Goal: Task Accomplishment & Management: Manage account settings

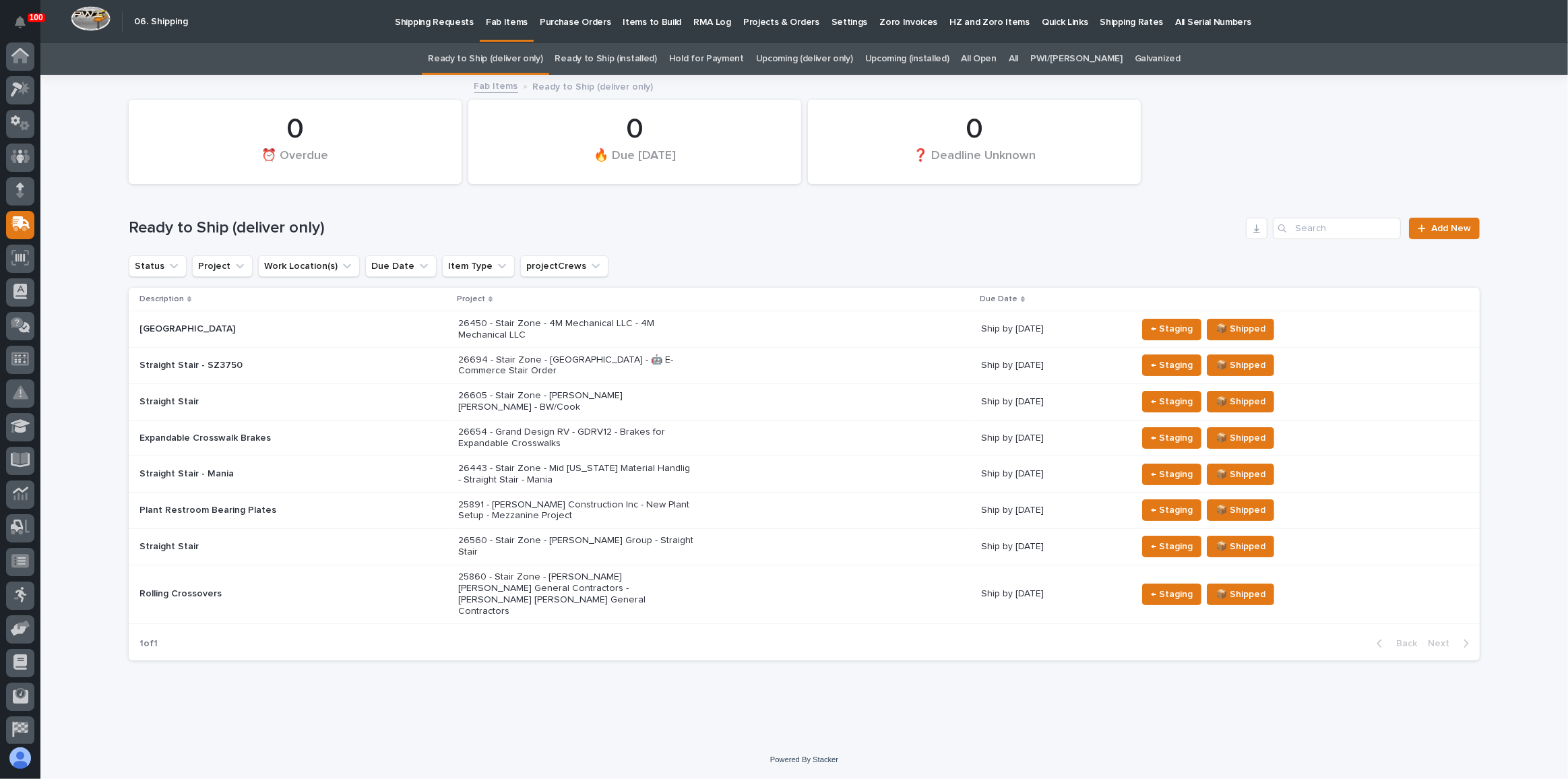
scroll to position [40, 0]
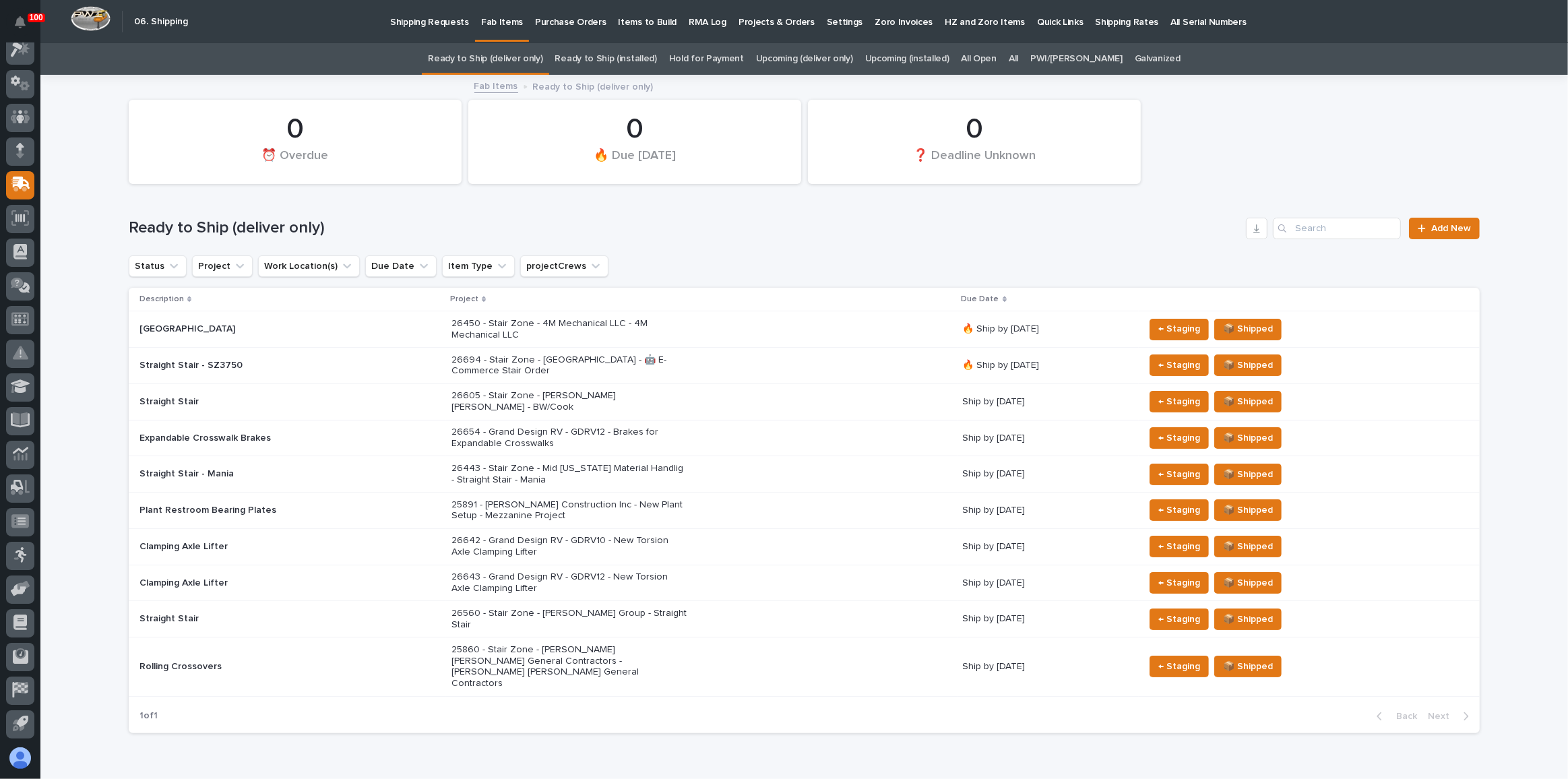
click at [750, 397] on div "26605 - Stair Zone - [PERSON_NAME] [PERSON_NAME] - BW/Cook" at bounding box center [701, 401] width 501 height 33
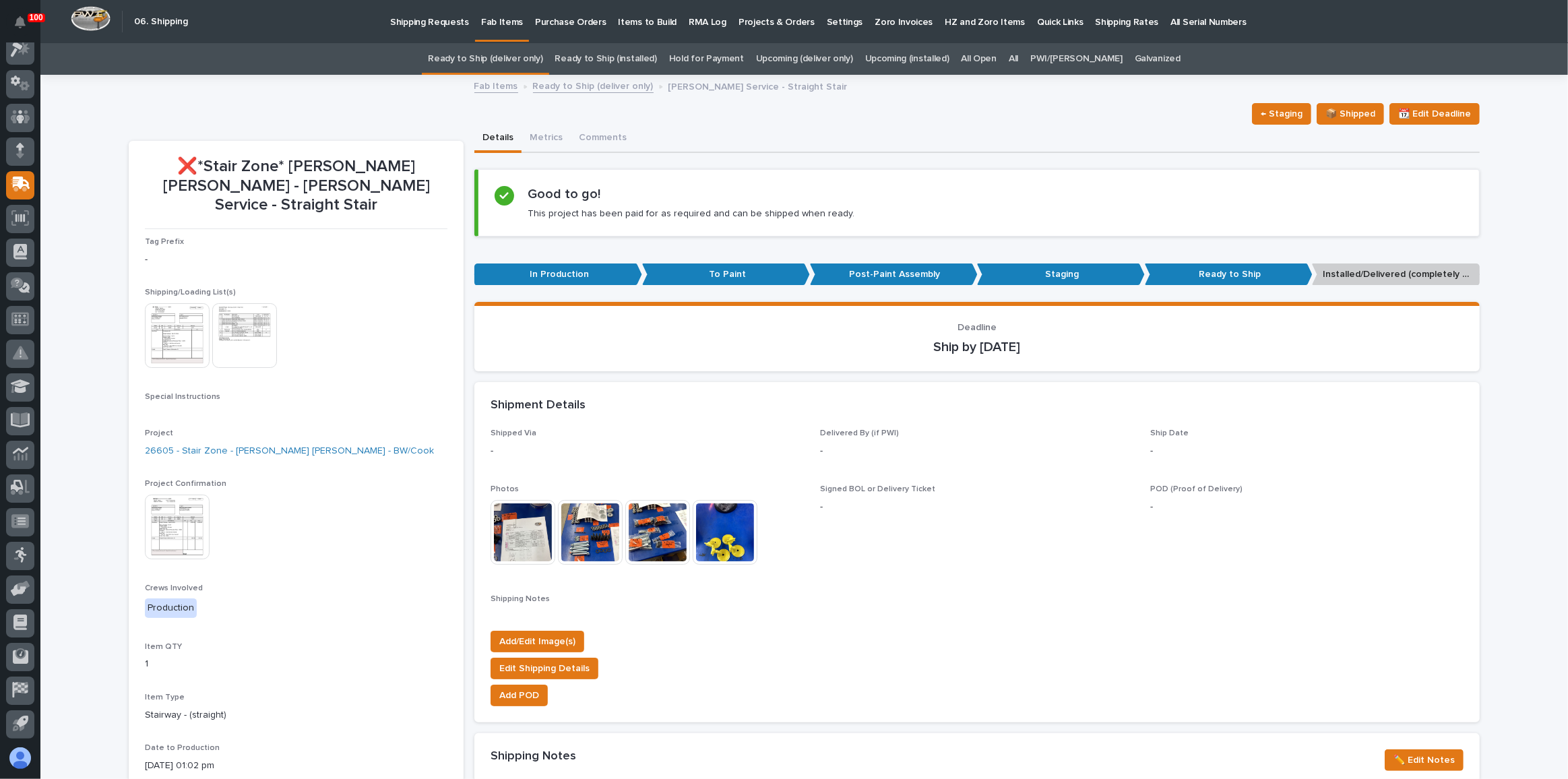
click at [541, 53] on link "Ready to Ship (deliver only)" at bounding box center [485, 59] width 114 height 32
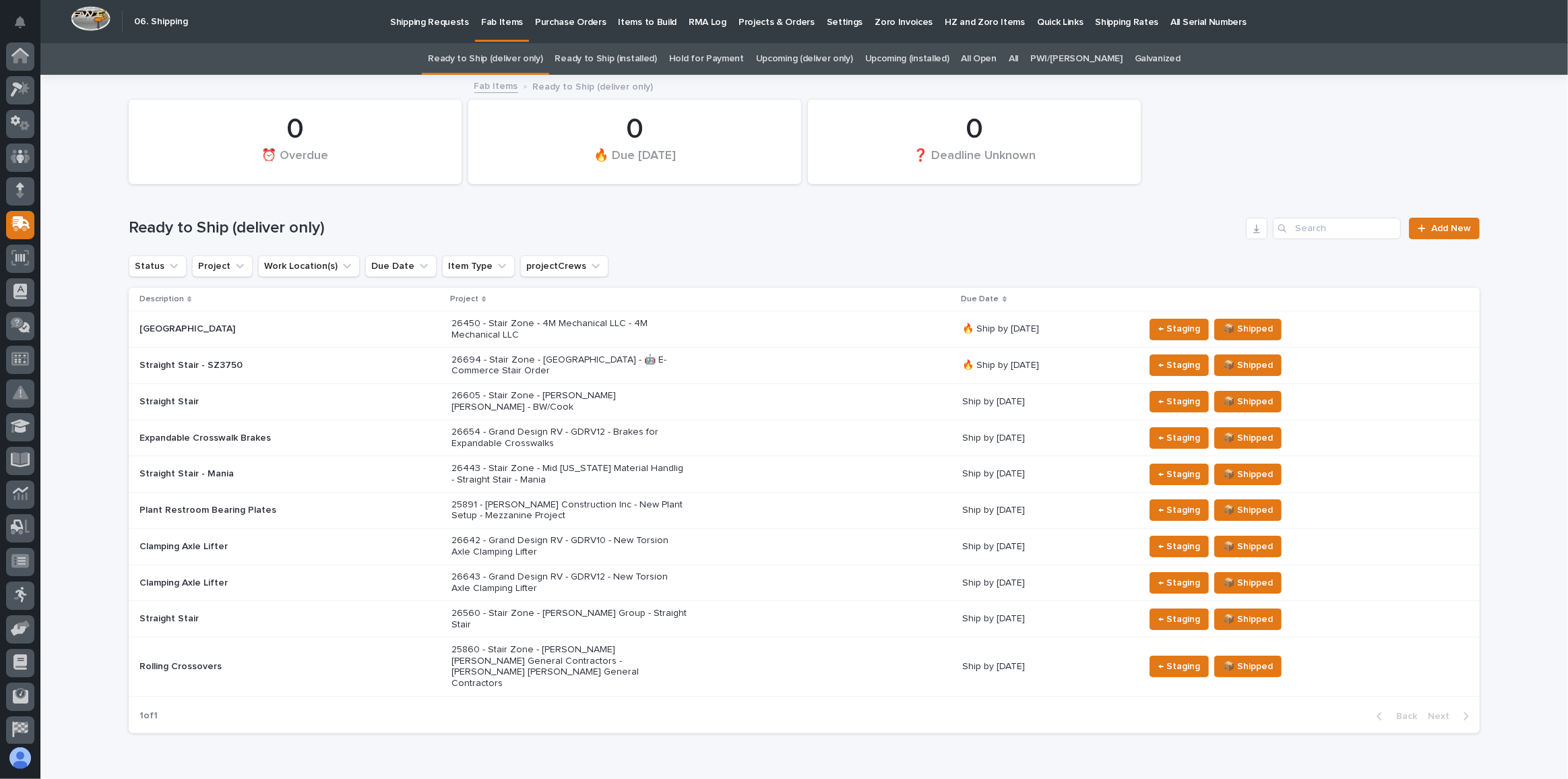
scroll to position [40, 0]
click at [719, 499] on div "25891 - [PERSON_NAME] Construction Inc - New Plant Setup - Mezzanine Project" at bounding box center [701, 511] width 501 height 33
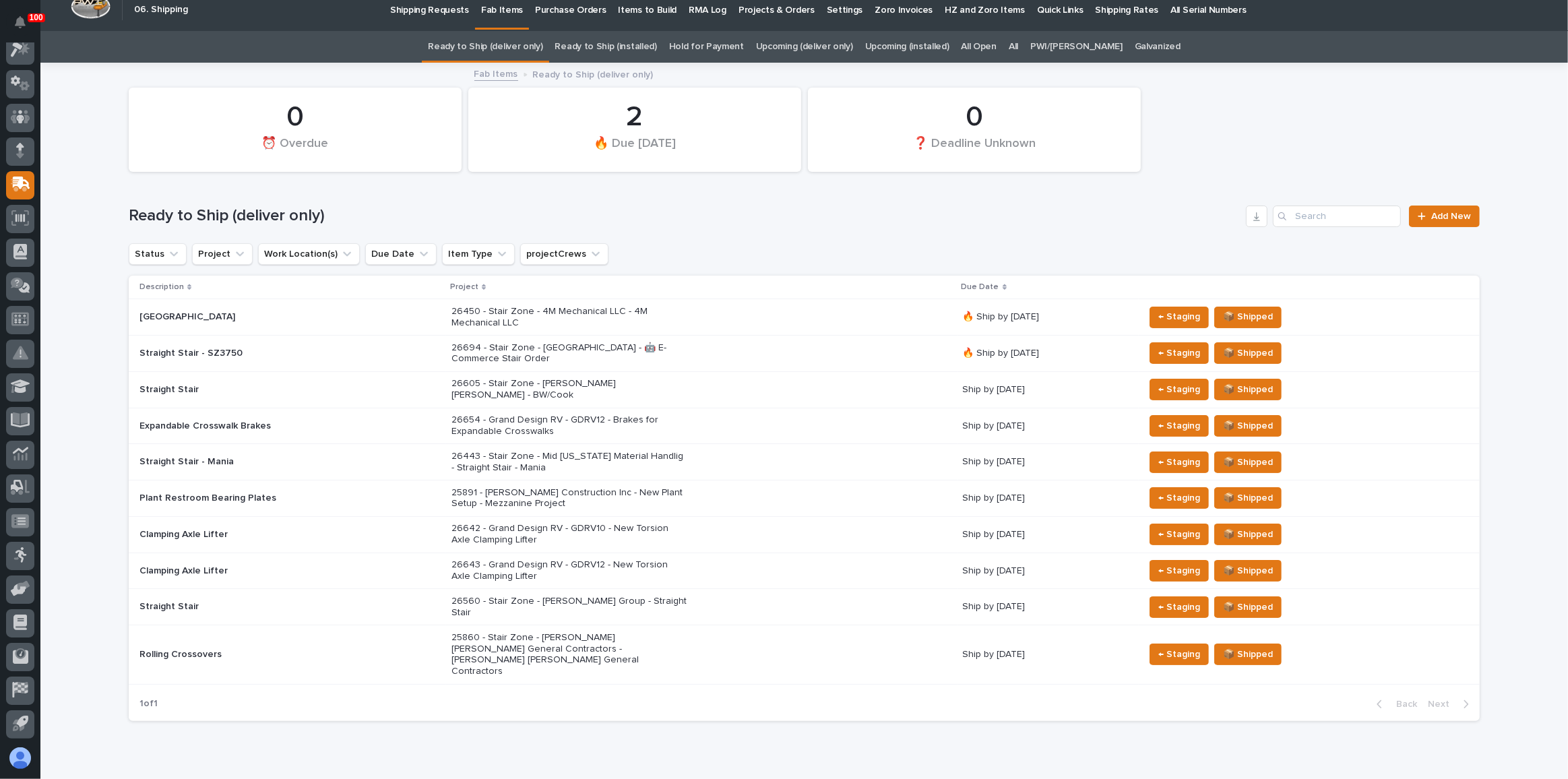
scroll to position [21, 0]
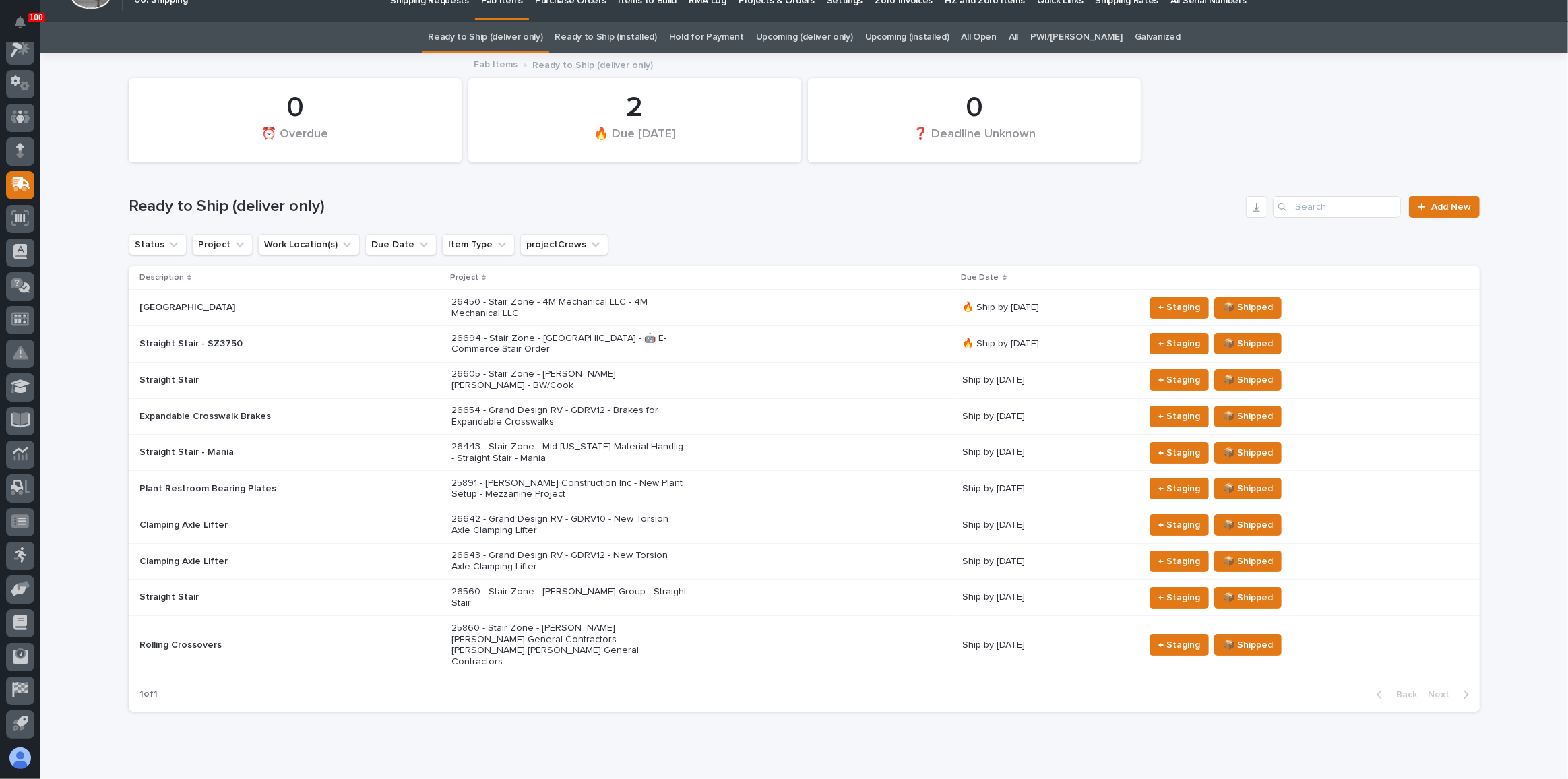
click at [772, 328] on div "26694 - Stair Zone - [GEOGRAPHIC_DATA] - 🤖 E-Commerce Stair Order" at bounding box center [701, 344] width 501 height 33
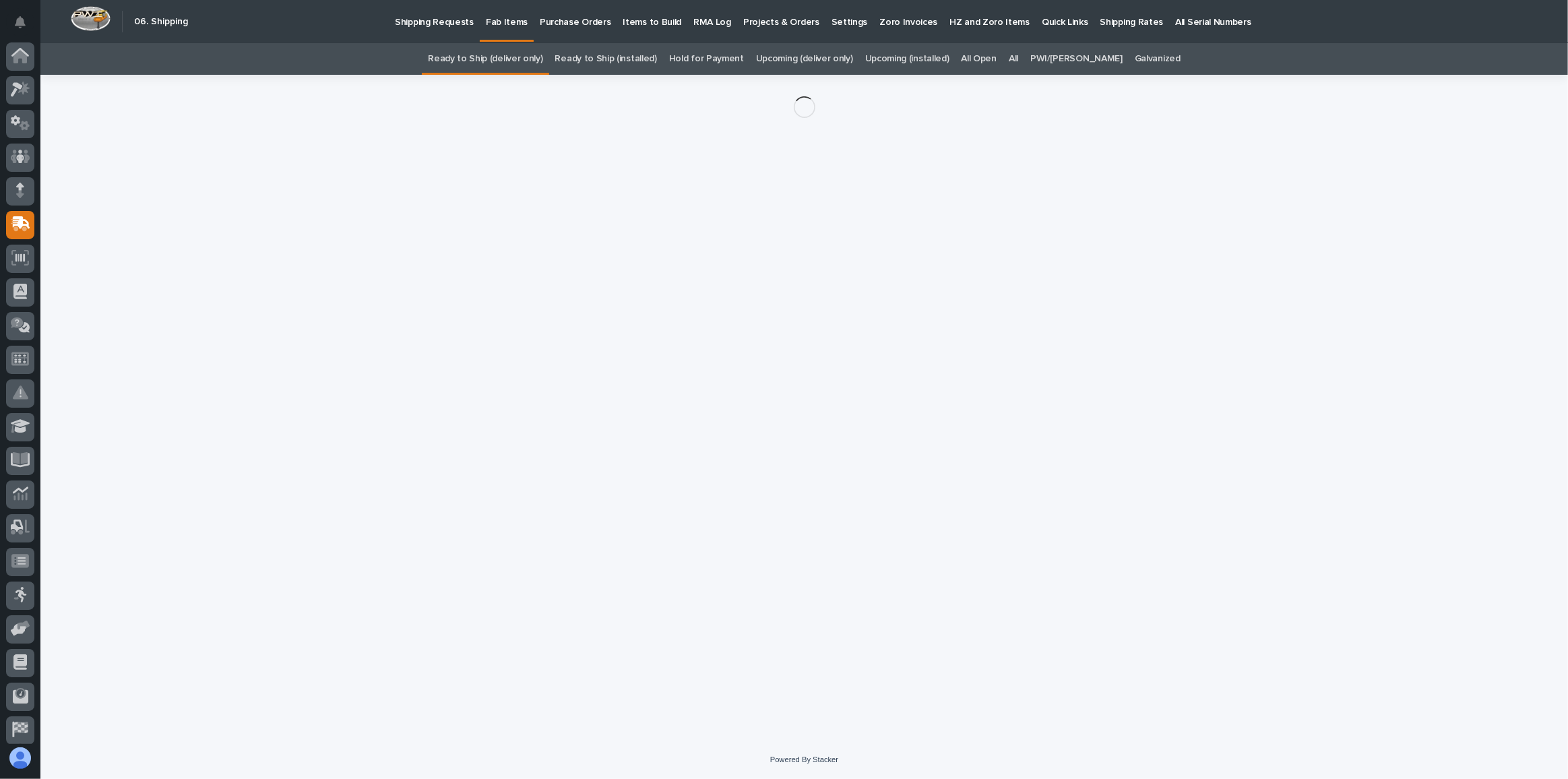
scroll to position [40, 0]
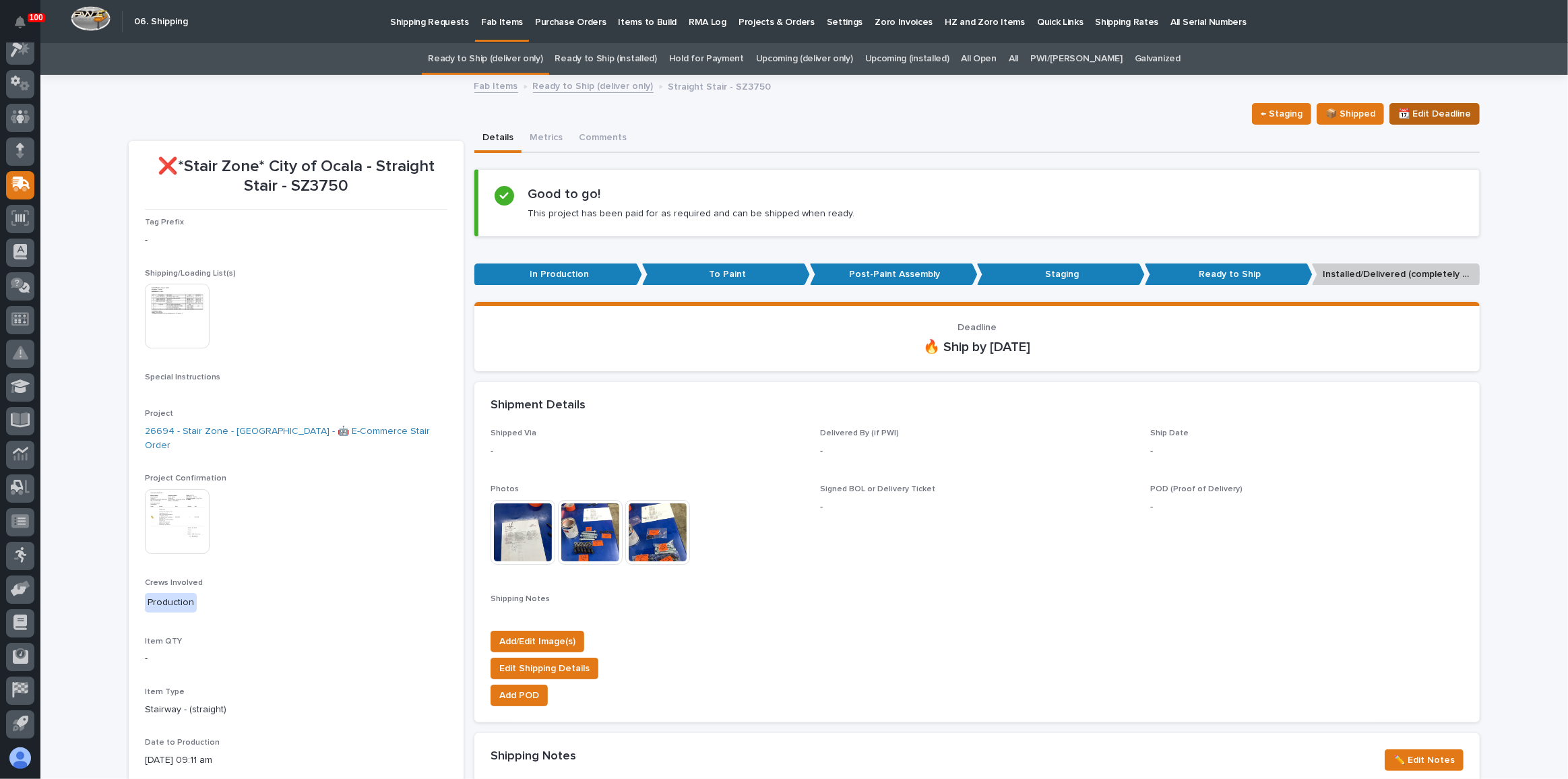
click at [1420, 112] on span "📆 Edit Deadline" at bounding box center [1435, 113] width 73 height 16
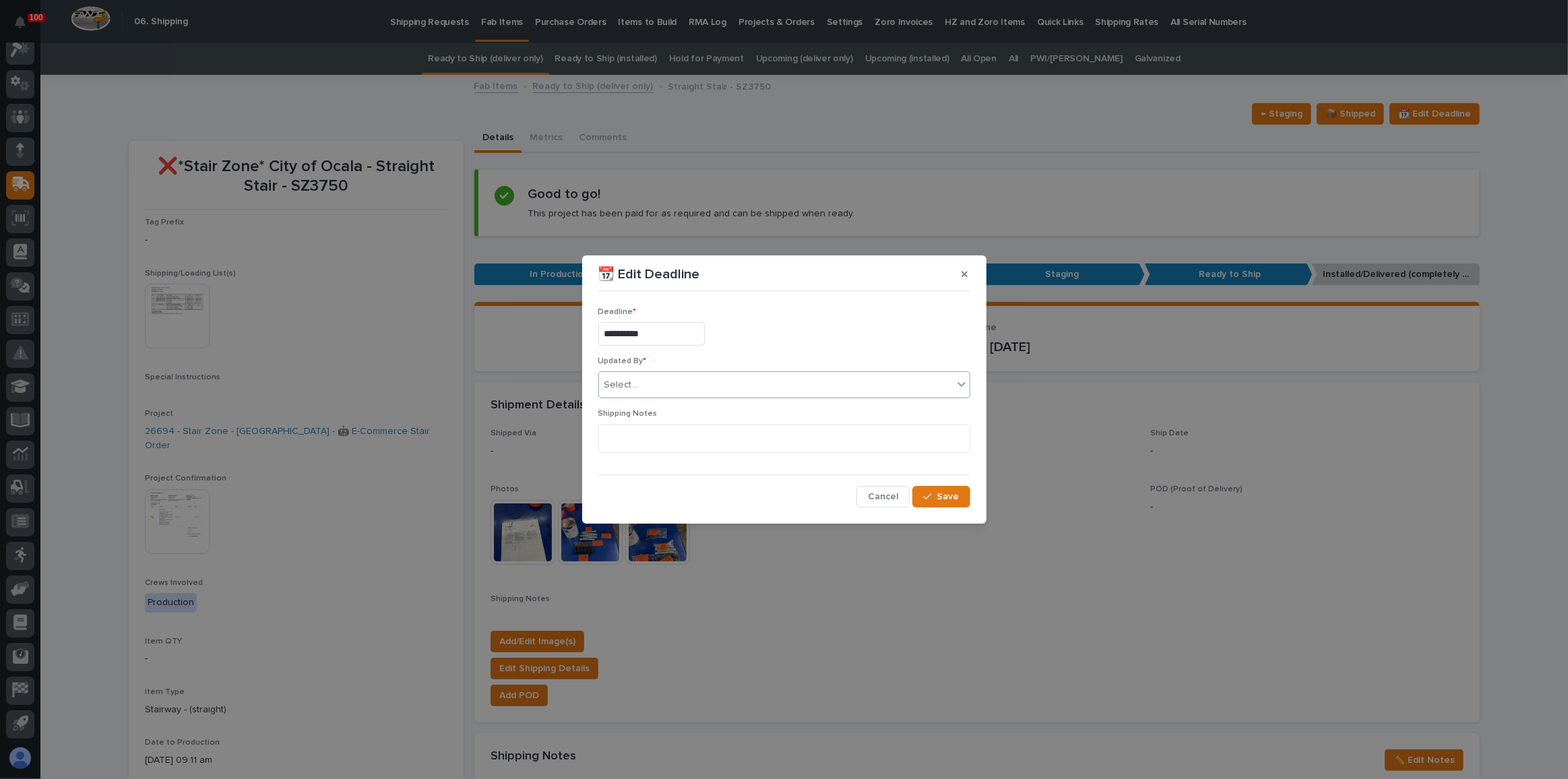
click at [637, 392] on div "Select..." at bounding box center [776, 385] width 354 height 22
type input "******"
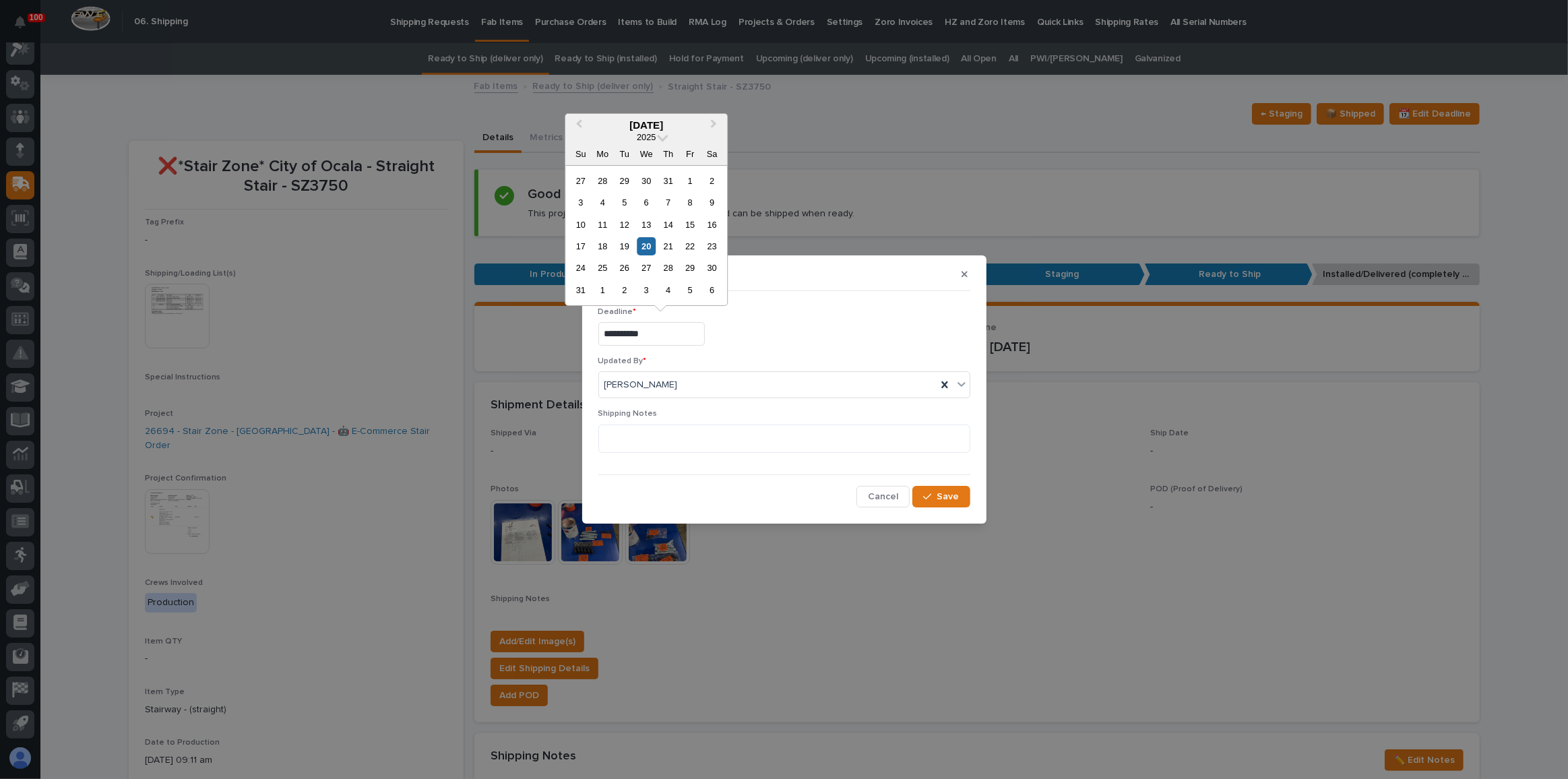
click at [637, 339] on input "**********" at bounding box center [651, 334] width 106 height 24
click at [688, 246] on div "22" at bounding box center [690, 246] width 18 height 18
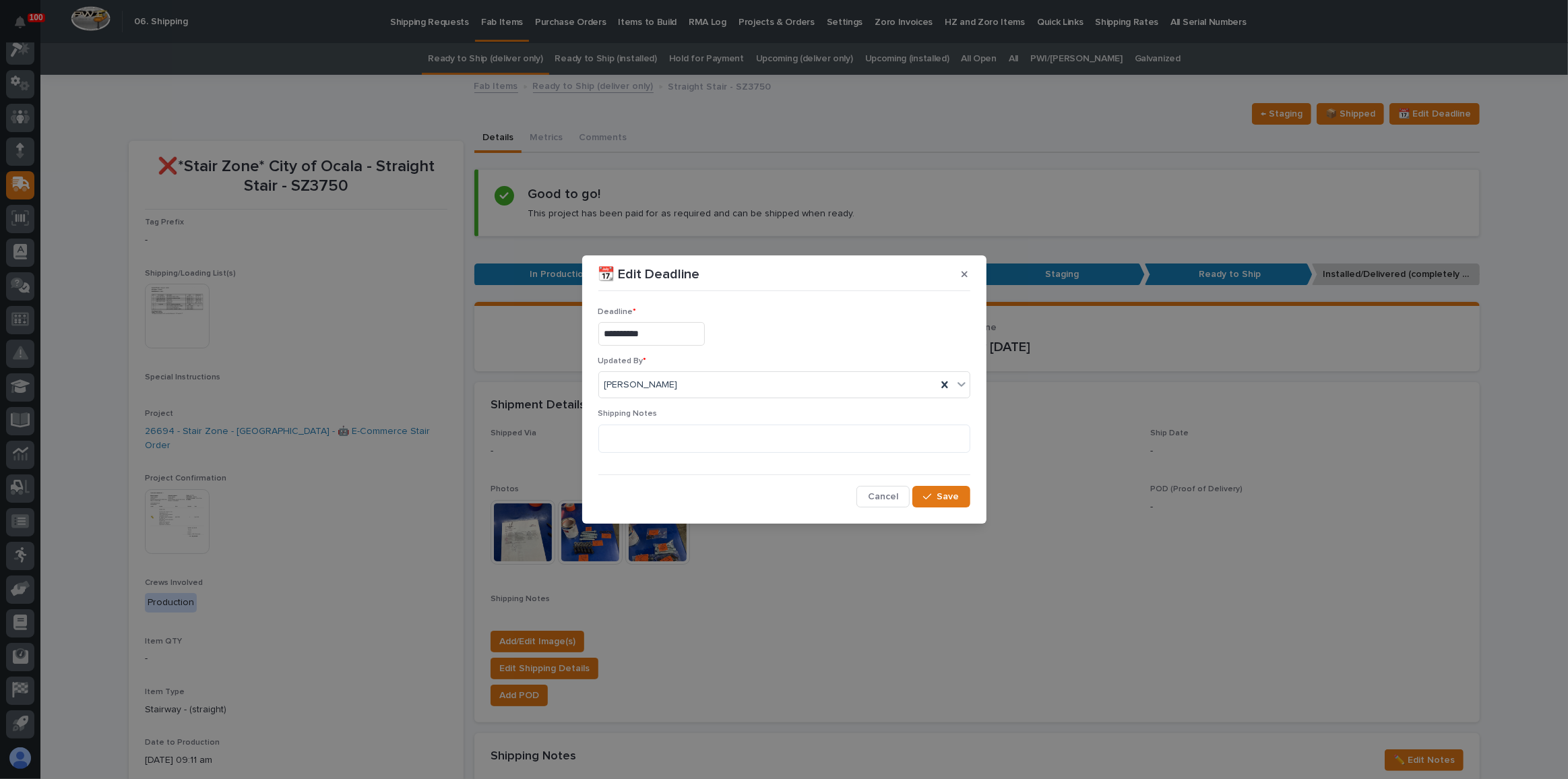
type input "**********"
click at [653, 439] on textarea at bounding box center [784, 439] width 372 height 29
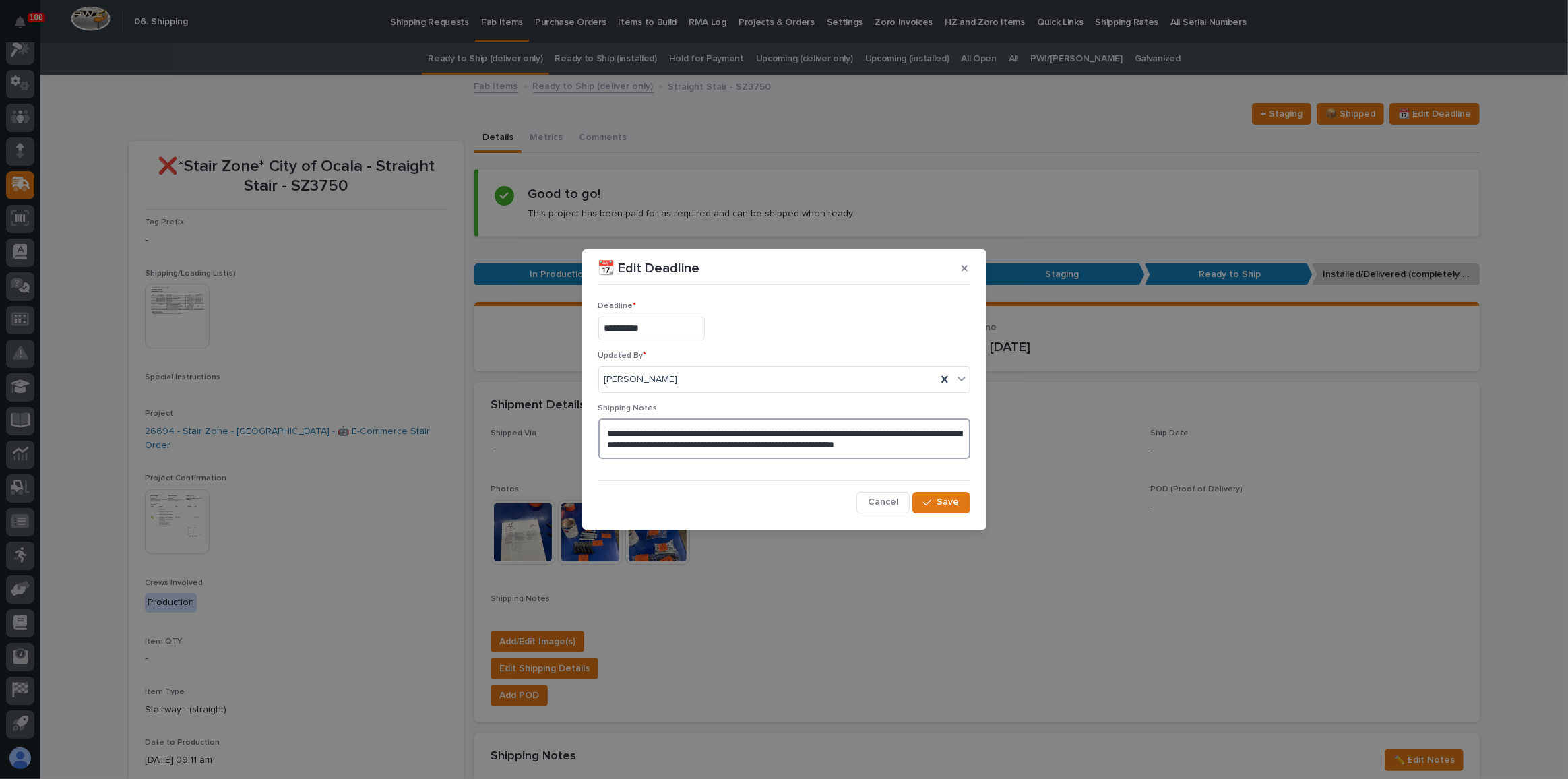
click at [961, 443] on textarea "**********" at bounding box center [784, 438] width 372 height 40
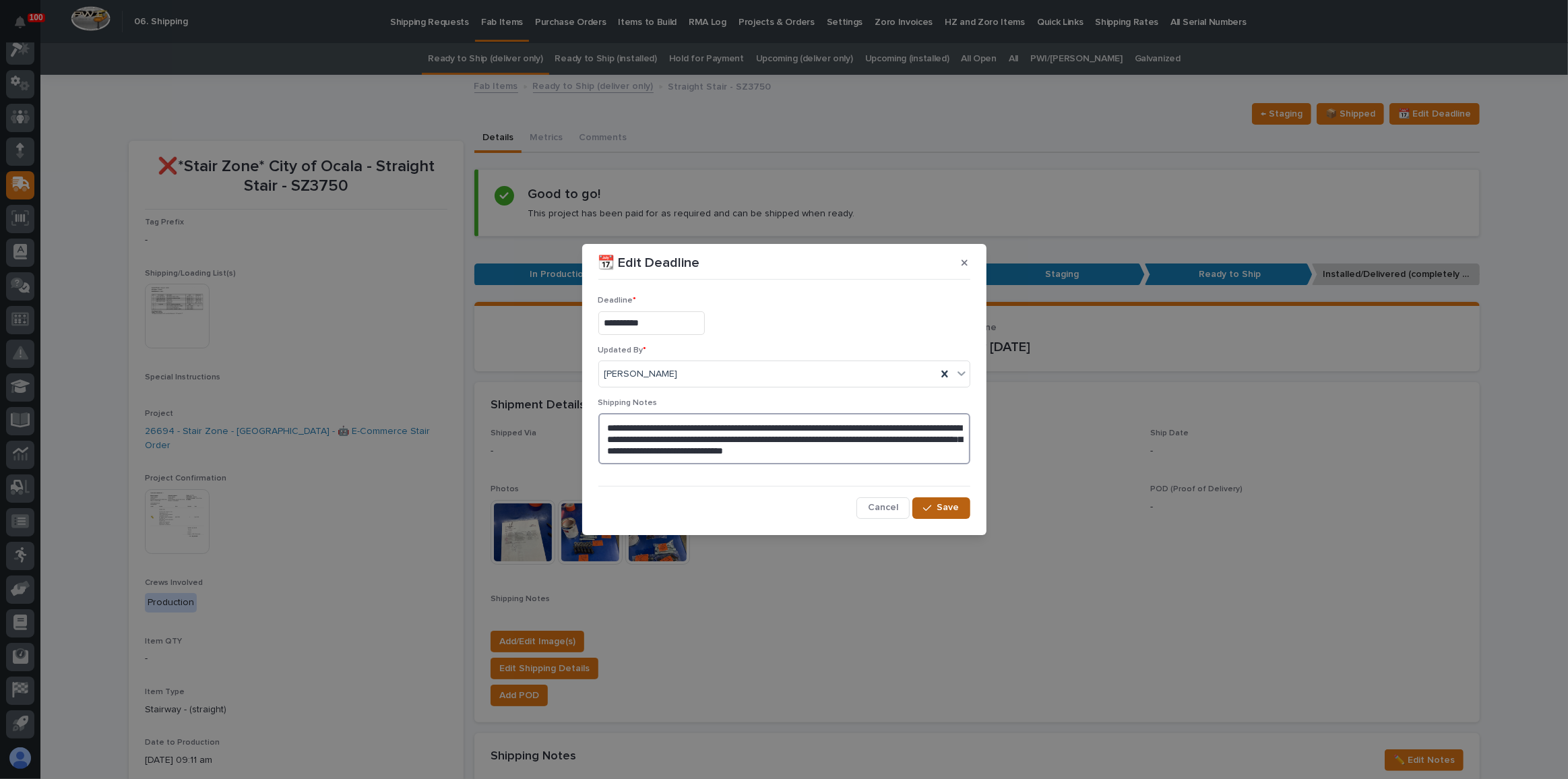
type textarea "**********"
click at [951, 508] on span "Save" at bounding box center [948, 507] width 22 height 12
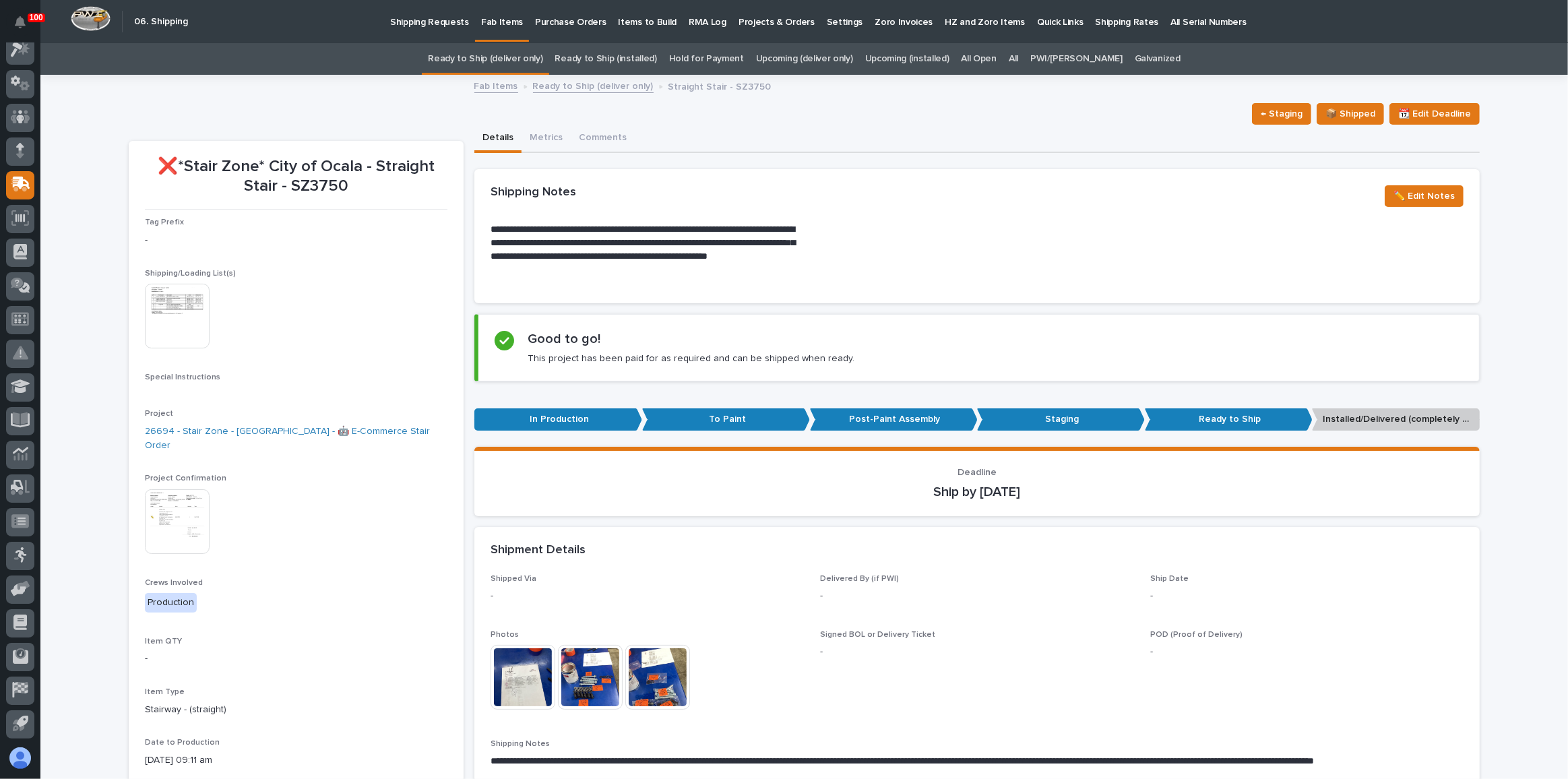
click at [534, 61] on link "Ready to Ship (deliver only)" at bounding box center [485, 59] width 114 height 32
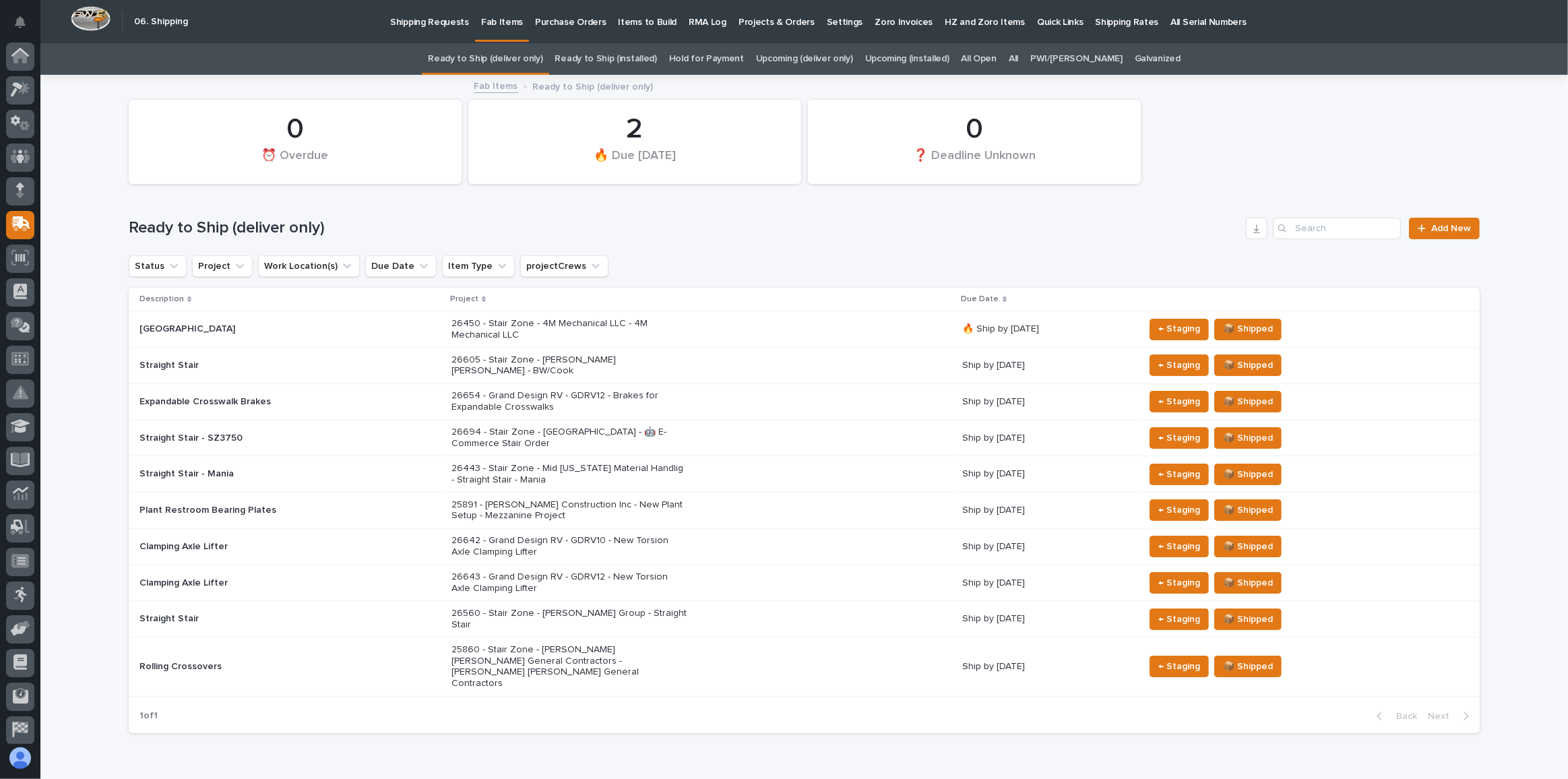
scroll to position [40, 0]
click at [789, 60] on link "Upcoming (deliver only)" at bounding box center [805, 59] width 97 height 32
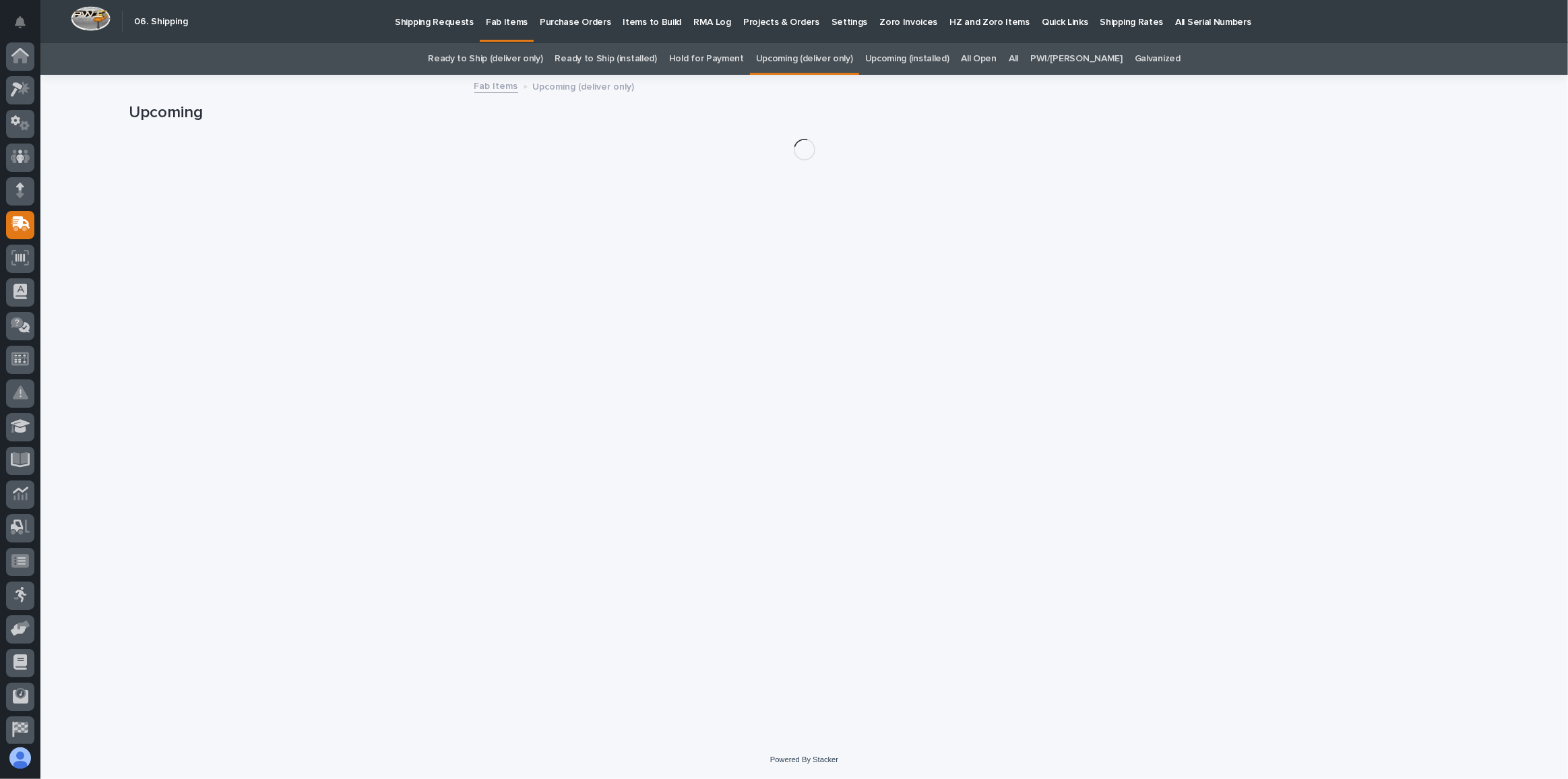
scroll to position [40, 0]
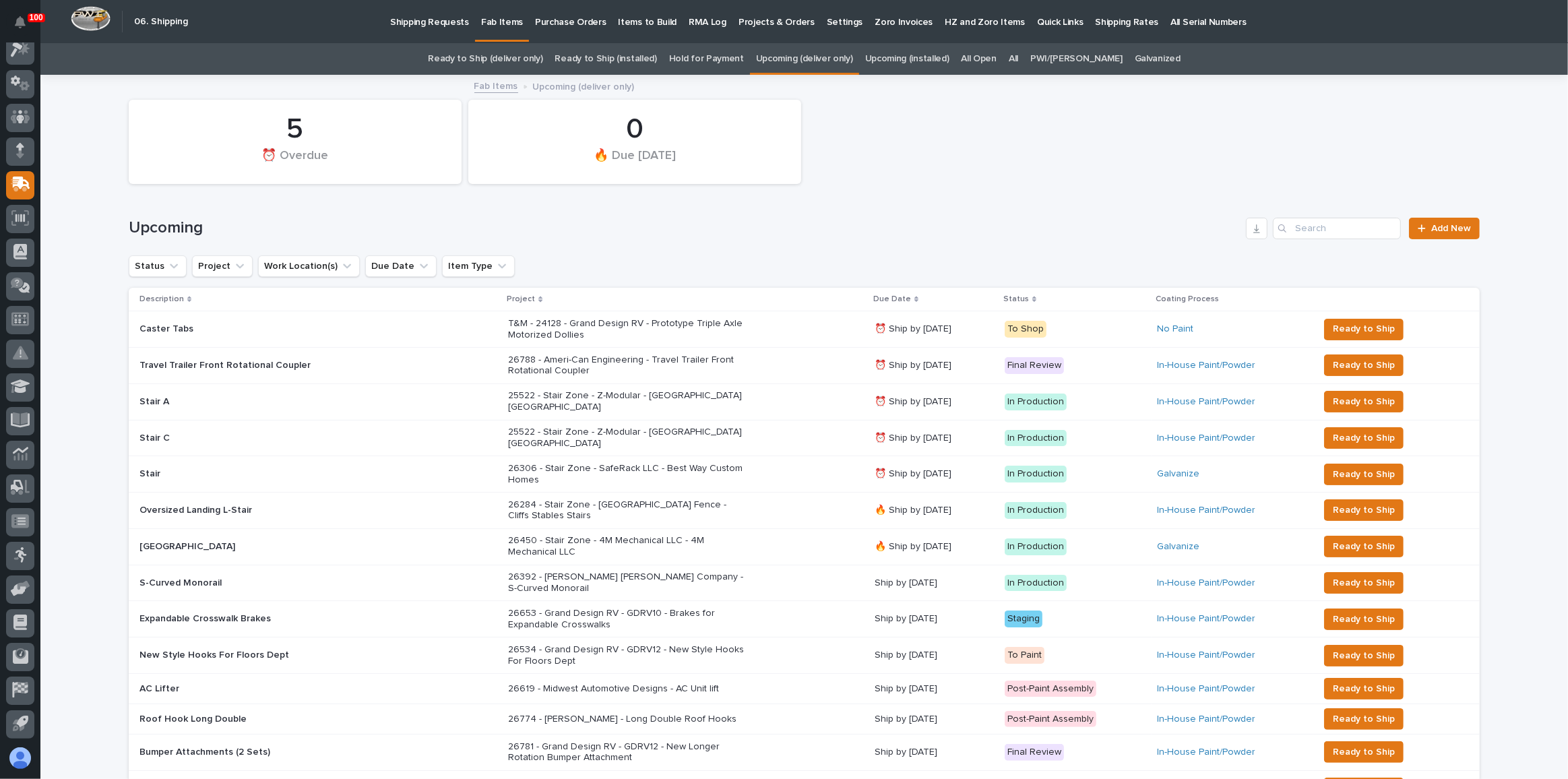
click at [805, 467] on div "26306 - Stair Zone - SafeRack LLC - Best Way Custom Homes" at bounding box center [686, 474] width 355 height 33
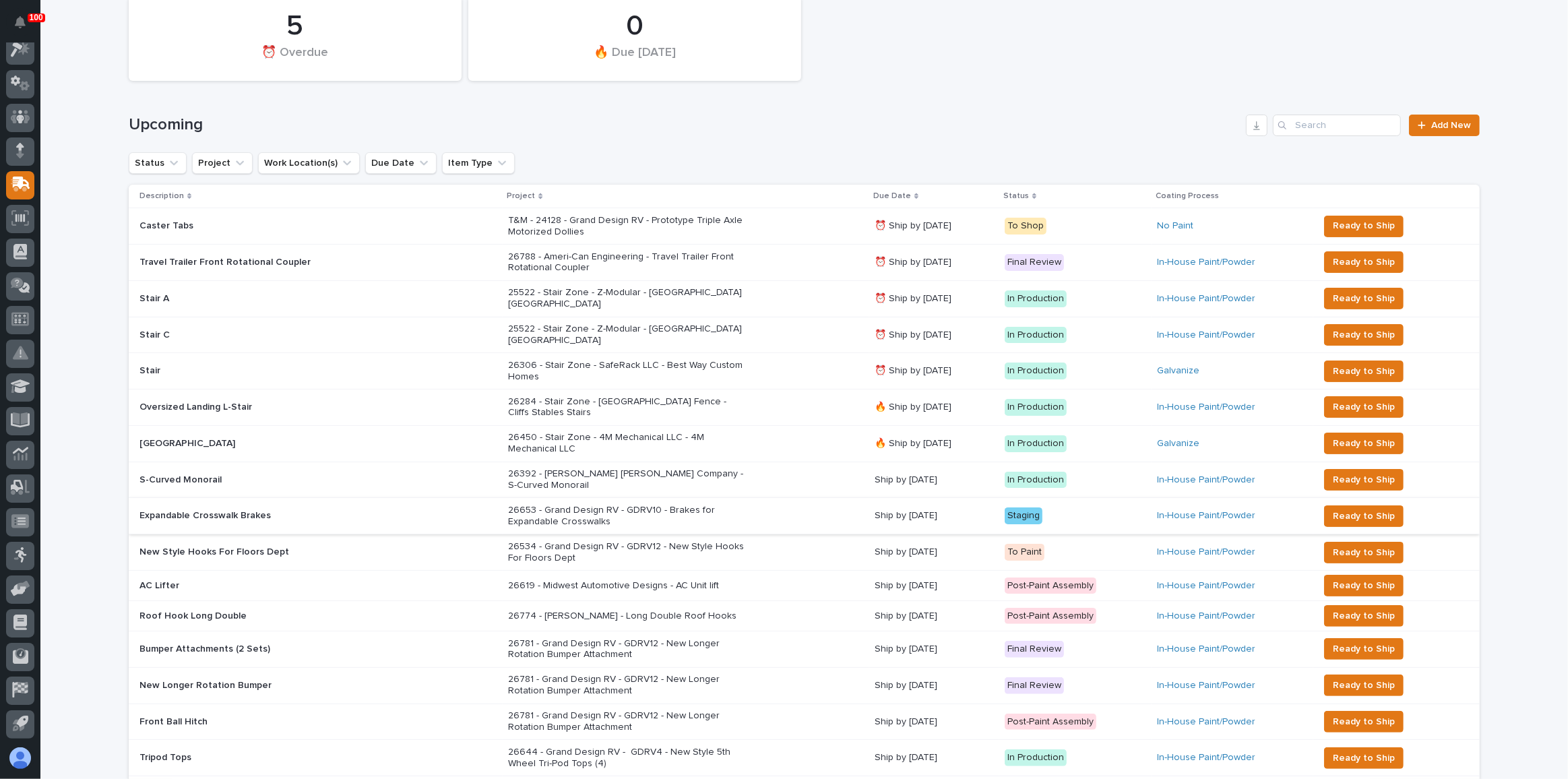
scroll to position [104, 0]
click at [655, 396] on p "26284 - Stair Zone - [GEOGRAPHIC_DATA] Fence - Cliffs Stables Stairs" at bounding box center [625, 407] width 236 height 23
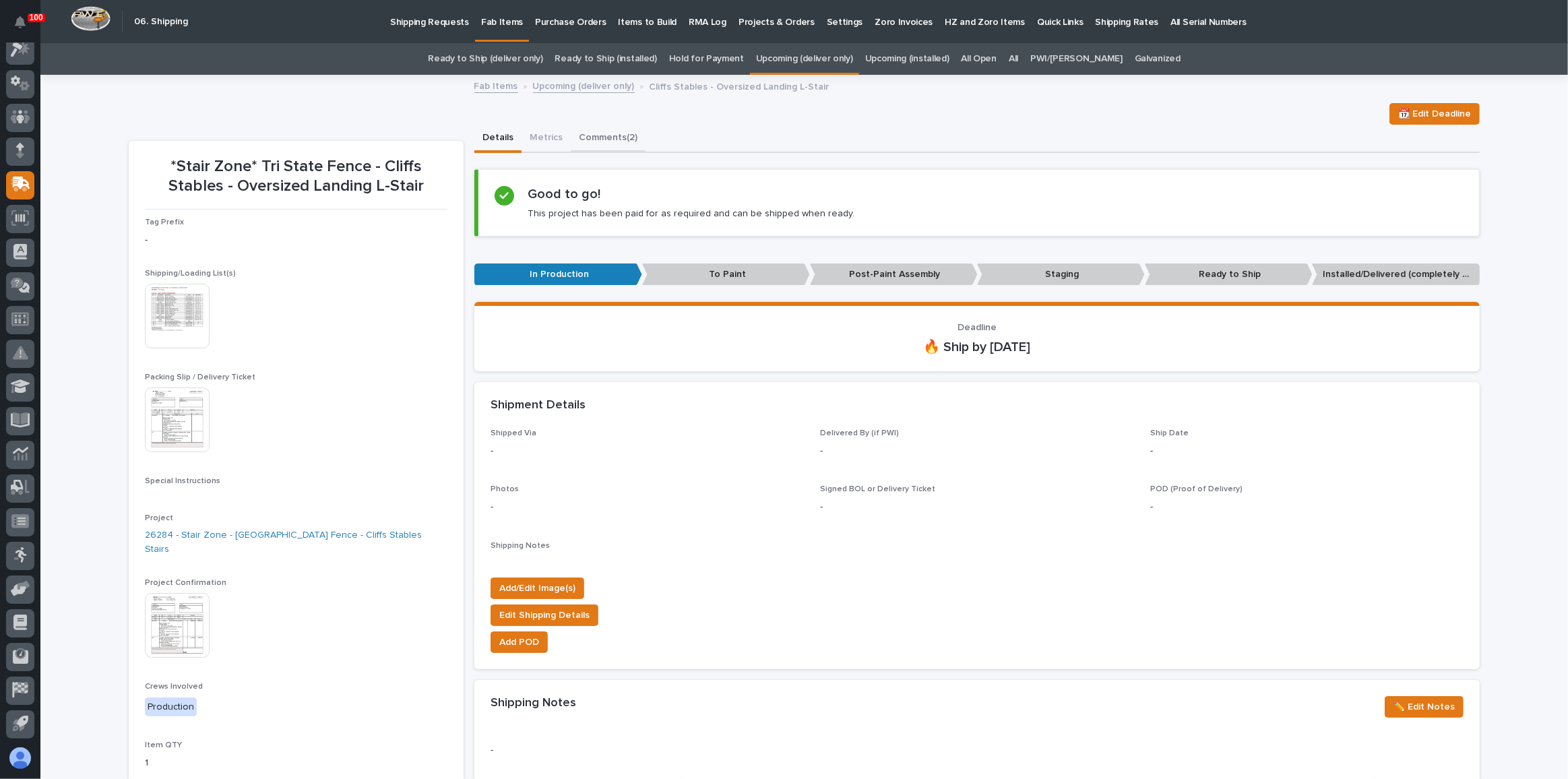
click at [624, 138] on button "Comments (2)" at bounding box center [608, 139] width 75 height 29
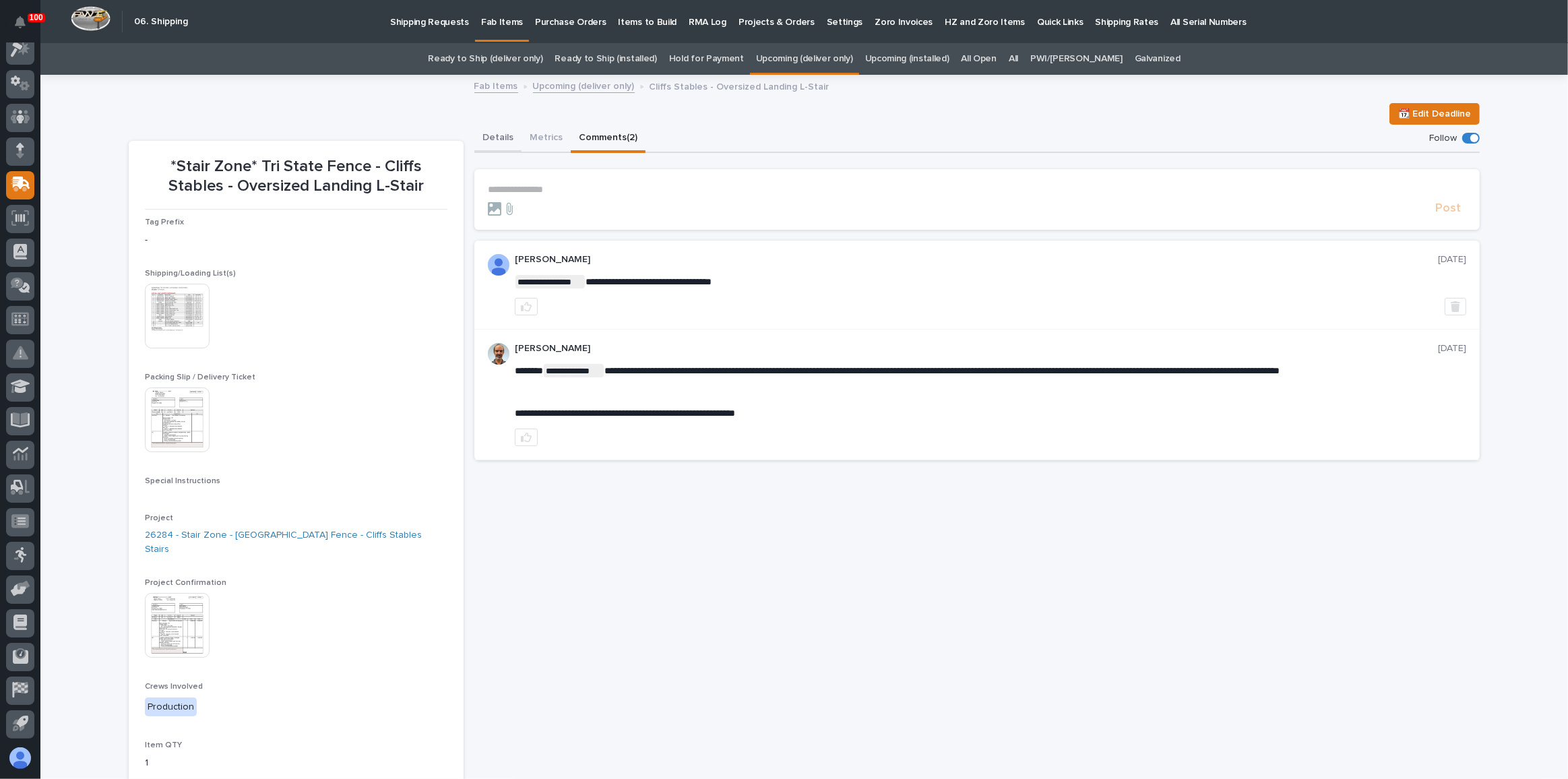
click at [501, 141] on button "Details" at bounding box center [498, 139] width 47 height 29
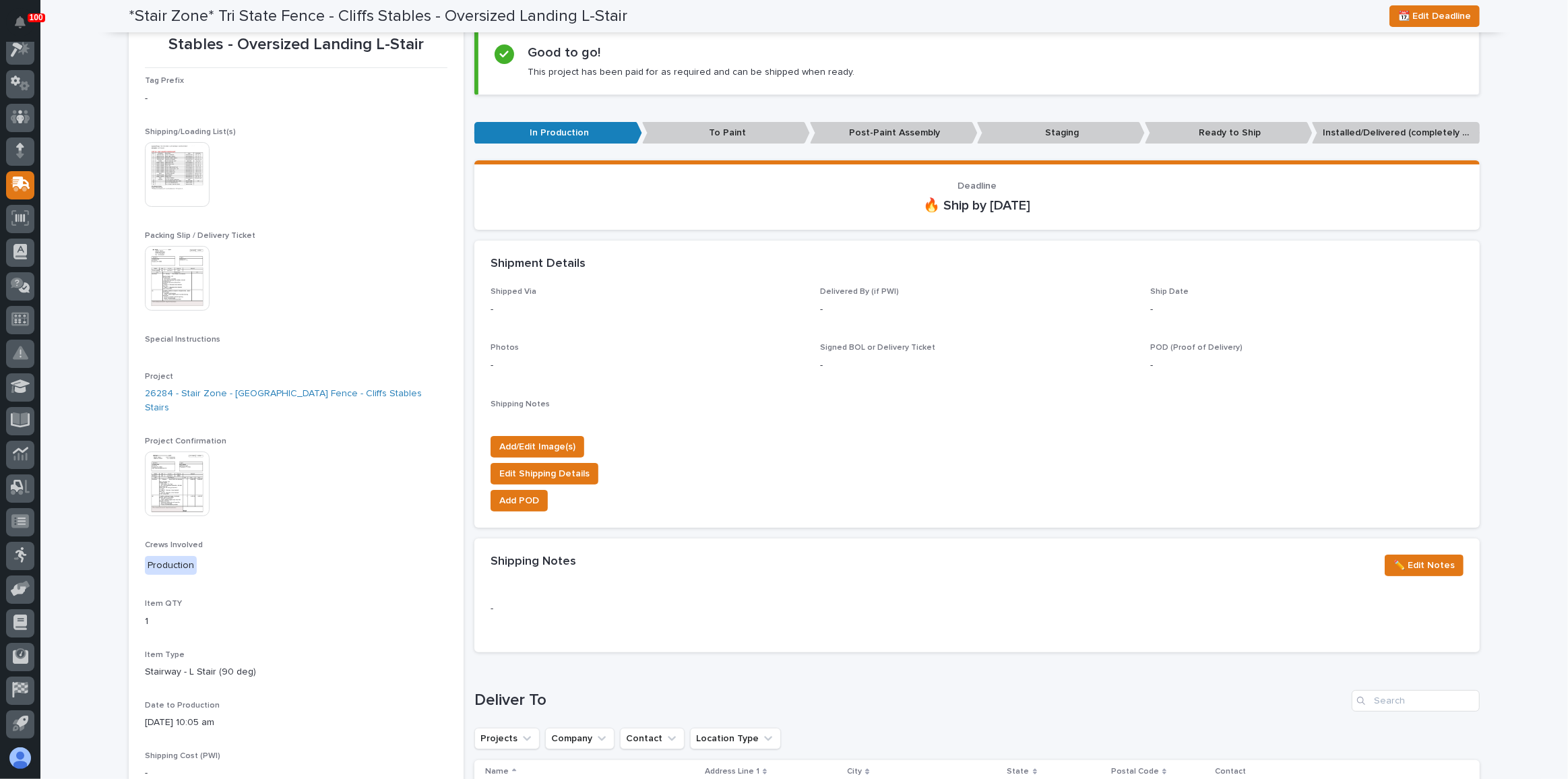
scroll to position [122, 0]
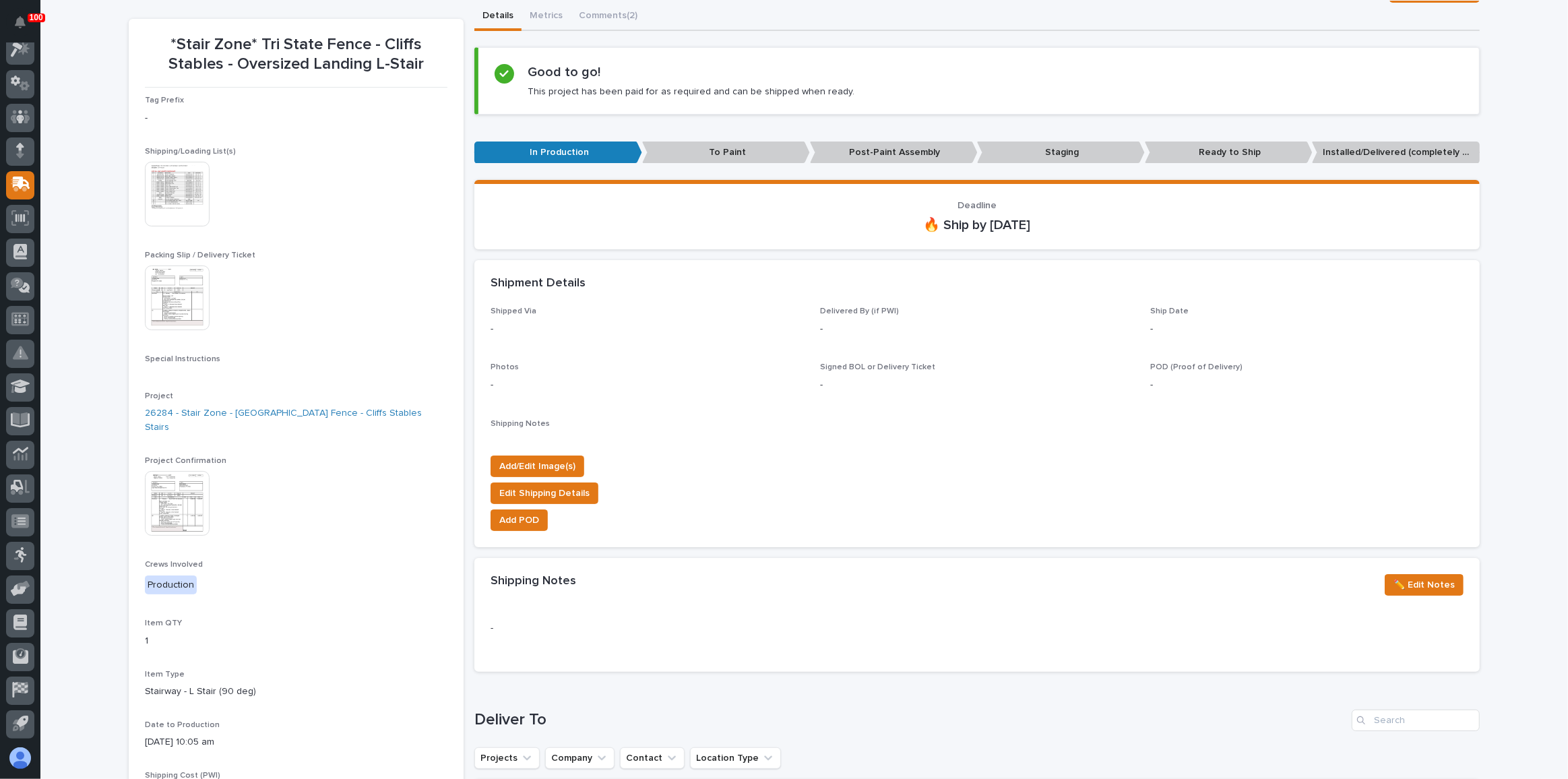
click at [181, 189] on img at bounding box center [178, 194] width 65 height 65
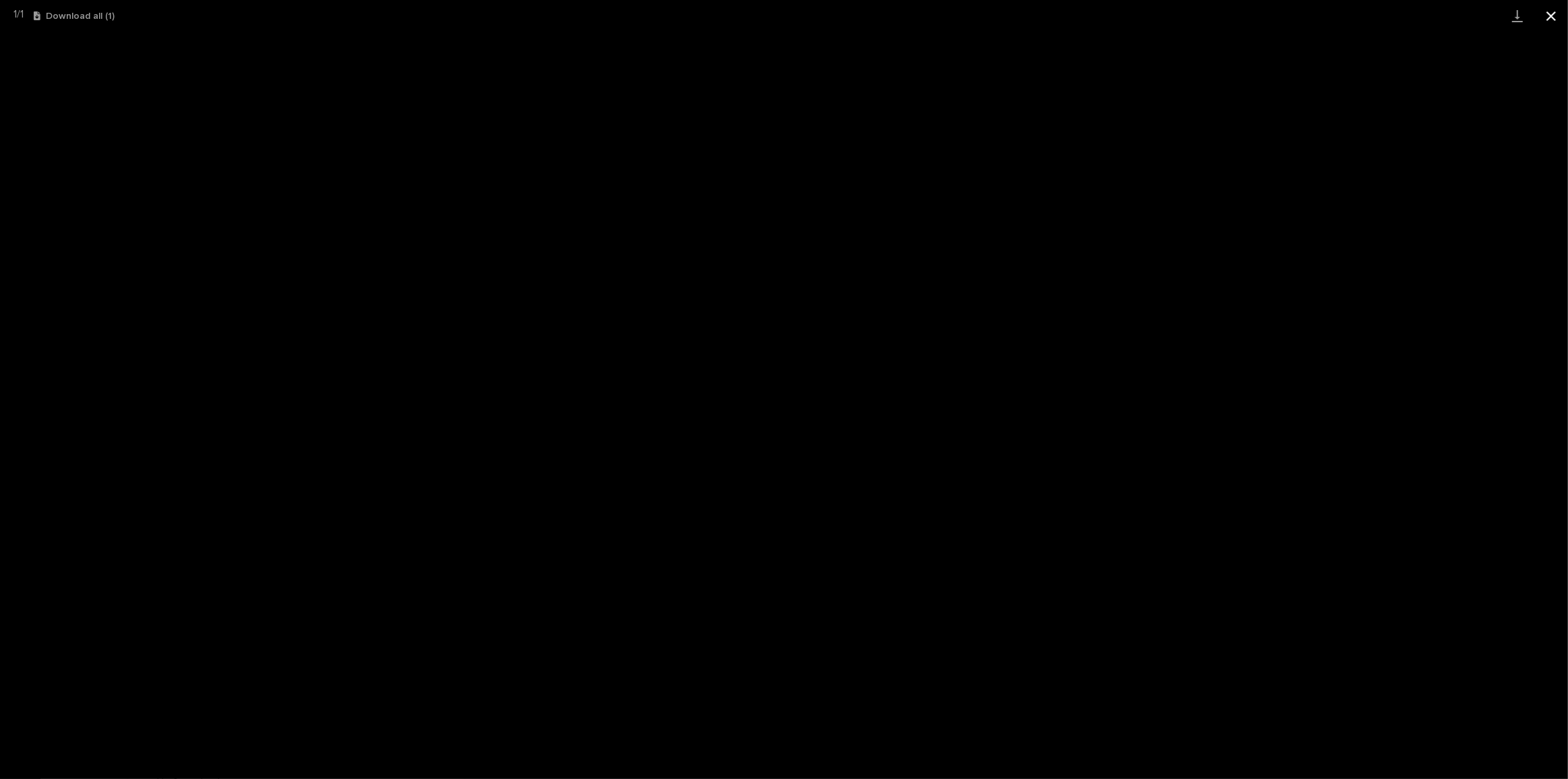
click at [1555, 19] on button "Close gallery" at bounding box center [1551, 16] width 33 height 32
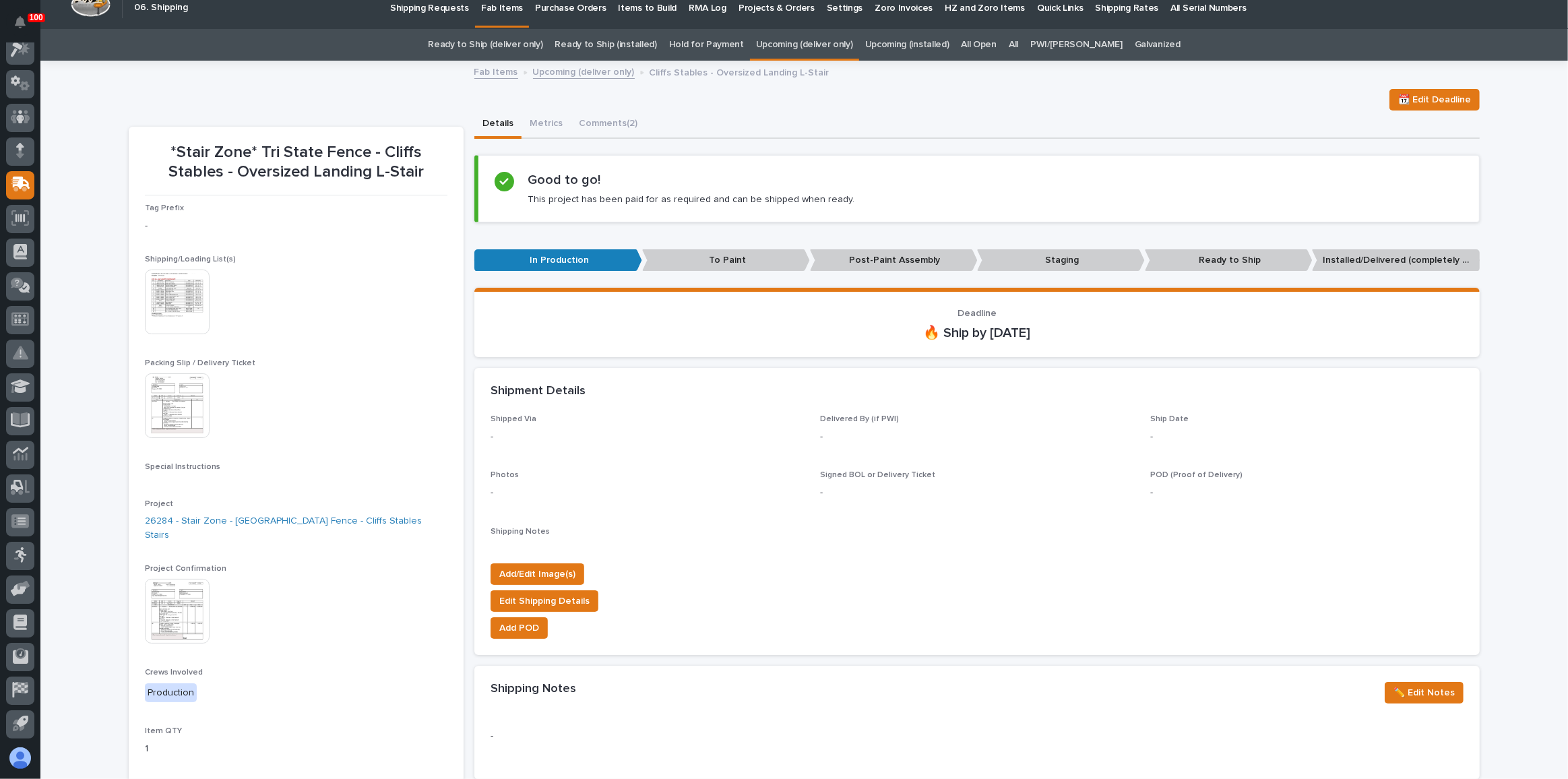
scroll to position [0, 0]
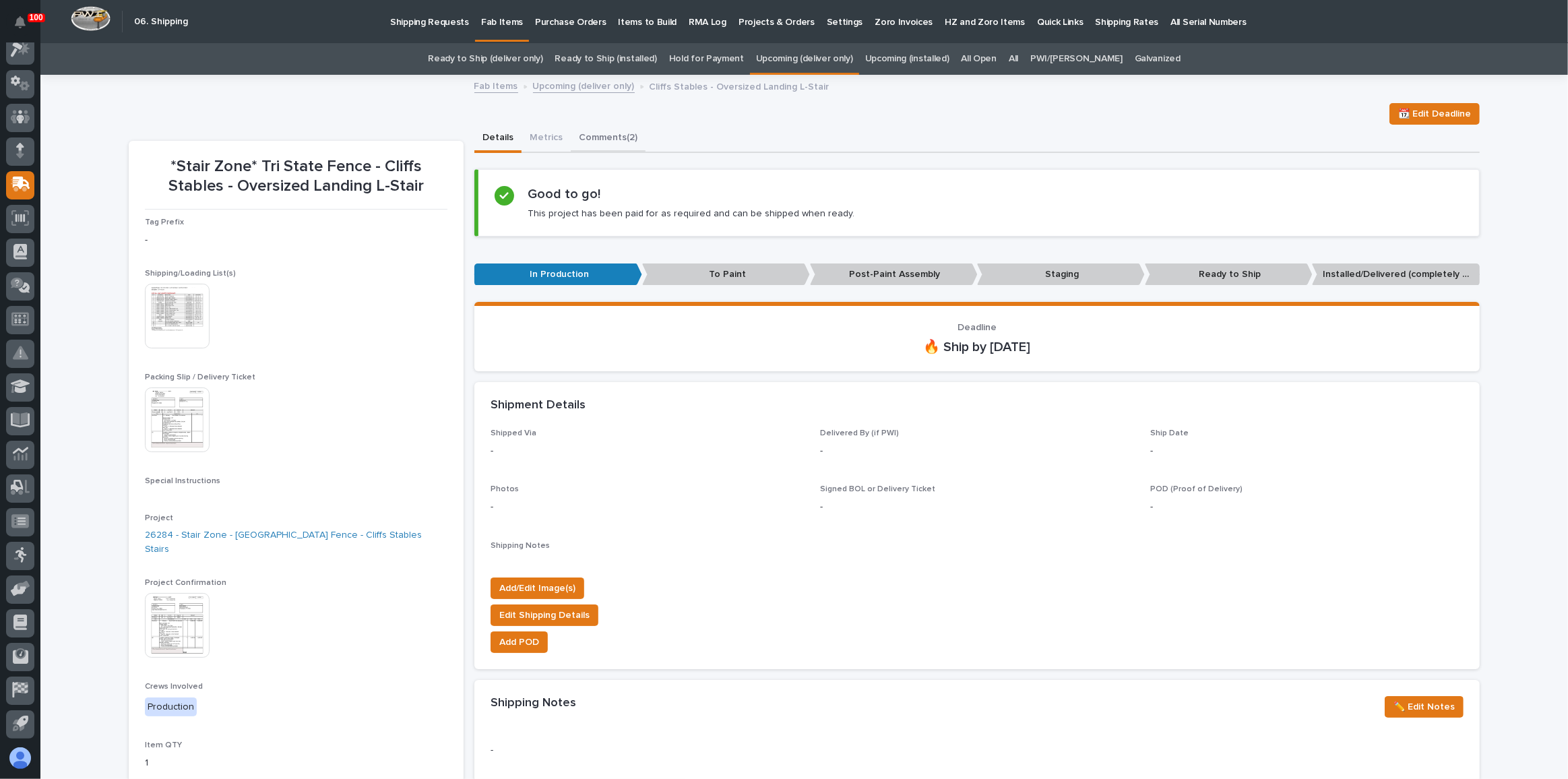
click at [615, 131] on button "Comments (2)" at bounding box center [608, 139] width 75 height 29
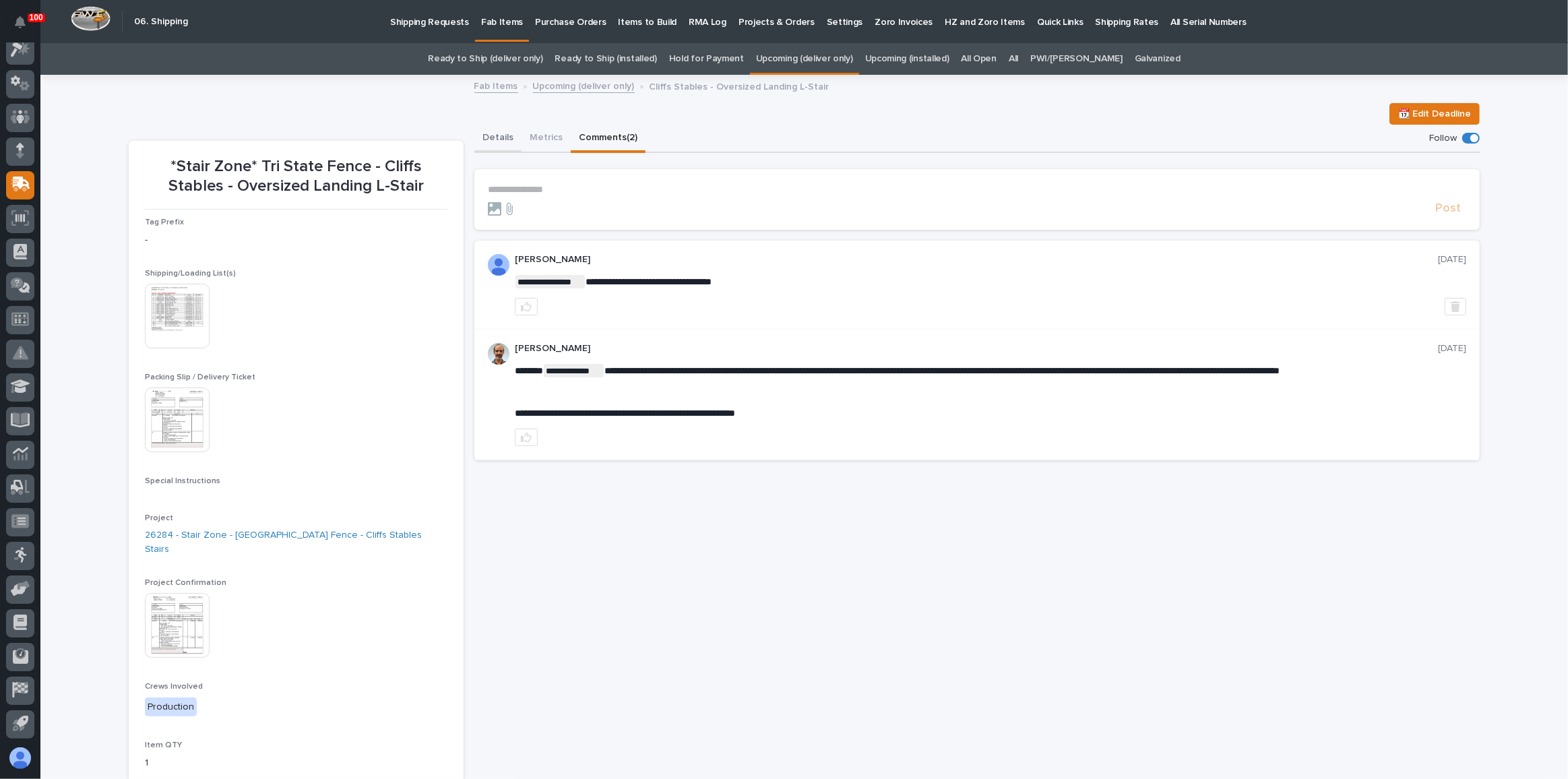
click at [505, 144] on button "Details" at bounding box center [498, 139] width 47 height 29
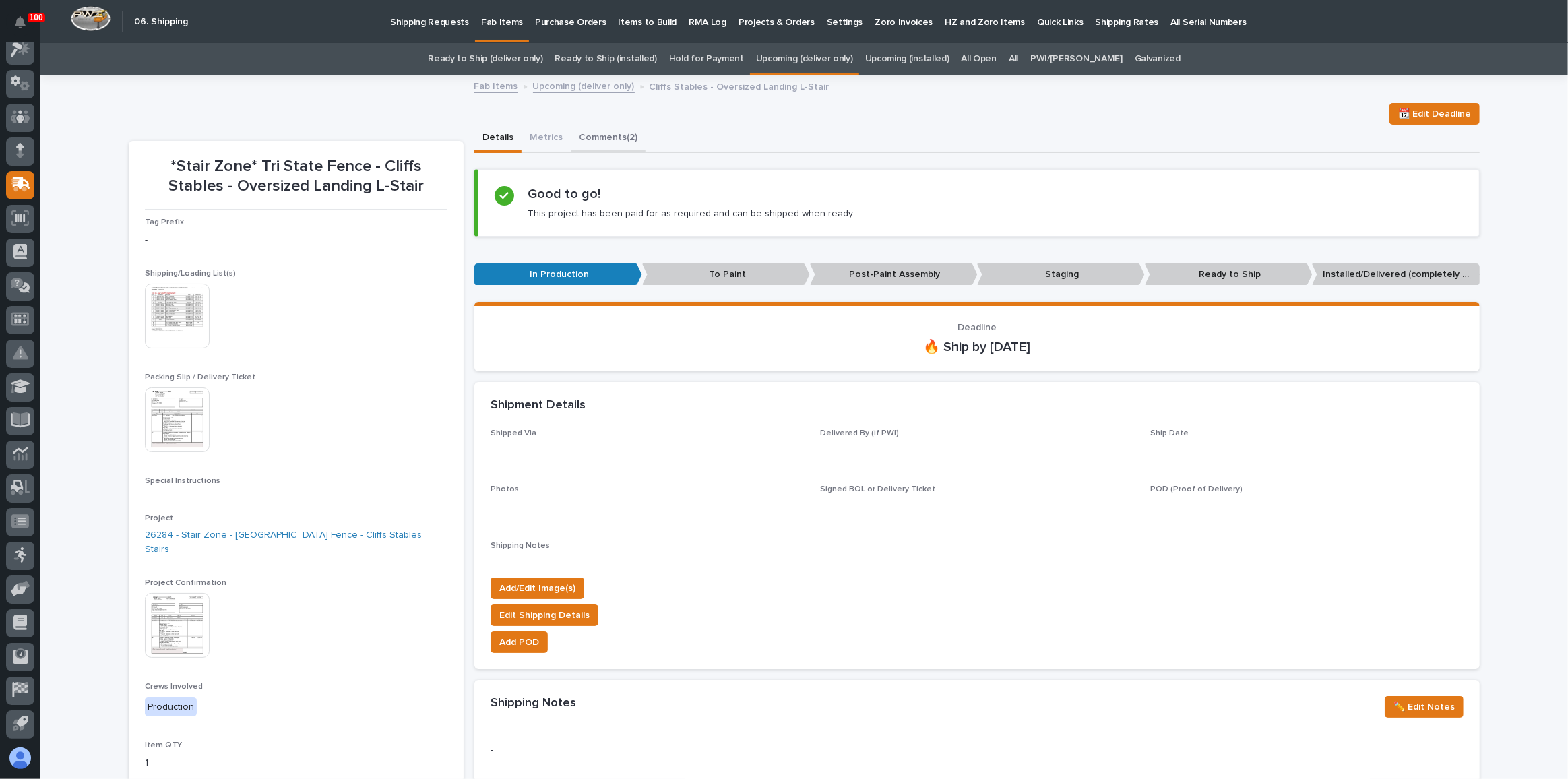
click at [590, 138] on button "Comments (2)" at bounding box center [608, 139] width 75 height 29
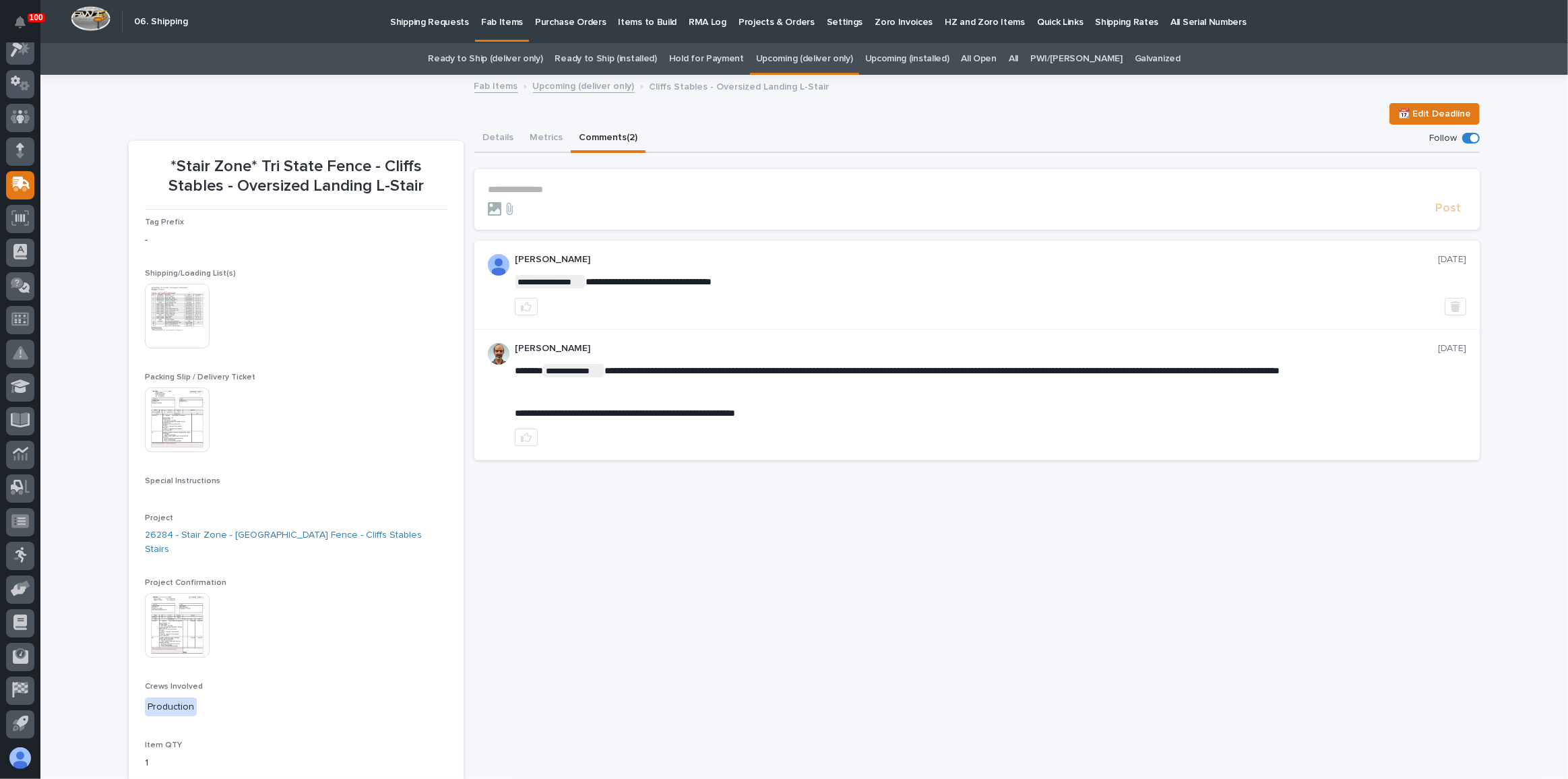
click at [544, 190] on p "**********" at bounding box center [977, 190] width 978 height 11
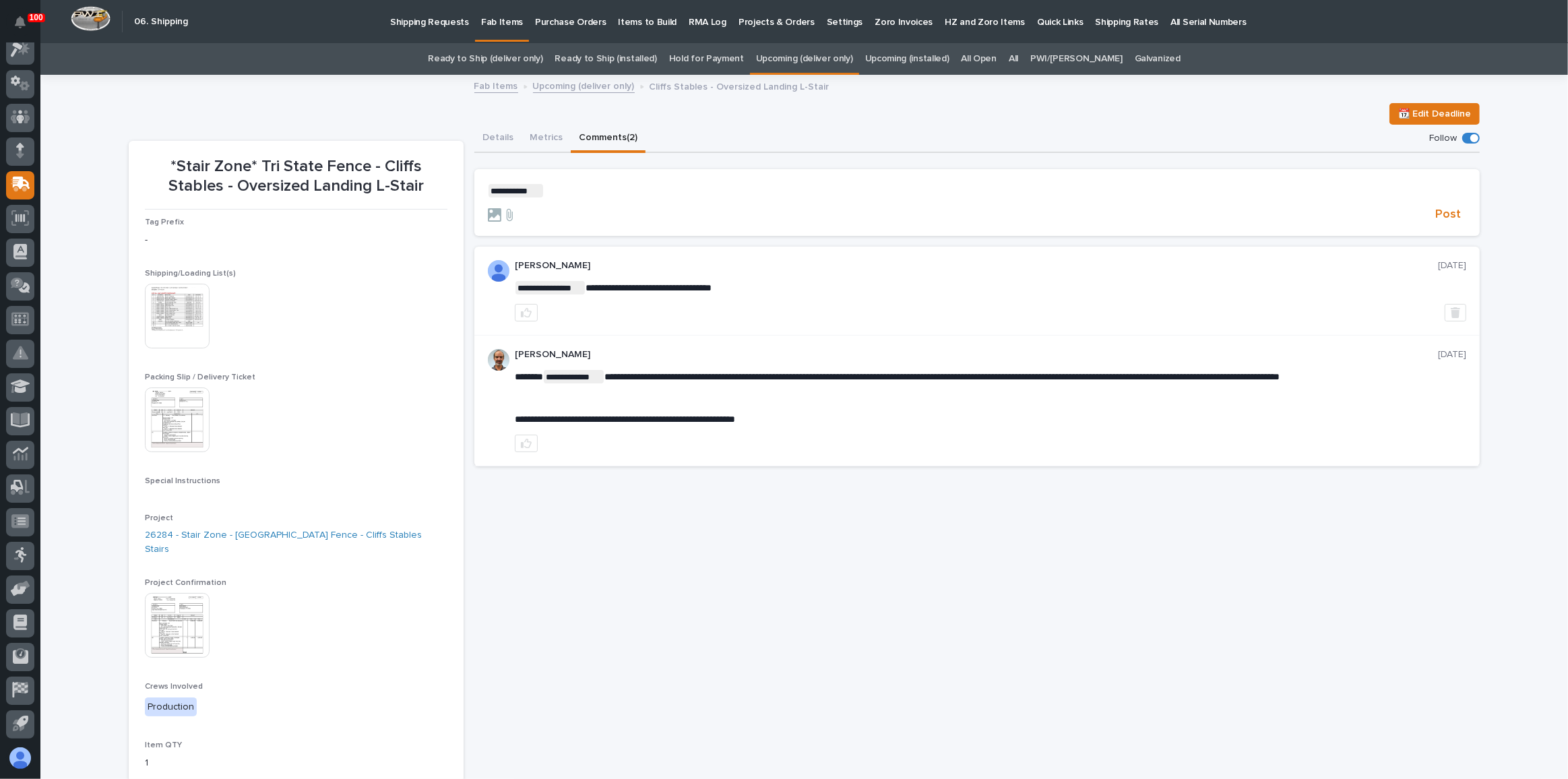
click at [567, 190] on p "**********" at bounding box center [977, 190] width 978 height 13
click at [503, 135] on button "Details" at bounding box center [498, 139] width 47 height 29
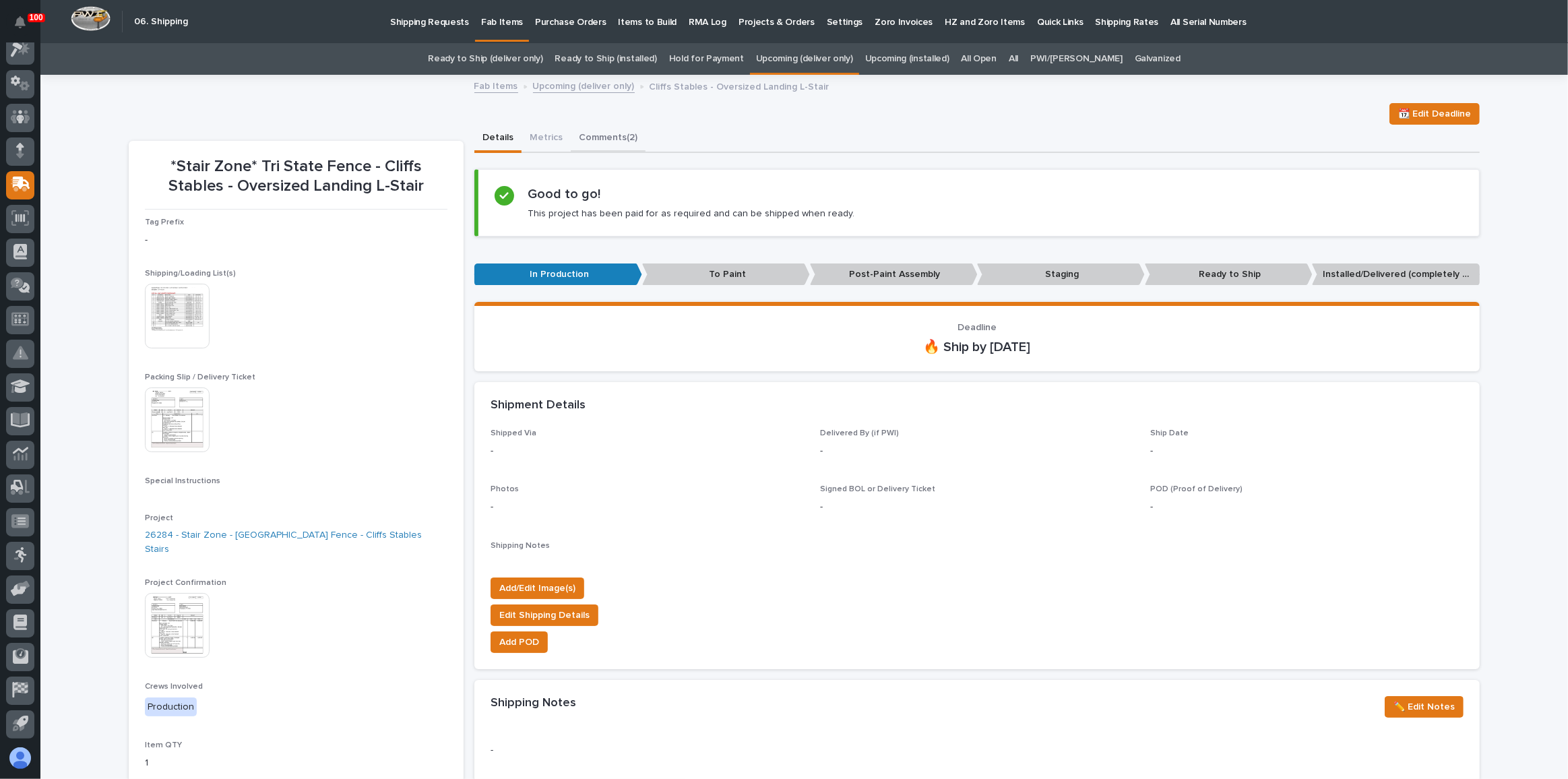
click at [610, 140] on button "Comments (2)" at bounding box center [608, 139] width 75 height 29
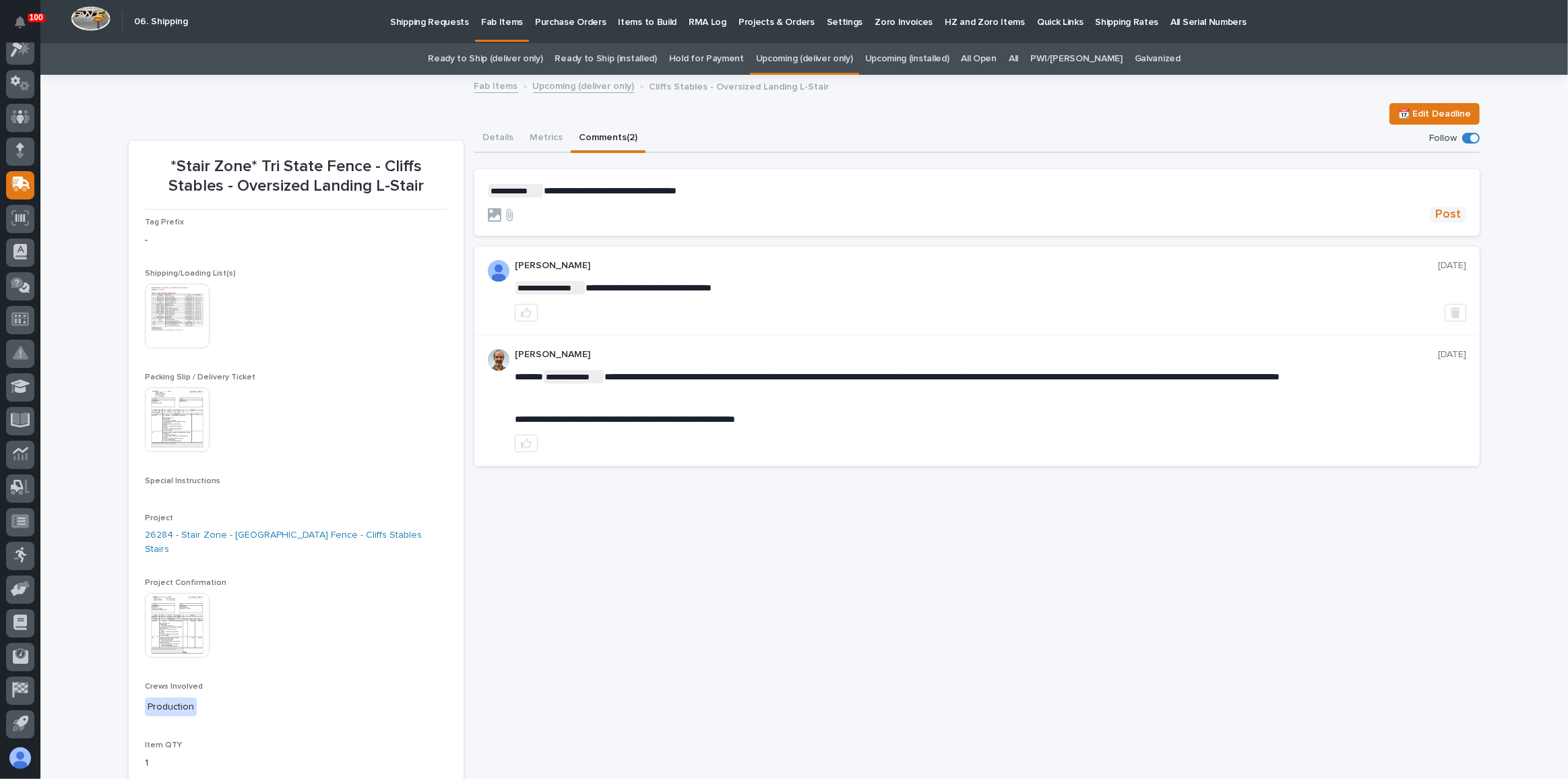
click at [1442, 217] on span "Post" at bounding box center [1448, 215] width 25 height 16
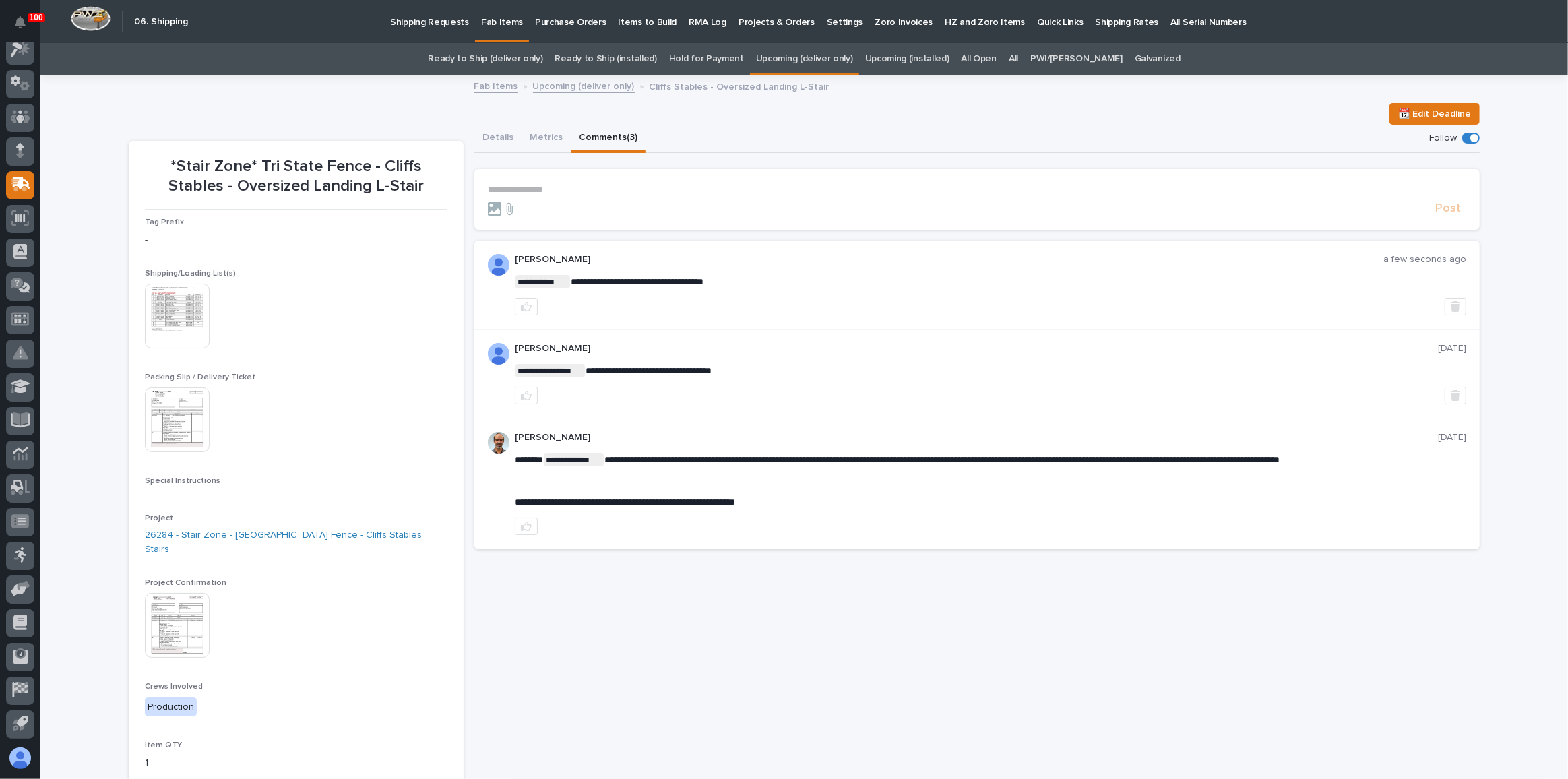
click at [792, 58] on link "Upcoming (deliver only)" at bounding box center [805, 59] width 97 height 32
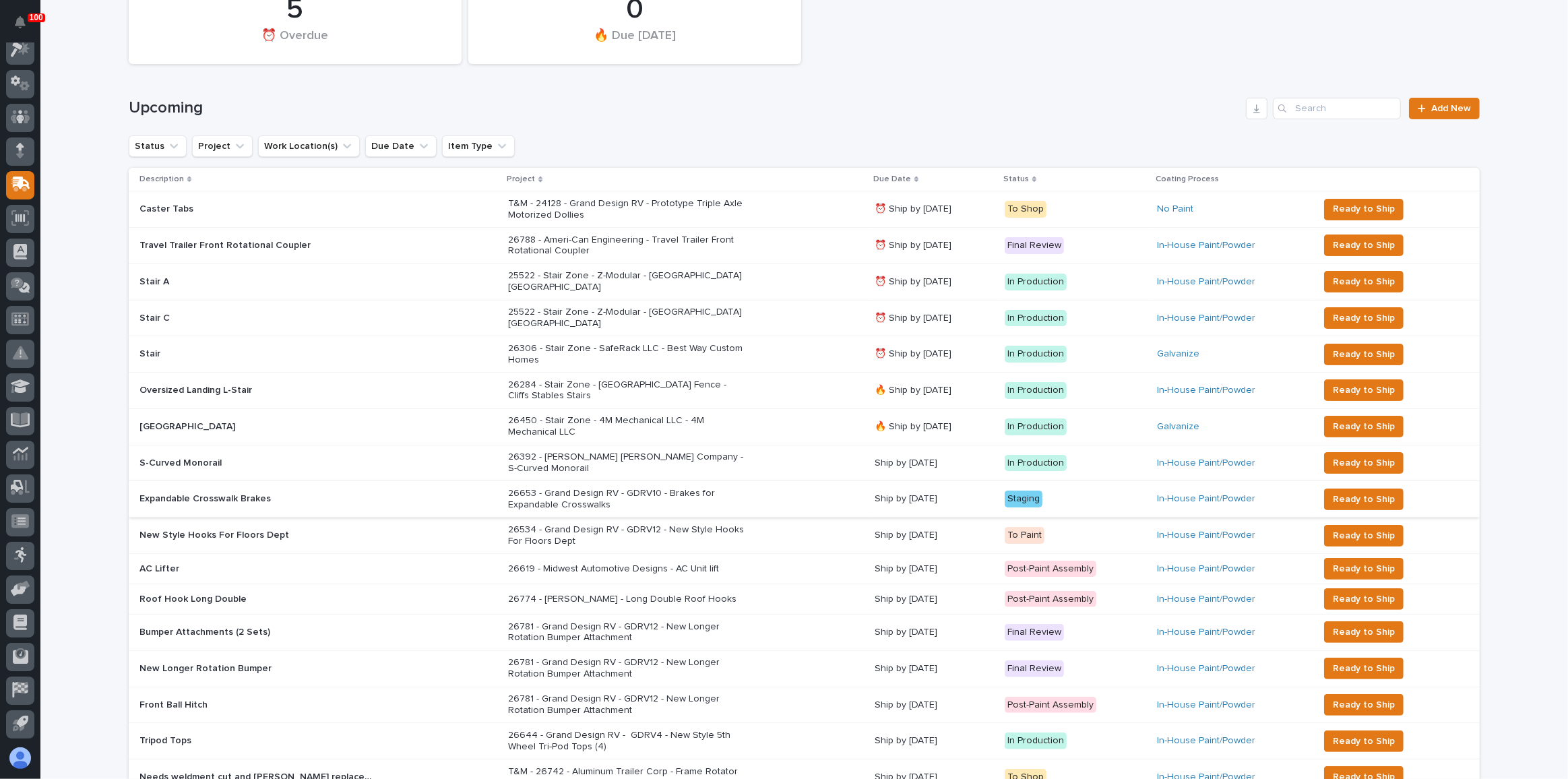
scroll to position [122, 0]
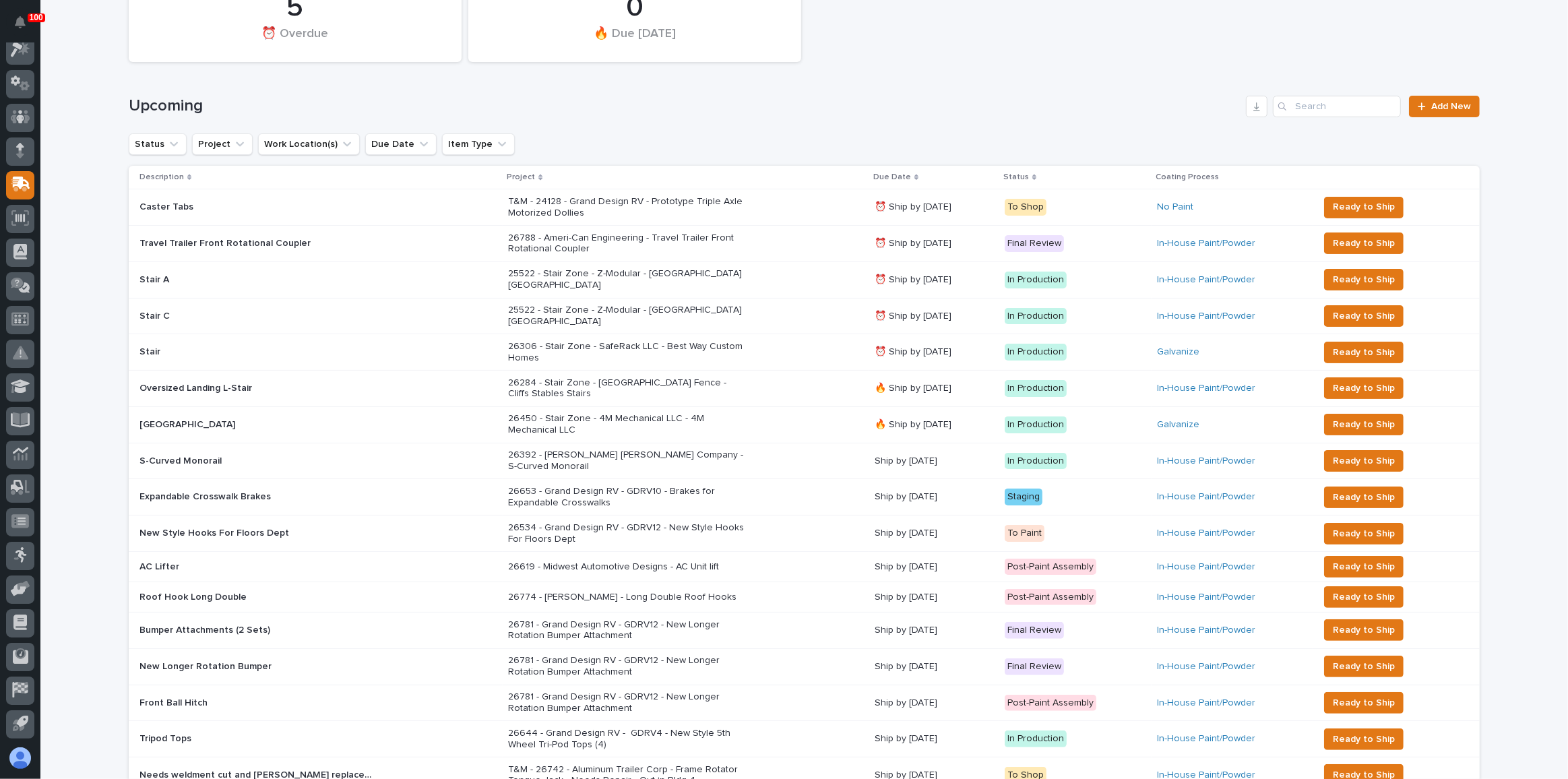
click at [769, 556] on div "26619 - Midwest Automotive Designs - AC Unit lift" at bounding box center [686, 567] width 355 height 22
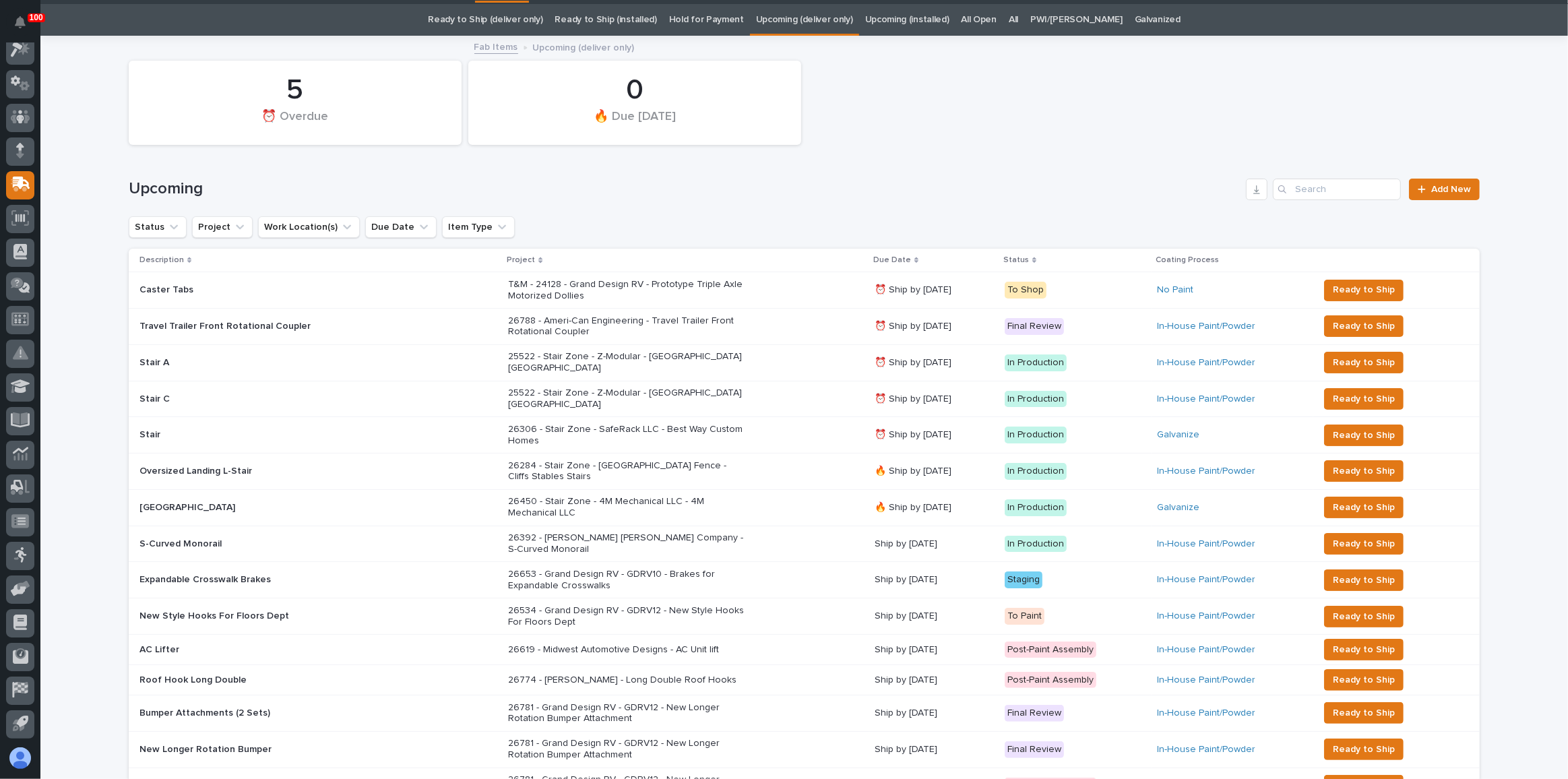
scroll to position [43, 0]
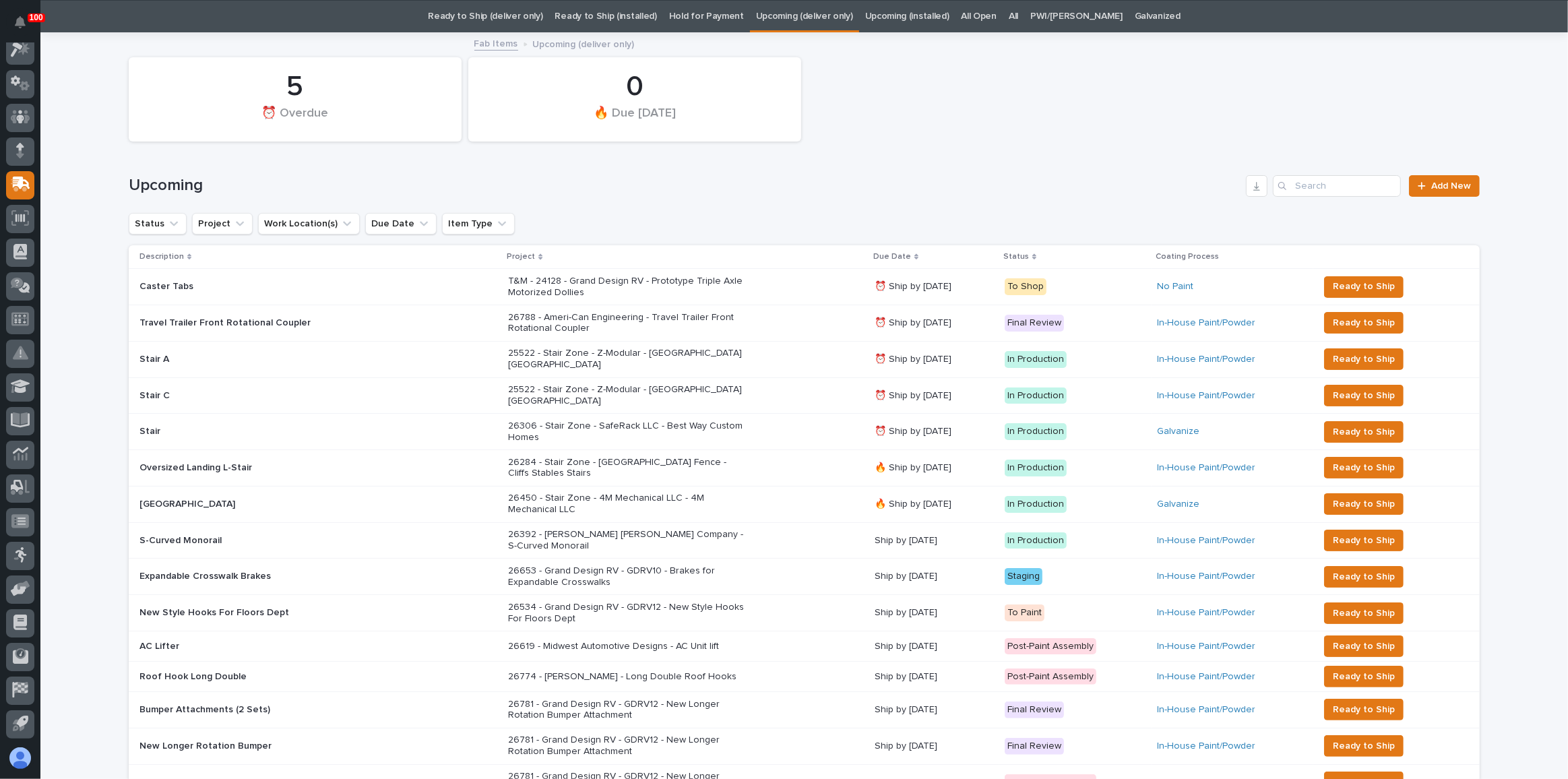
click at [759, 635] on div "26619 - Midwest Automotive Designs - AC Unit lift" at bounding box center [686, 647] width 355 height 22
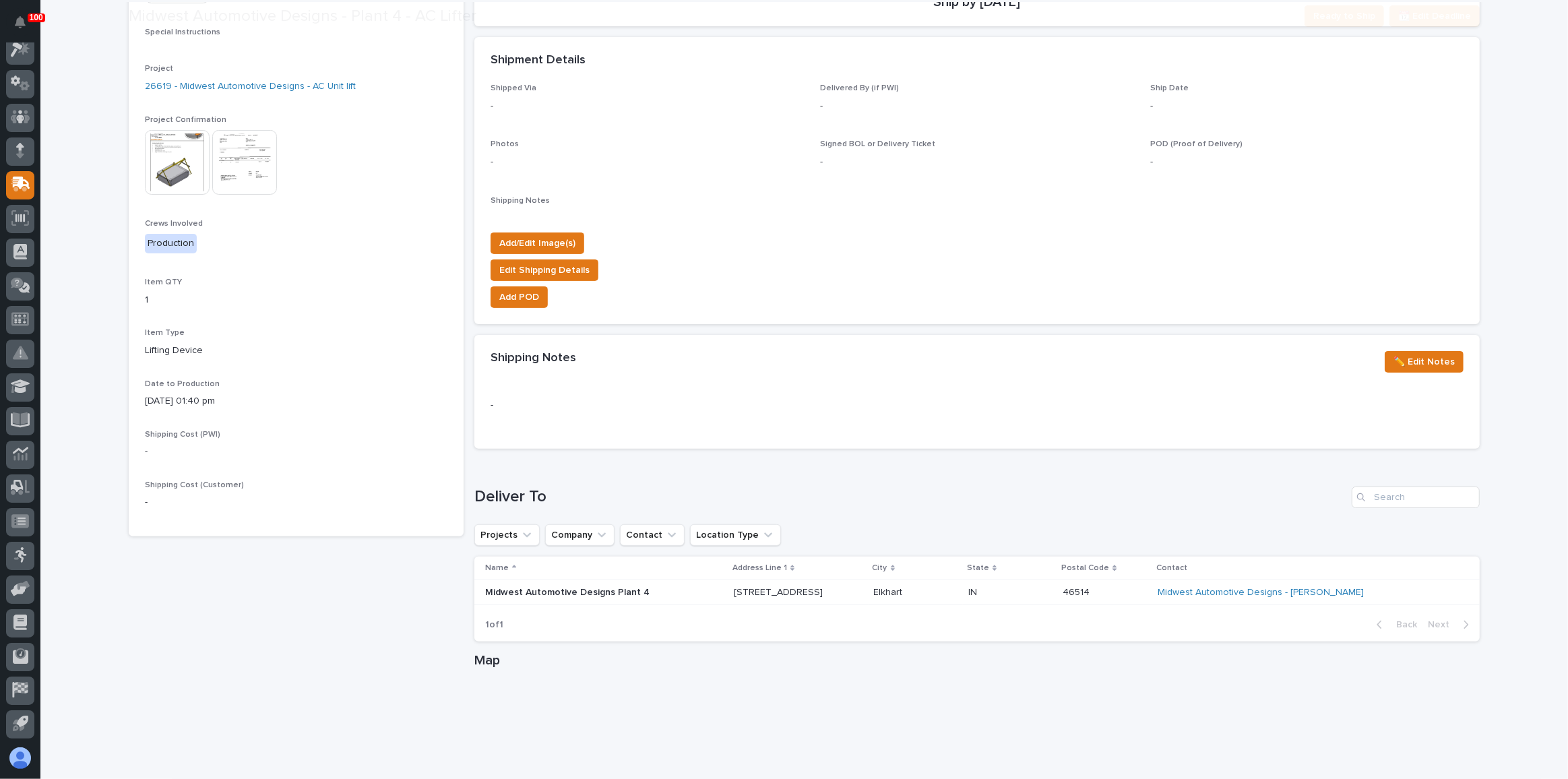
scroll to position [349, 0]
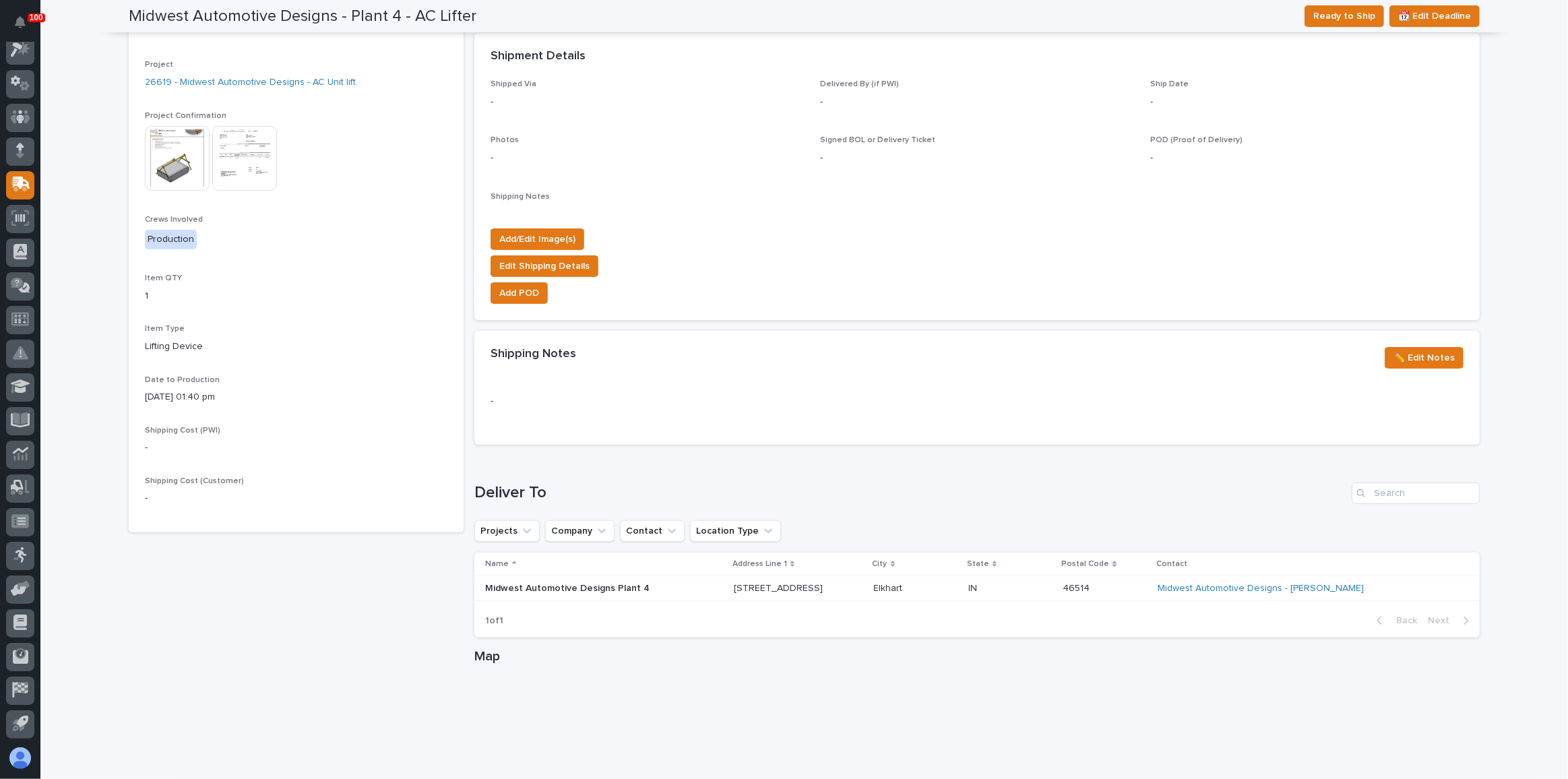
click at [174, 167] on img at bounding box center [178, 159] width 65 height 65
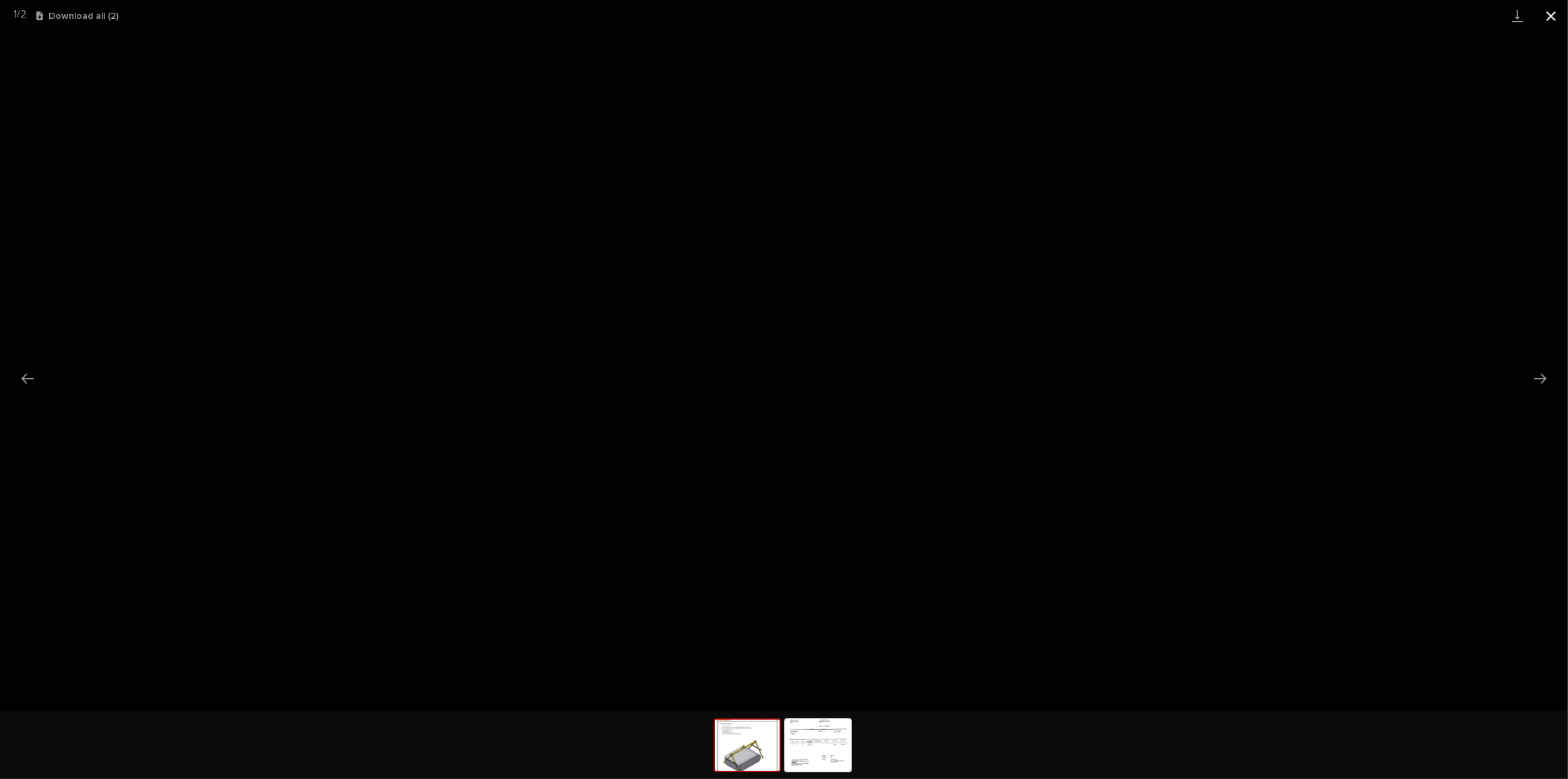
click at [1555, 15] on button "Close gallery" at bounding box center [1551, 16] width 33 height 32
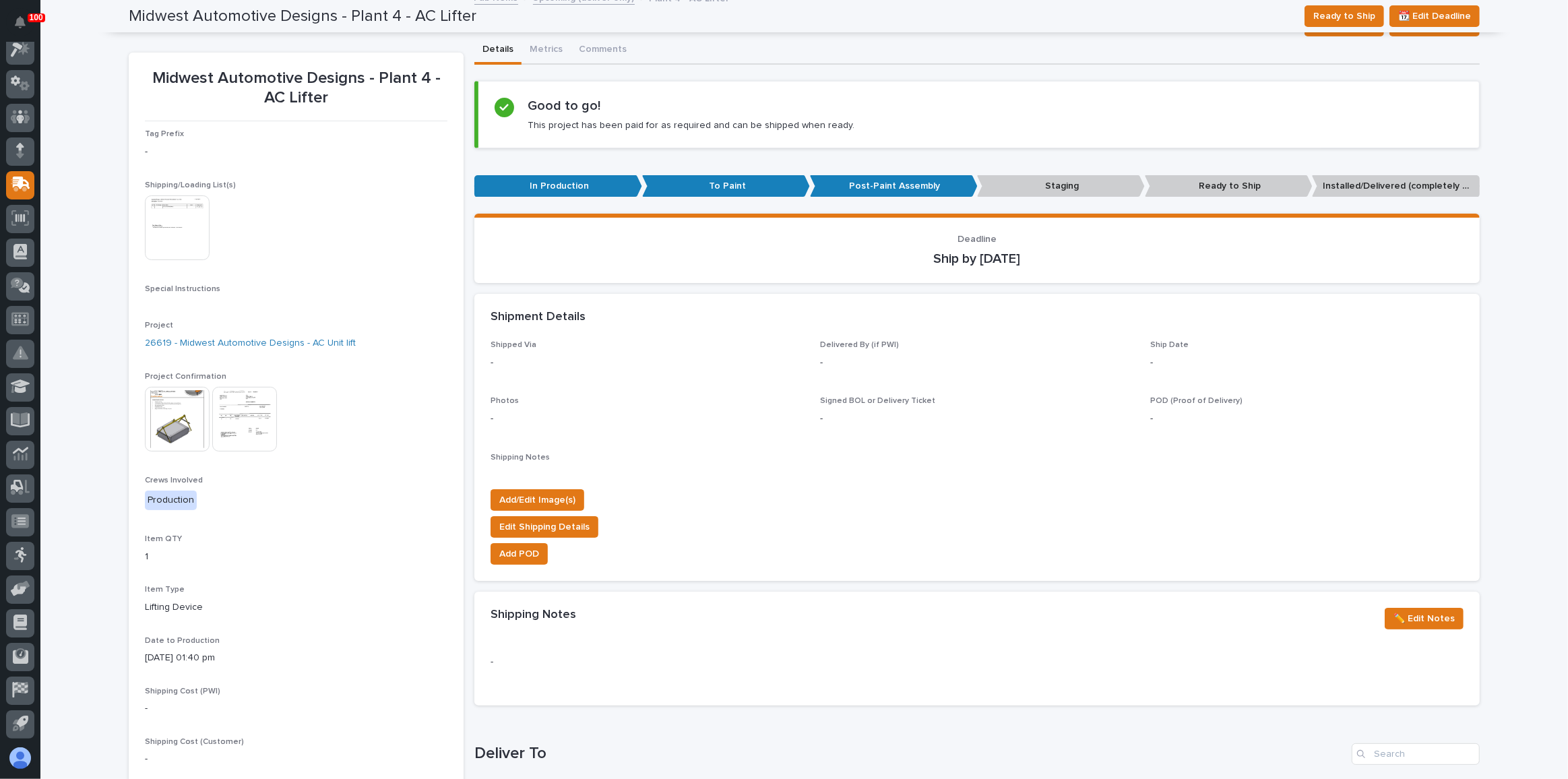
scroll to position [0, 0]
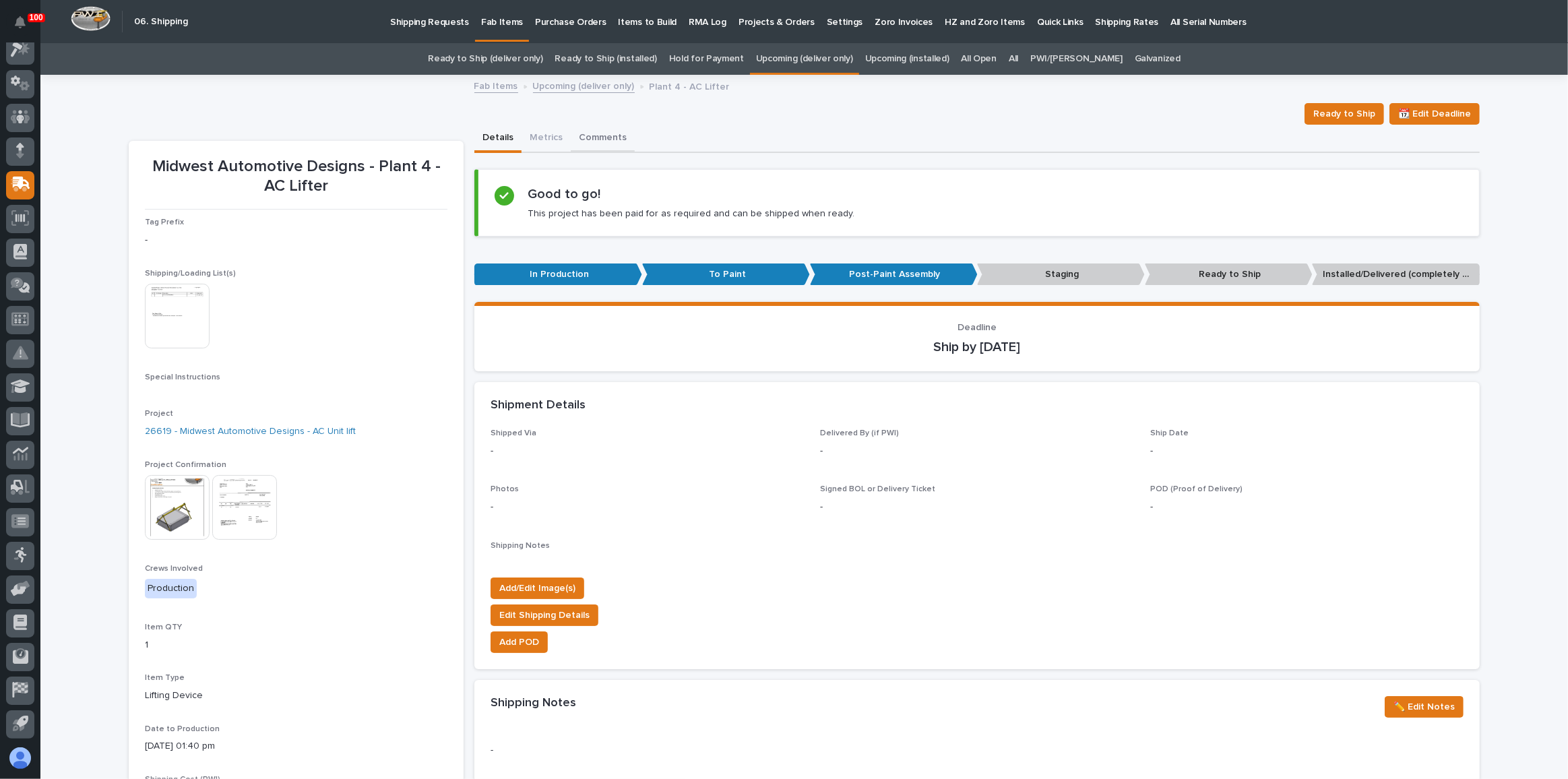
click at [592, 129] on button "Comments" at bounding box center [602, 139] width 64 height 29
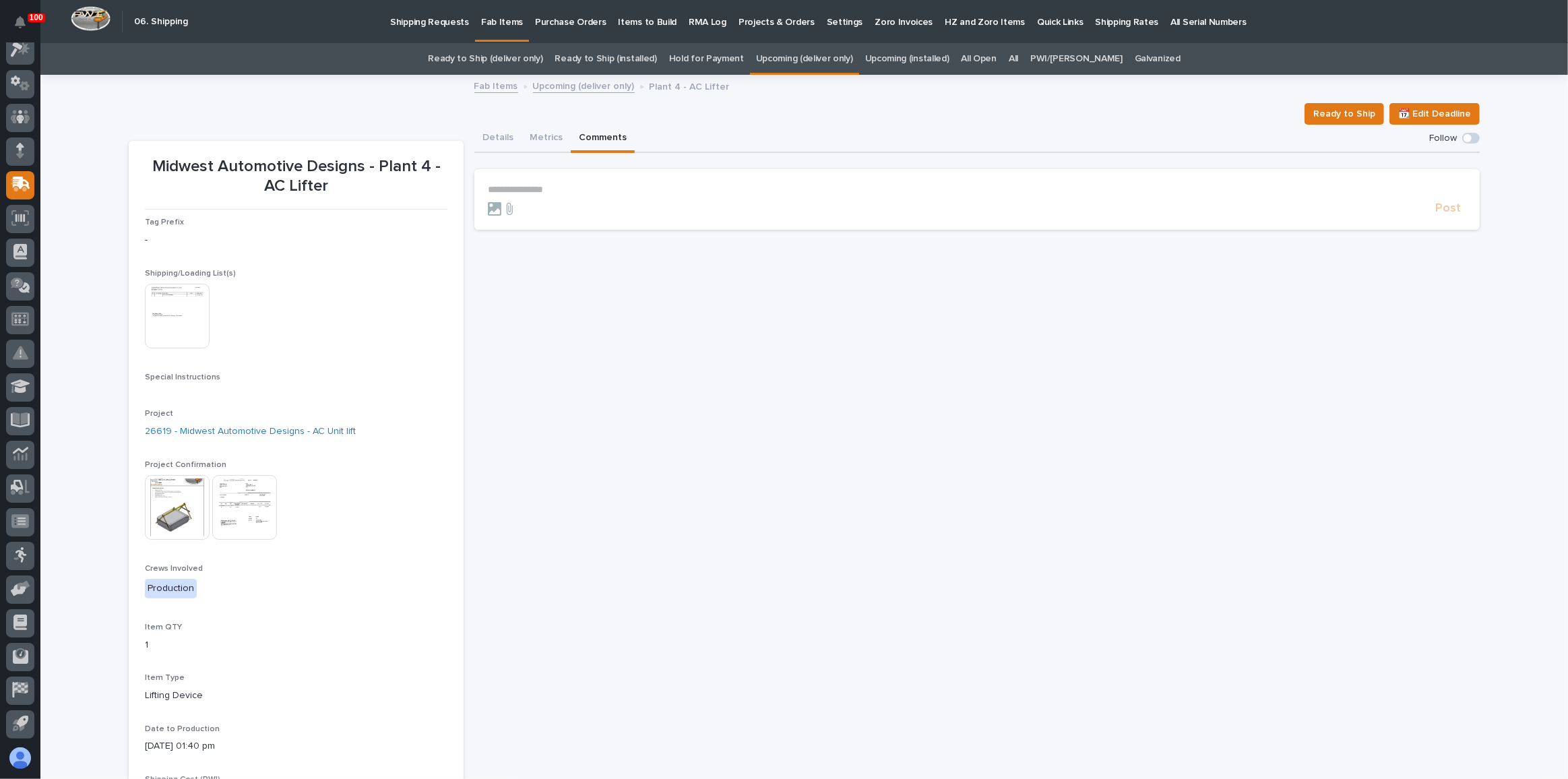
click at [578, 186] on p "**********" at bounding box center [977, 190] width 978 height 11
click at [1441, 217] on span "Post" at bounding box center [1448, 215] width 25 height 16
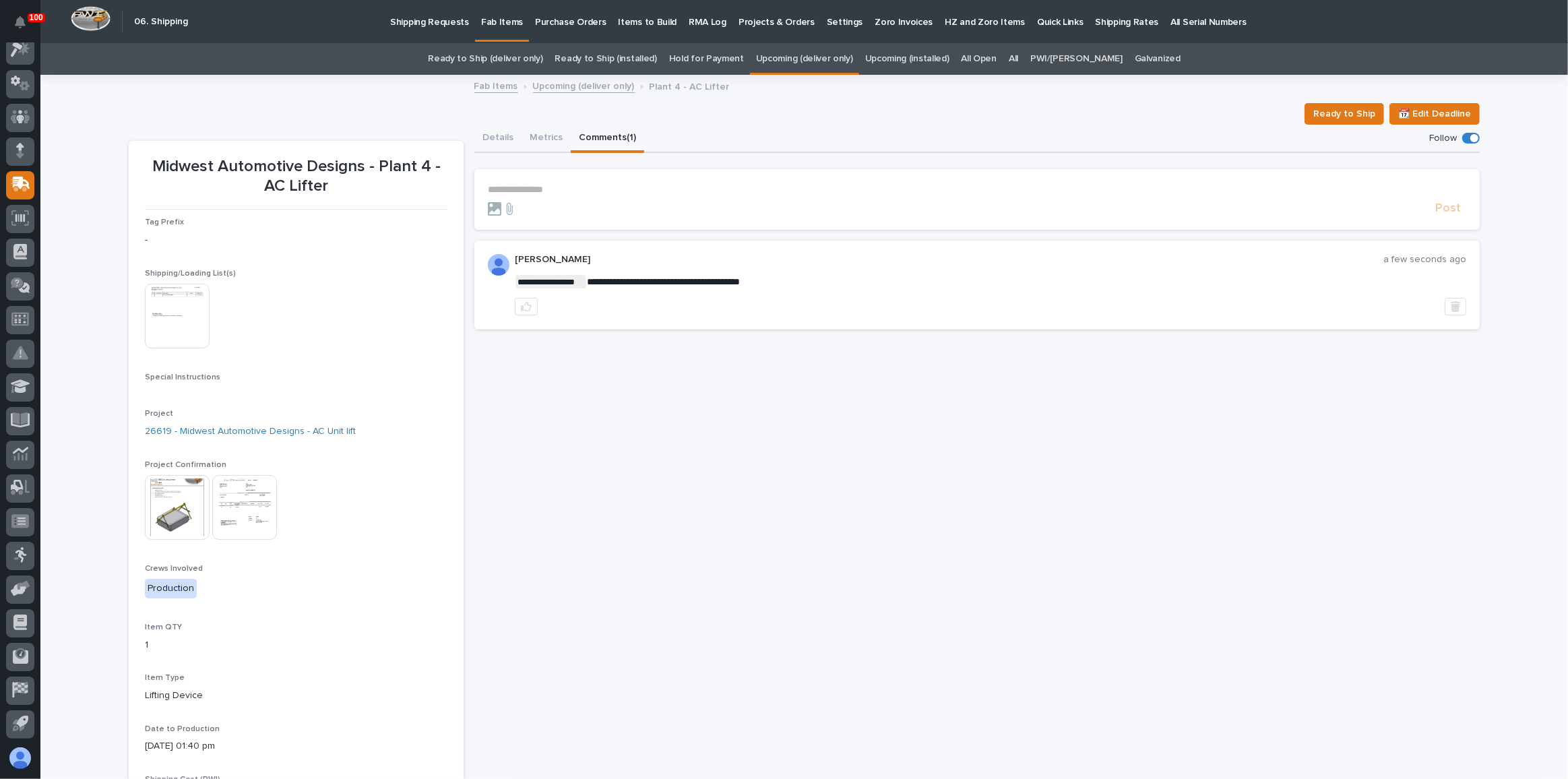
click at [831, 52] on link "Upcoming (deliver only)" at bounding box center [805, 59] width 97 height 32
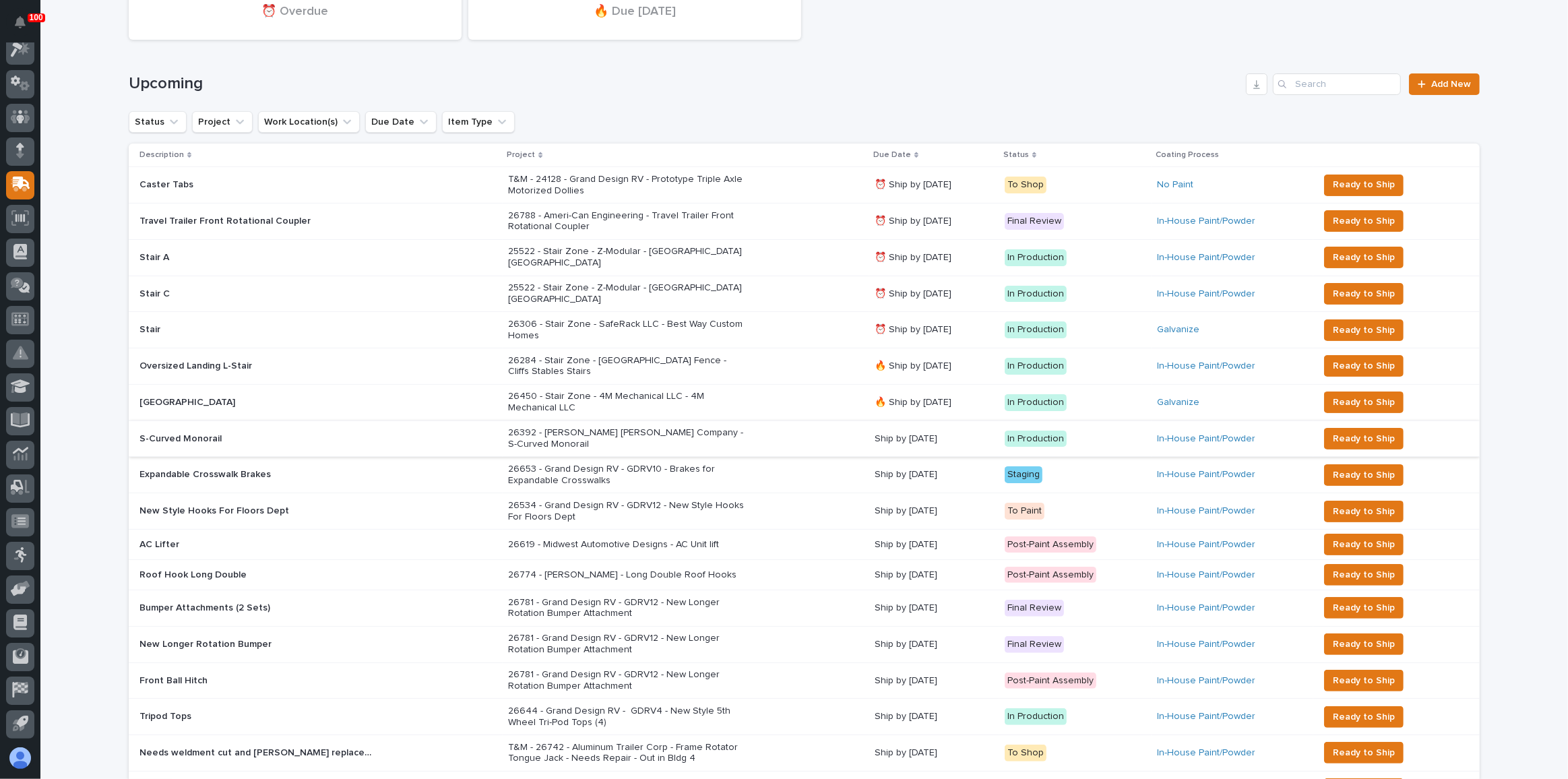
scroll to position [244, 0]
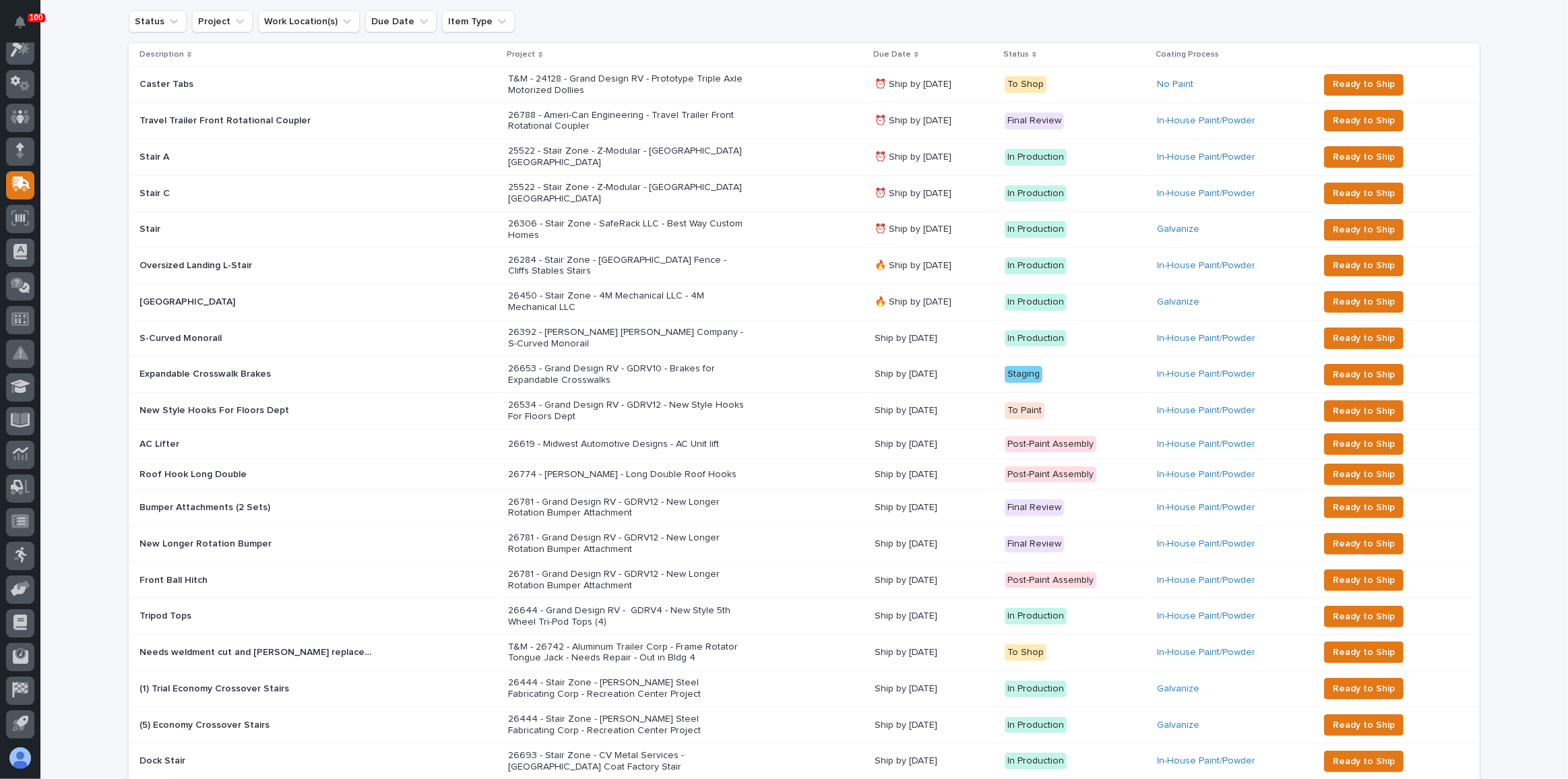
click at [789, 321] on div "26392 - [PERSON_NAME] [PERSON_NAME] Company - S-Curved Monorail" at bounding box center [686, 338] width 355 height 33
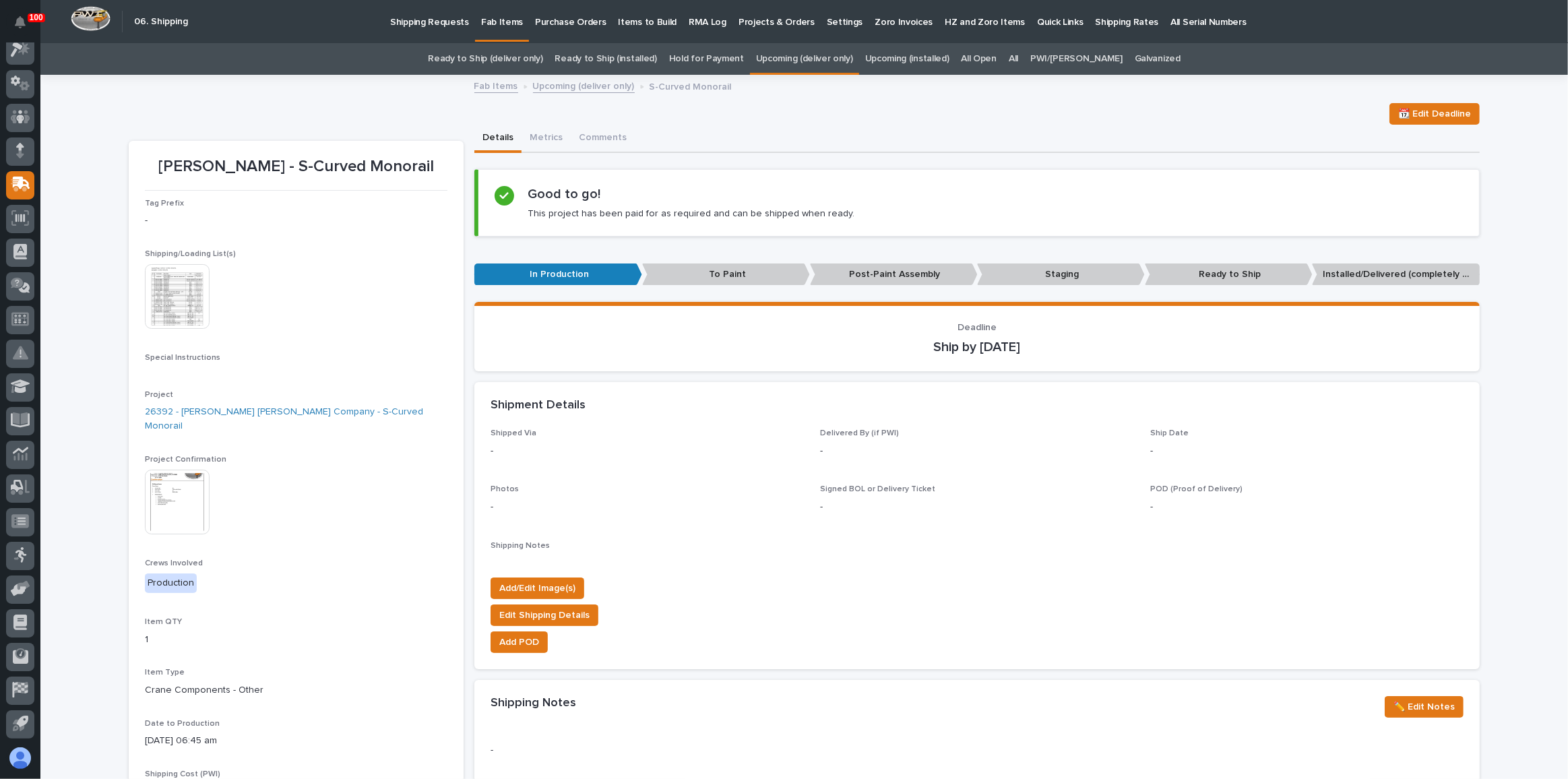
click at [194, 486] on img at bounding box center [178, 502] width 65 height 65
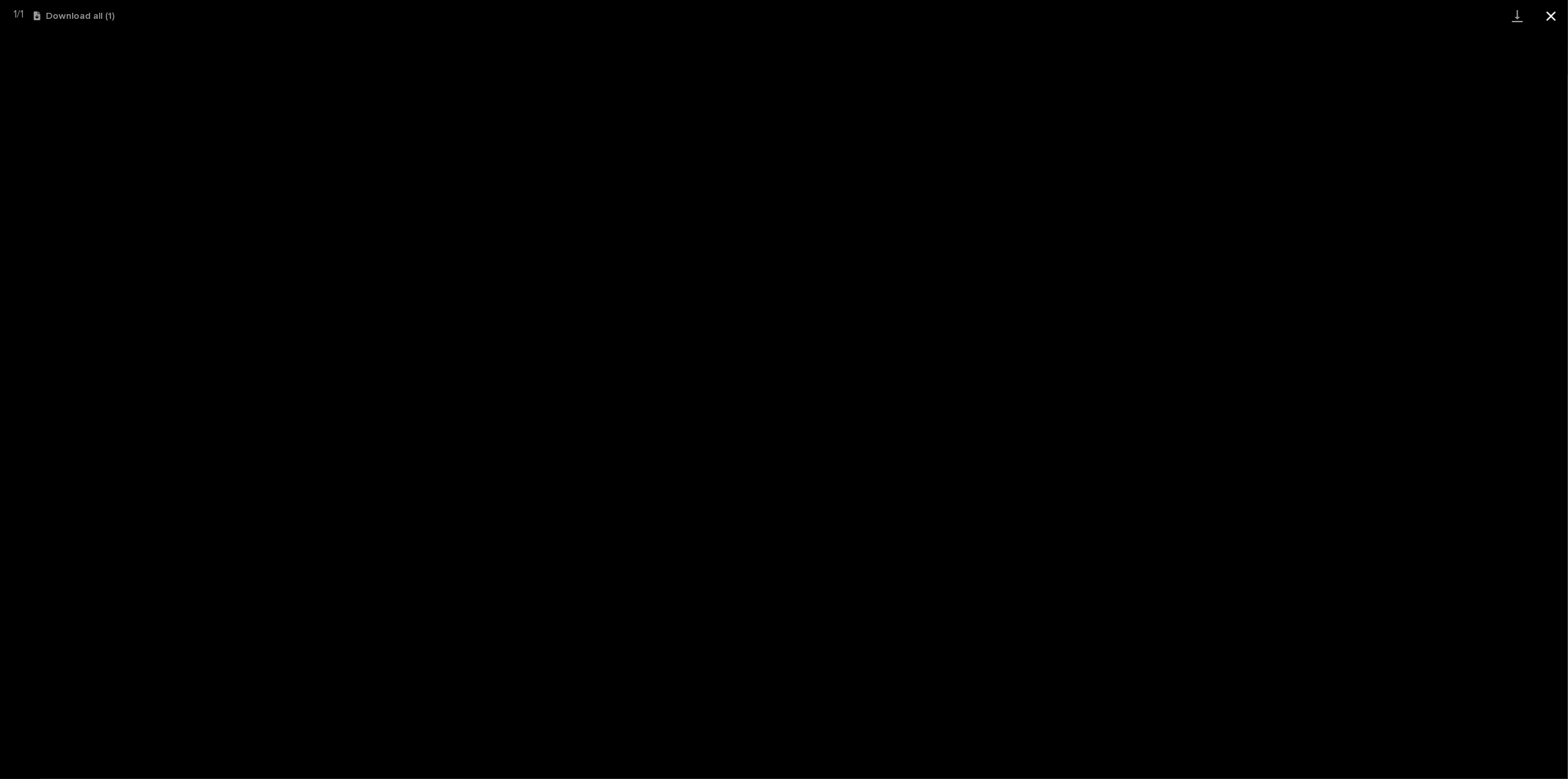
click at [1553, 15] on button "Close gallery" at bounding box center [1551, 16] width 33 height 32
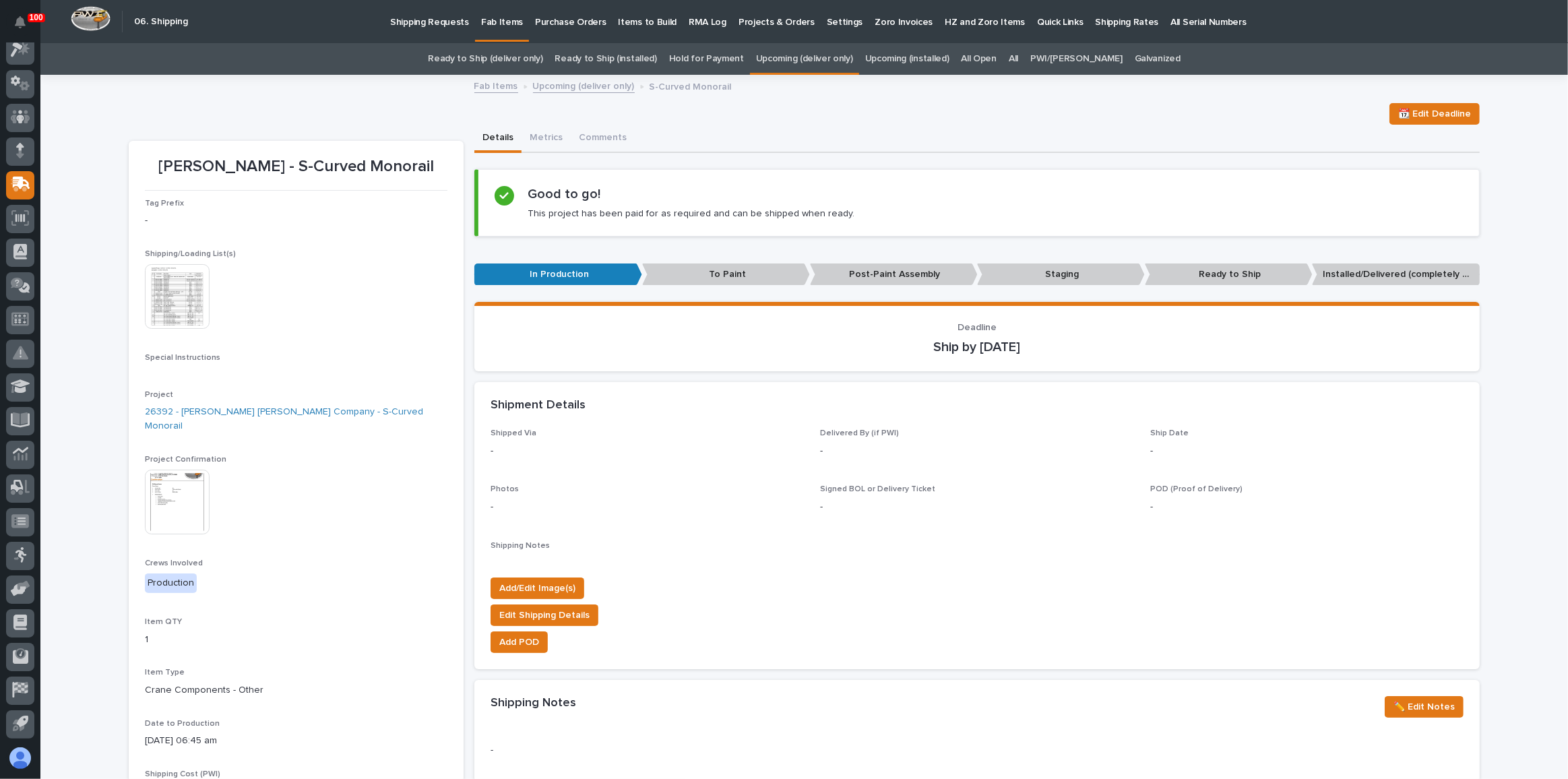
click at [152, 297] on img at bounding box center [178, 297] width 65 height 65
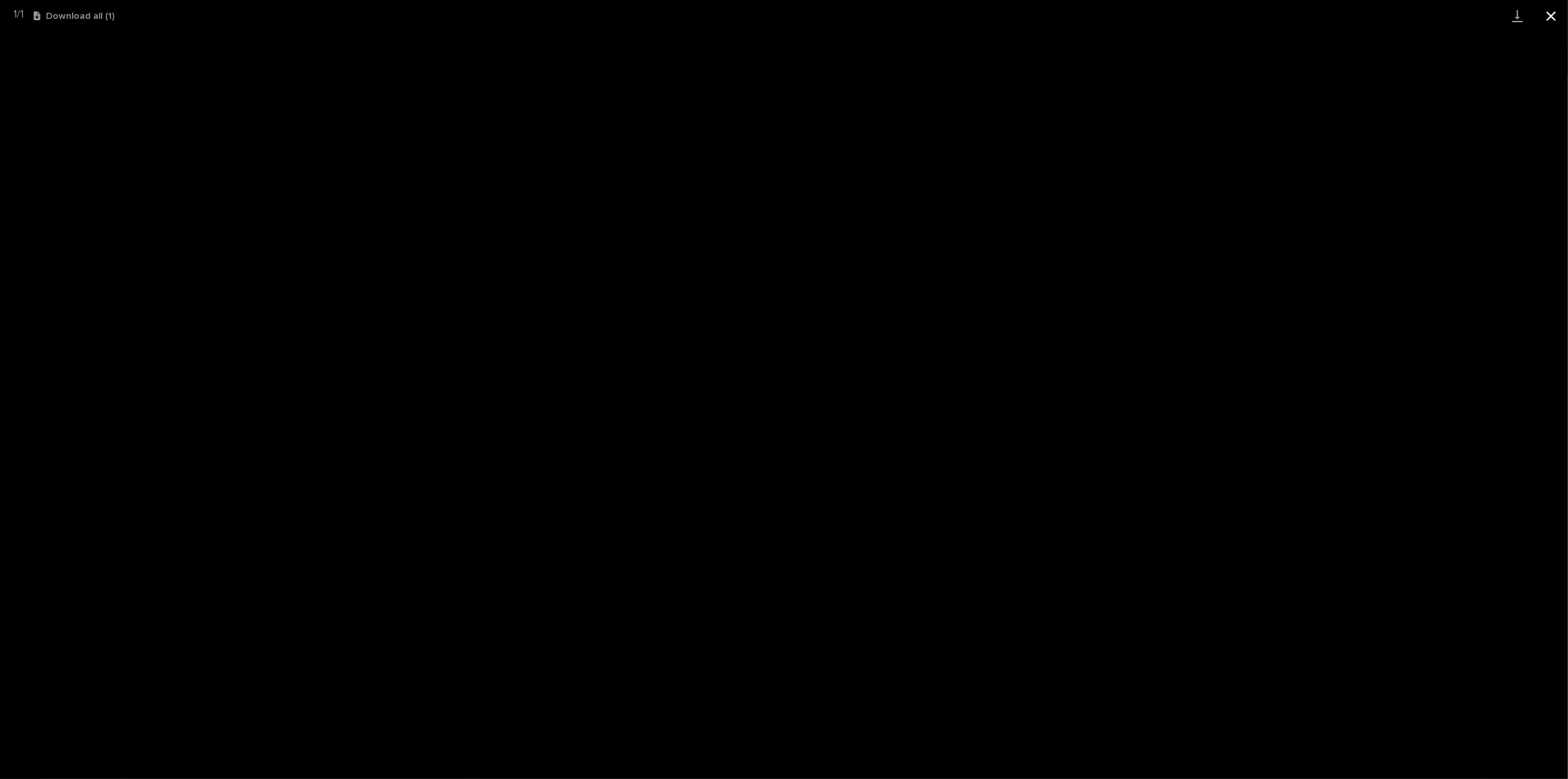
click at [1553, 21] on button "Close gallery" at bounding box center [1551, 16] width 33 height 32
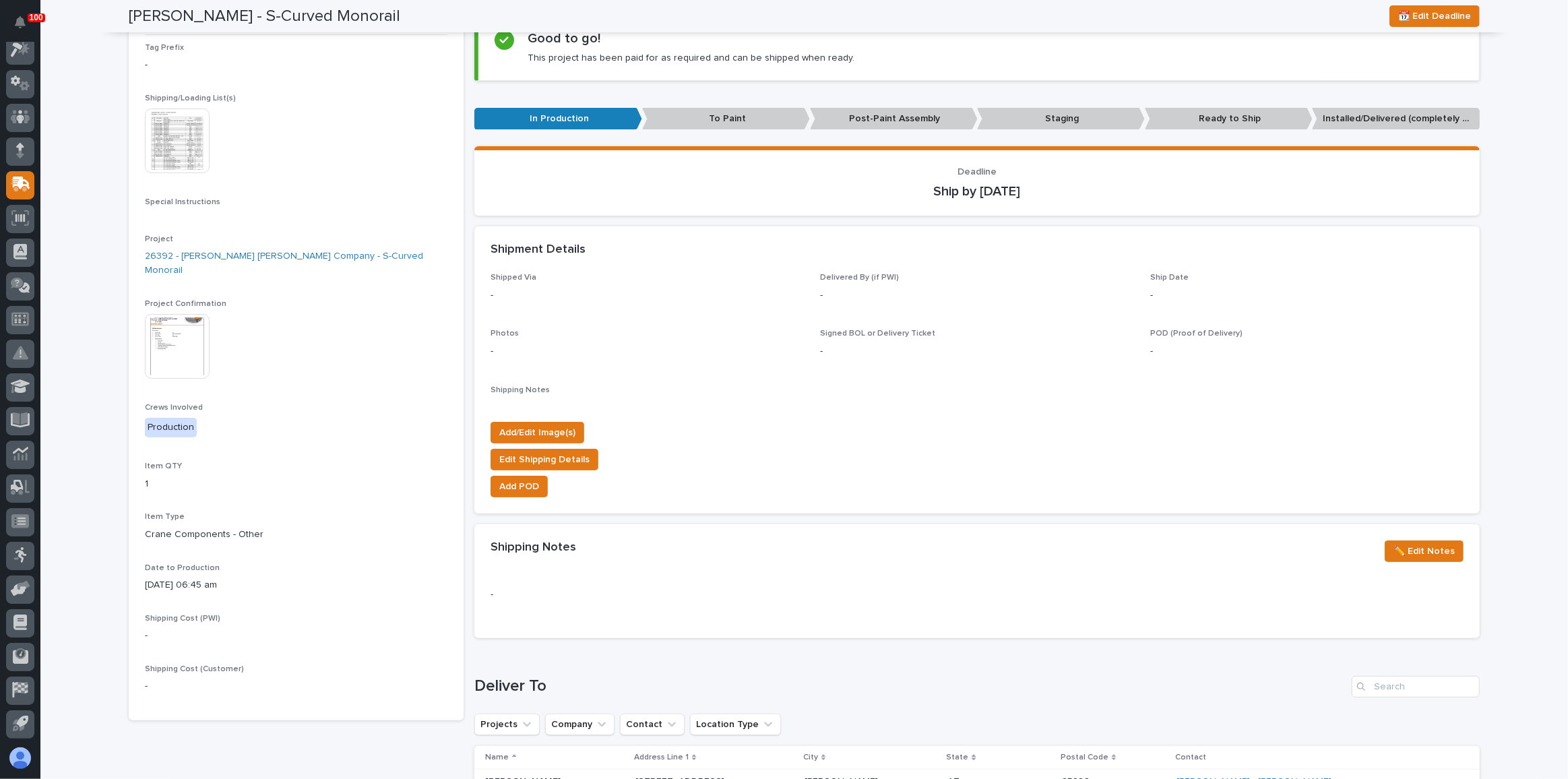
scroll to position [60, 0]
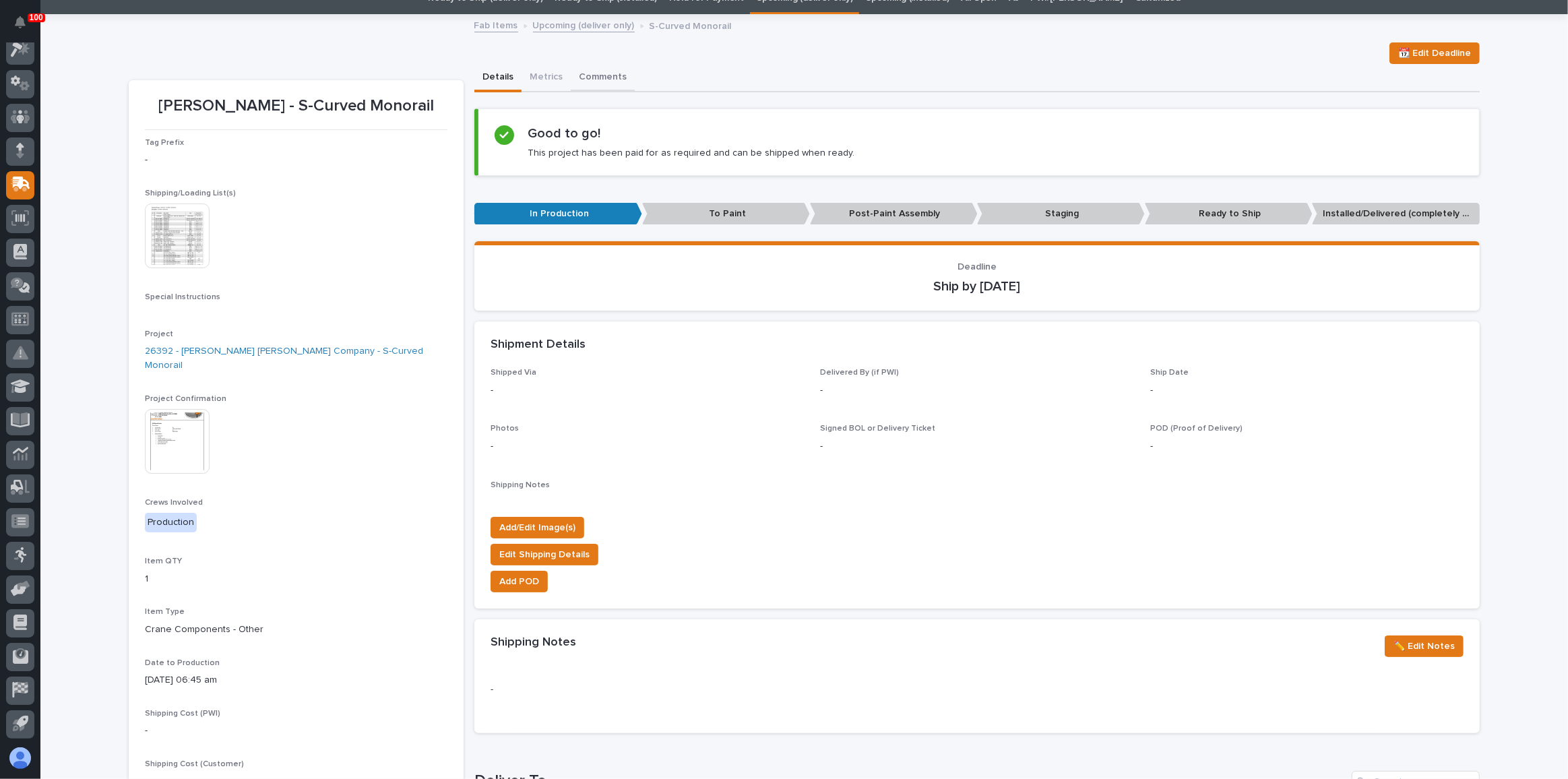
click at [586, 76] on button "Comments" at bounding box center [602, 79] width 64 height 29
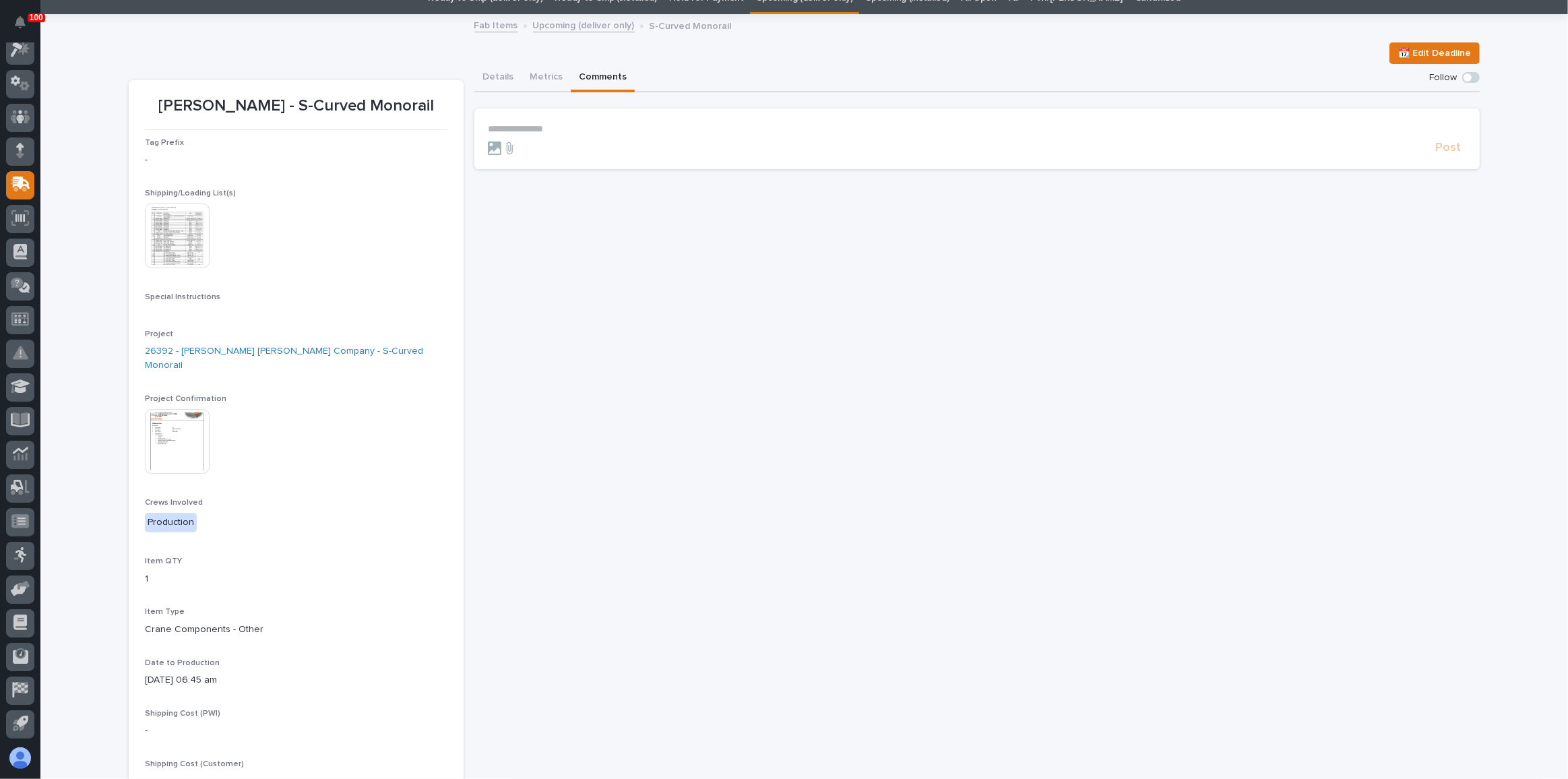
click at [582, 124] on p "**********" at bounding box center [977, 129] width 978 height 11
click at [486, 79] on button "Details" at bounding box center [498, 79] width 47 height 29
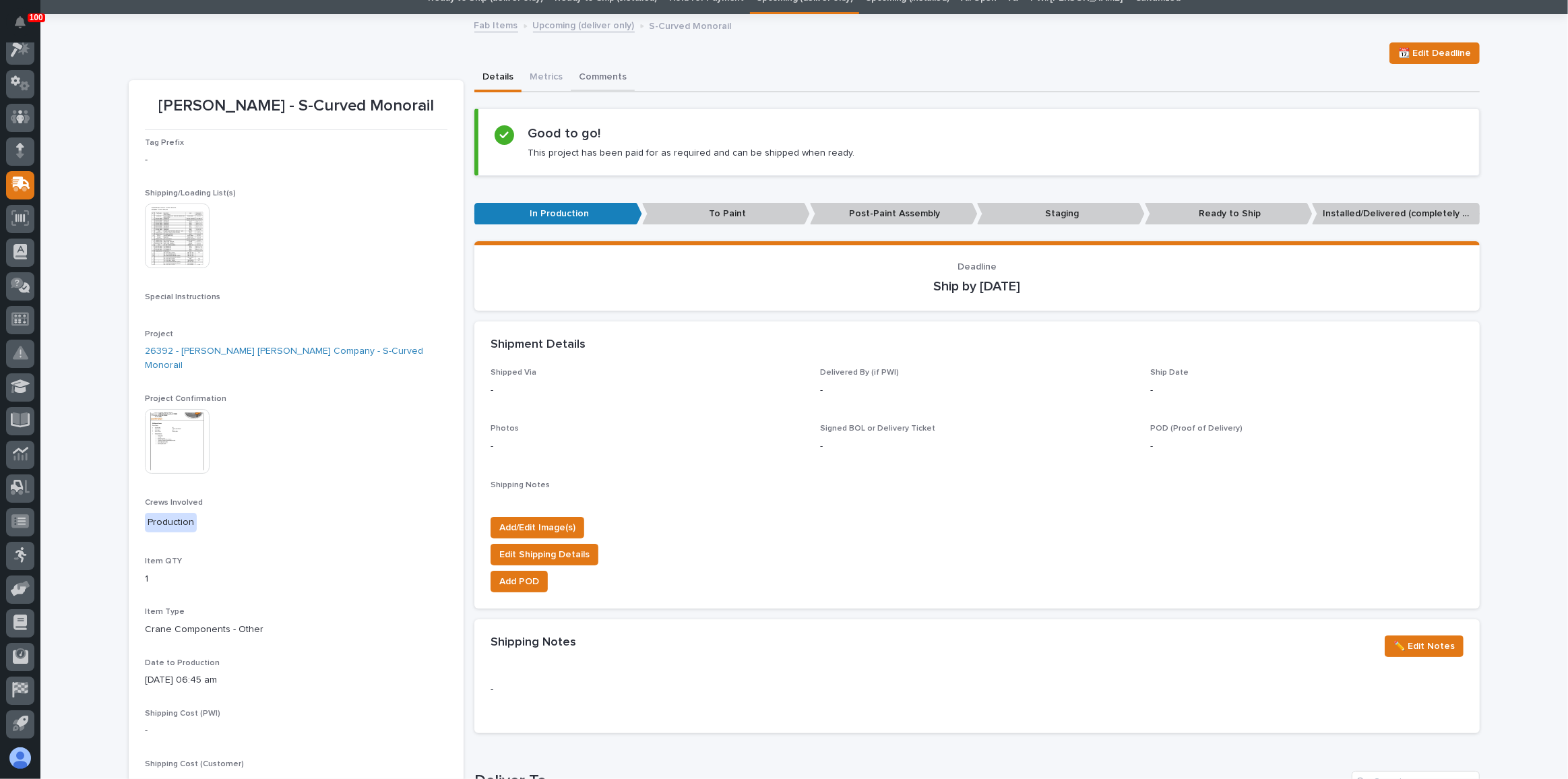
click at [602, 82] on button "Comments" at bounding box center [602, 79] width 64 height 29
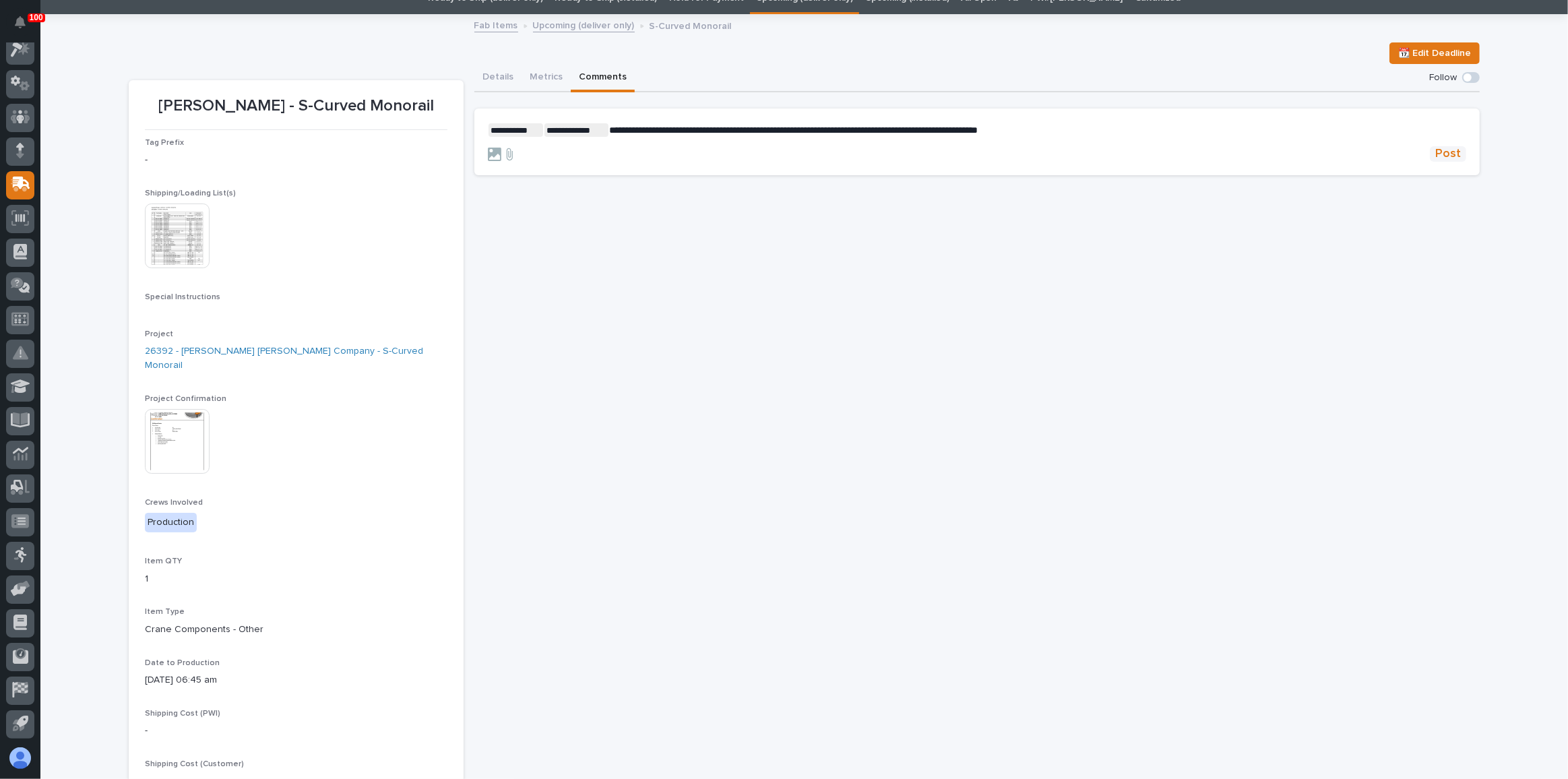
click at [1442, 154] on span "Post" at bounding box center [1448, 154] width 25 height 16
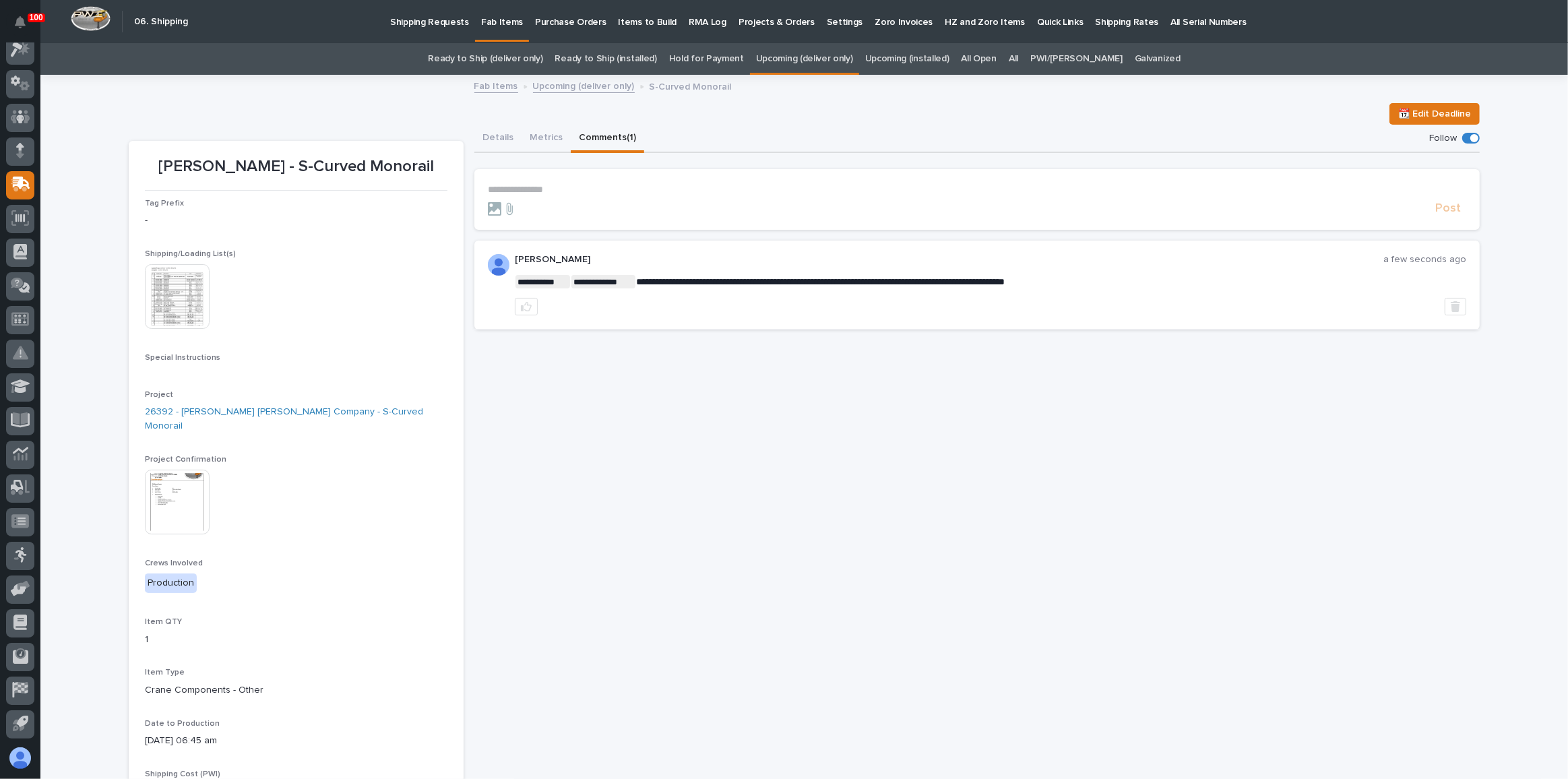
click at [812, 52] on link "Upcoming (deliver only)" at bounding box center [805, 59] width 97 height 32
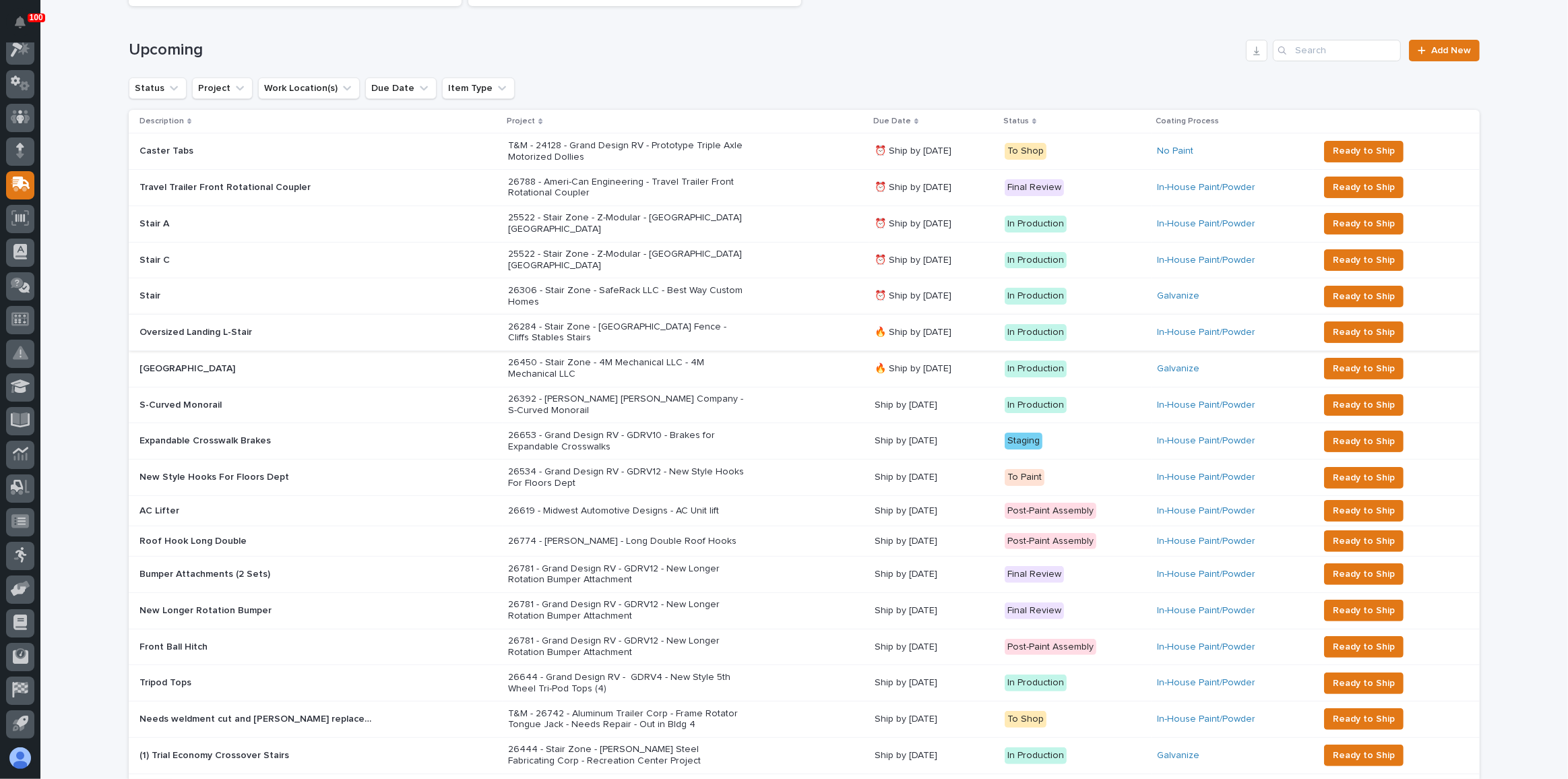
scroll to position [244, 0]
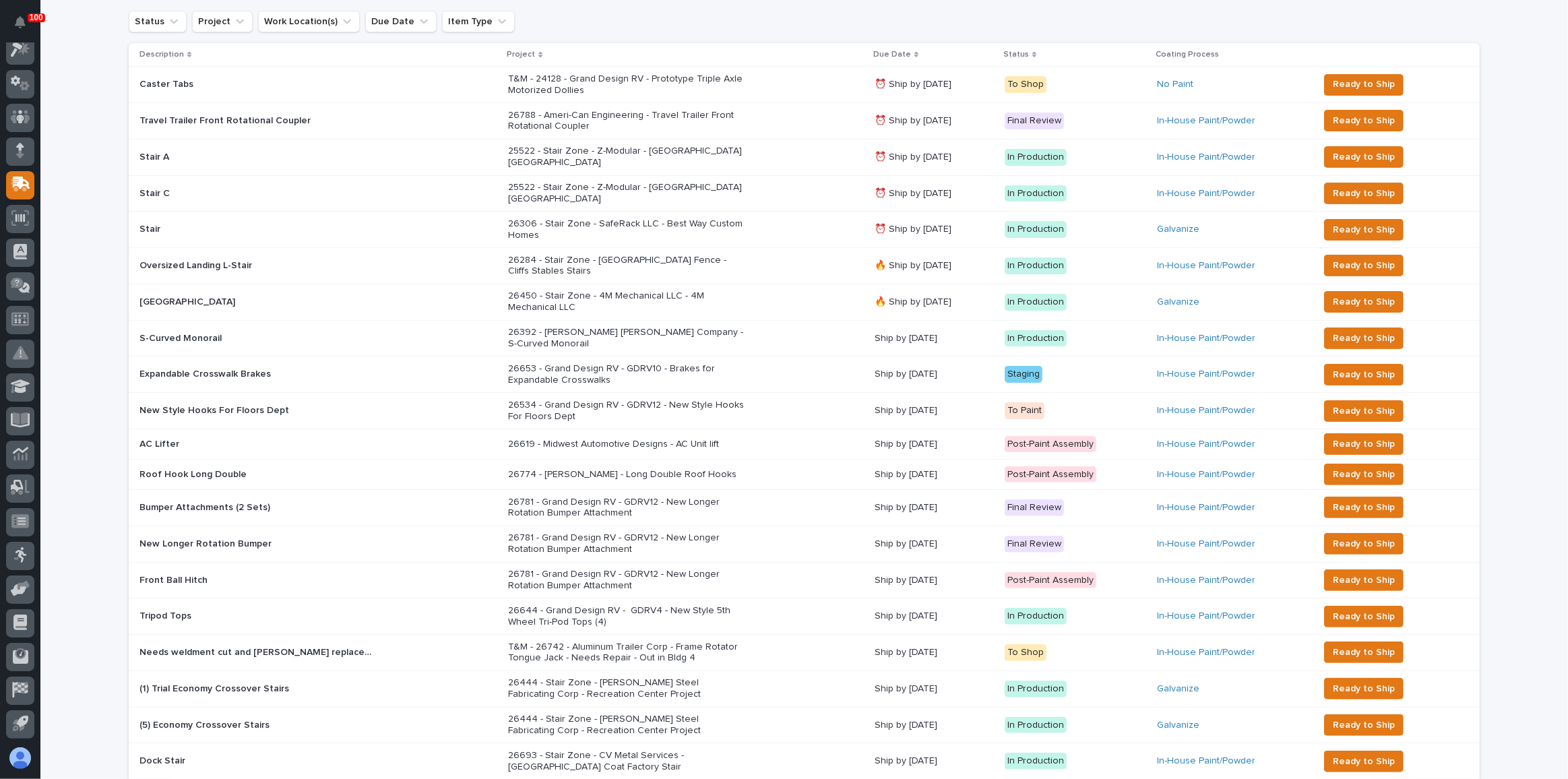
click at [813, 118] on div "26788 - Ameri-Can Engineering - Travel Trailer Front Rotational Coupler" at bounding box center [686, 121] width 355 height 33
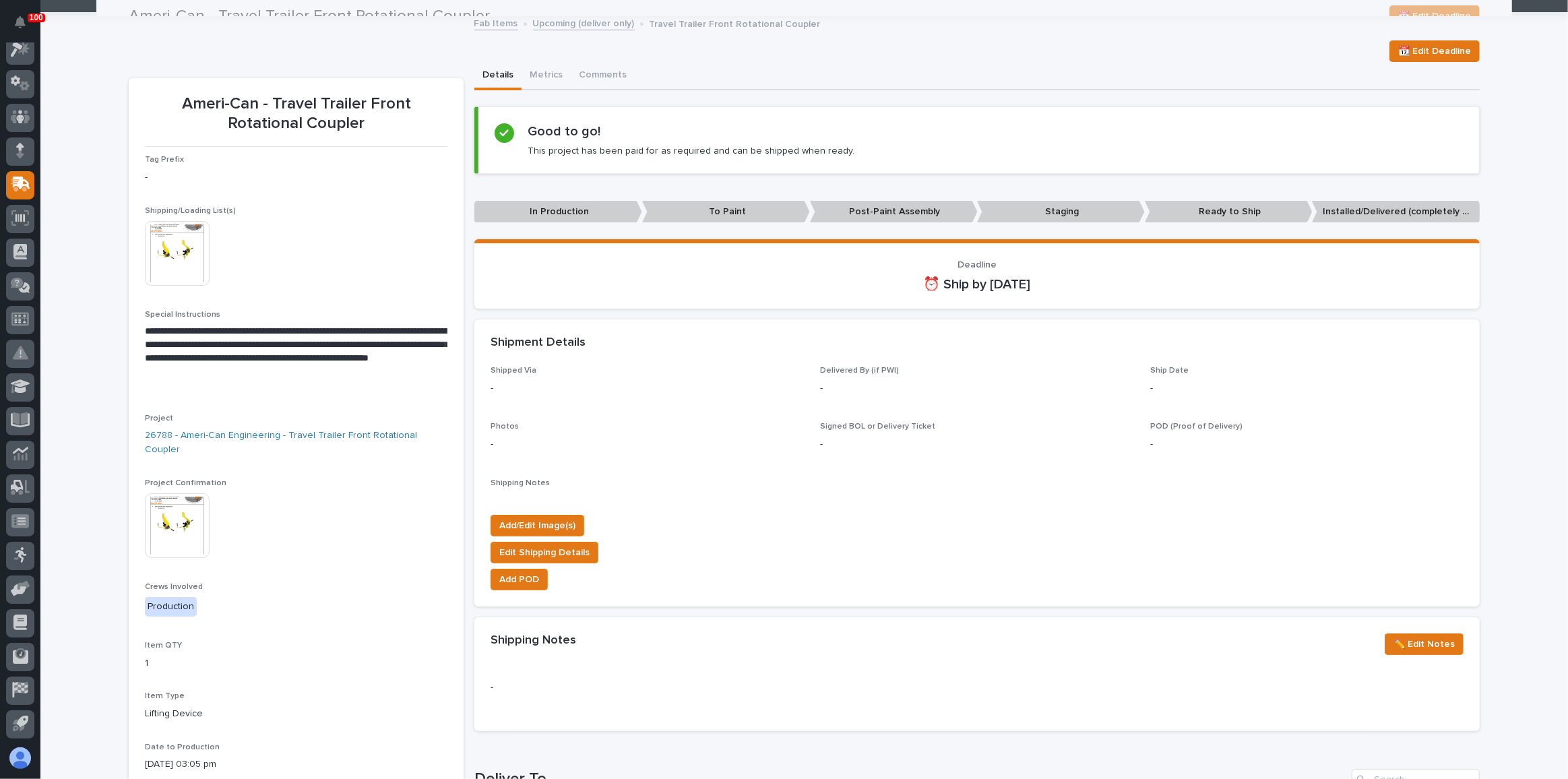
scroll to position [60, 0]
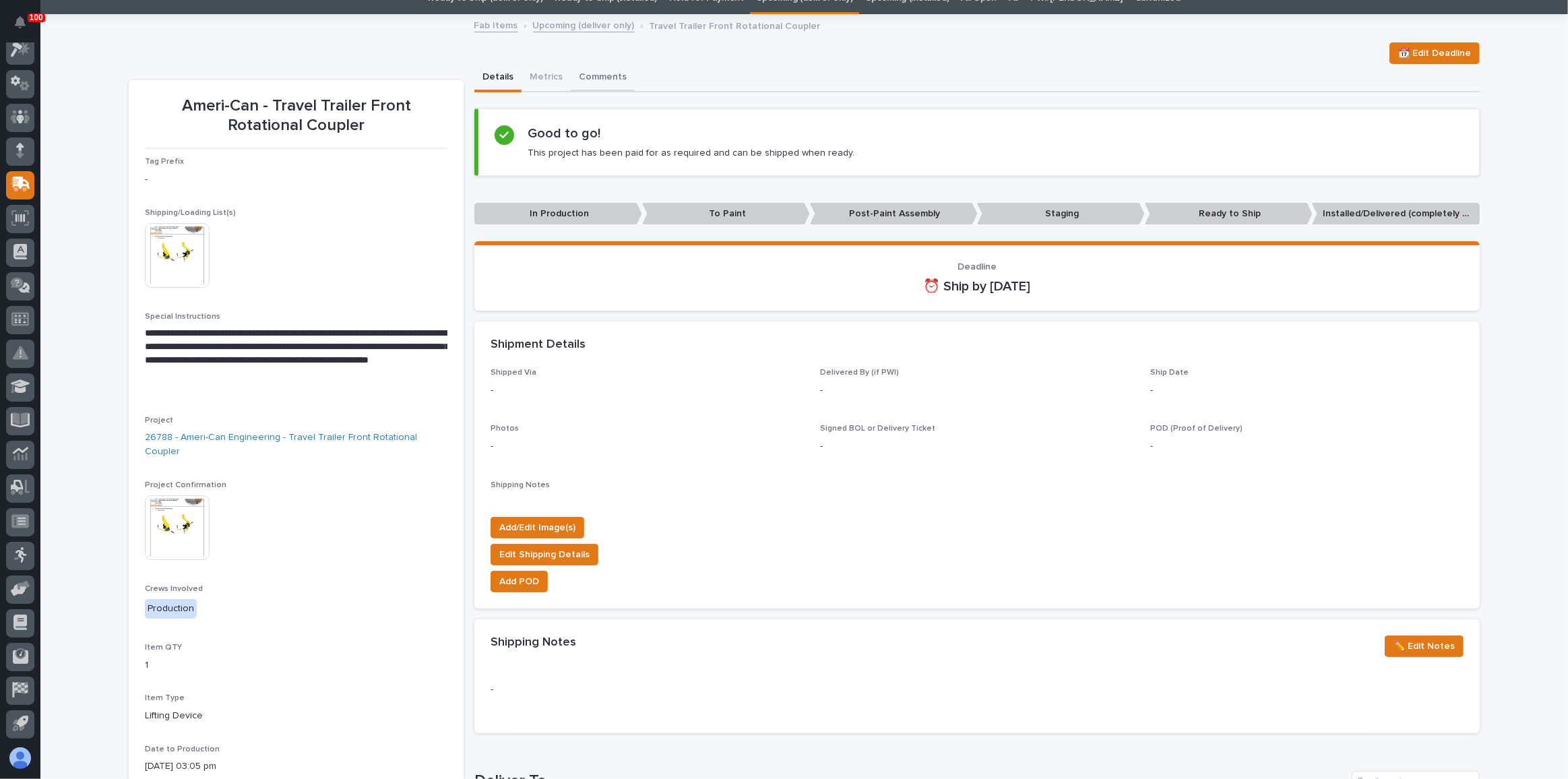
click at [594, 81] on button "Comments" at bounding box center [602, 79] width 64 height 29
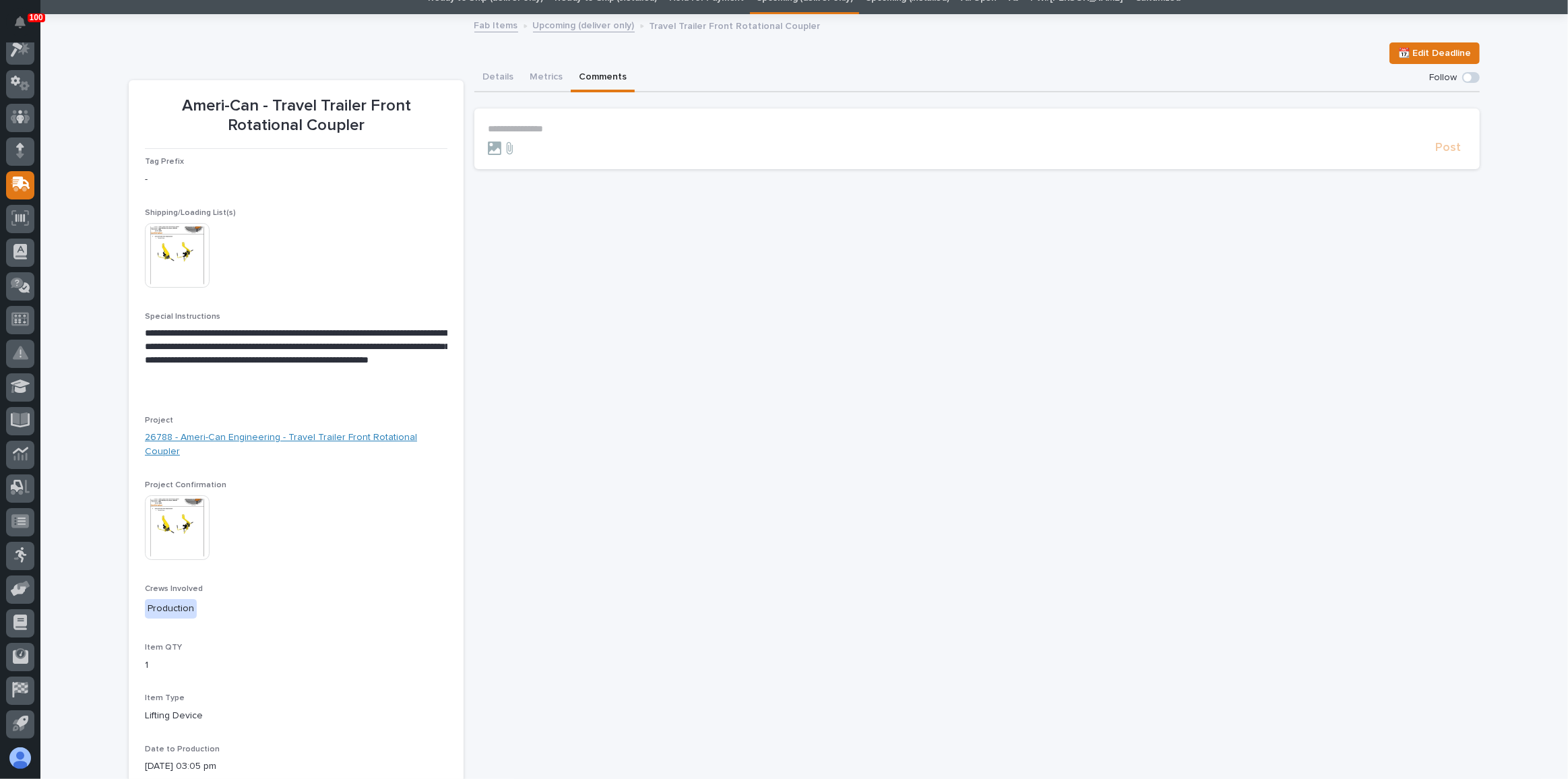
click at [325, 435] on link "26788 - Ameri-Can Engineering - Travel Trailer Front Rotational Coupler" at bounding box center [296, 445] width 302 height 29
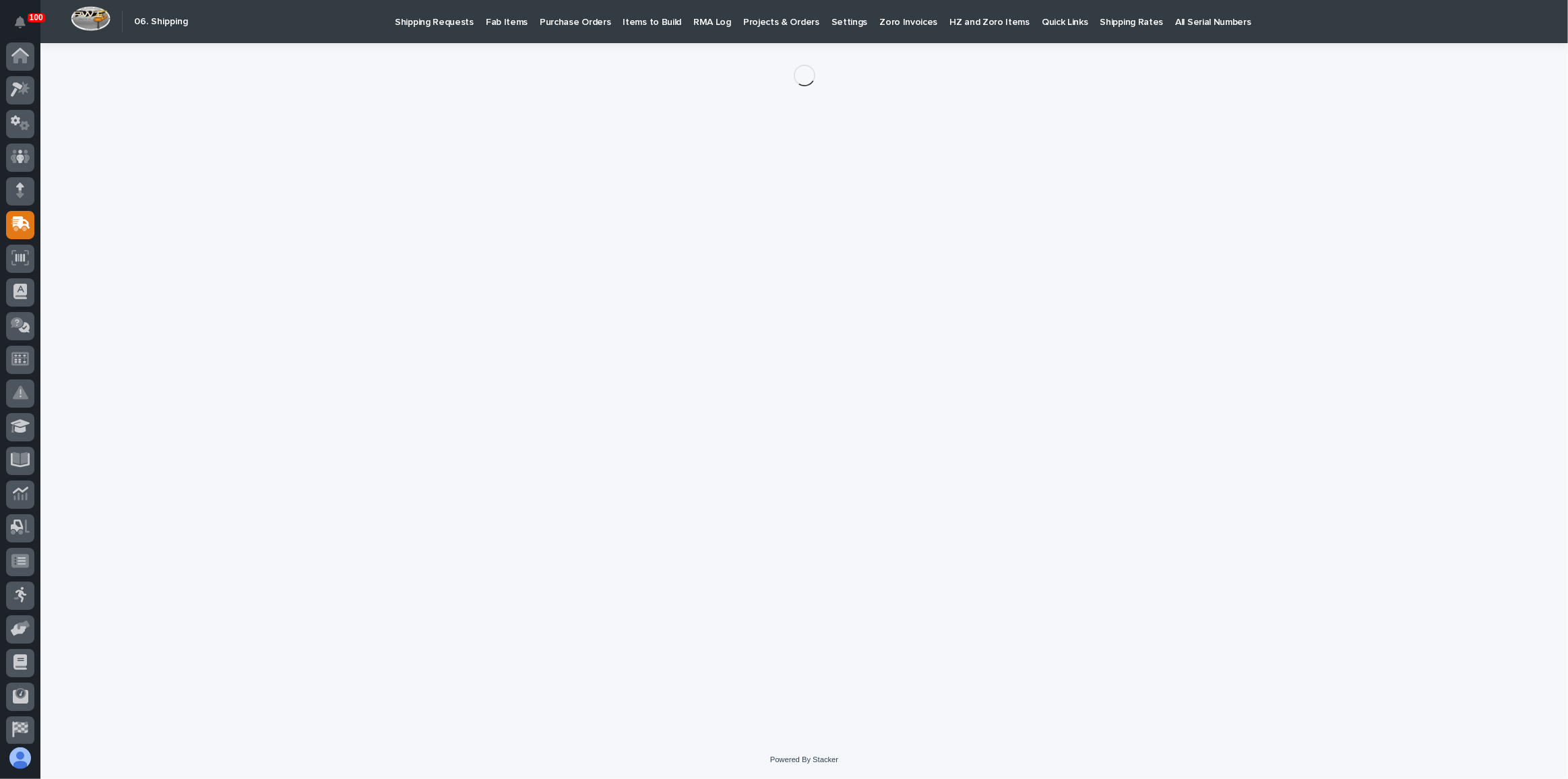
scroll to position [40, 0]
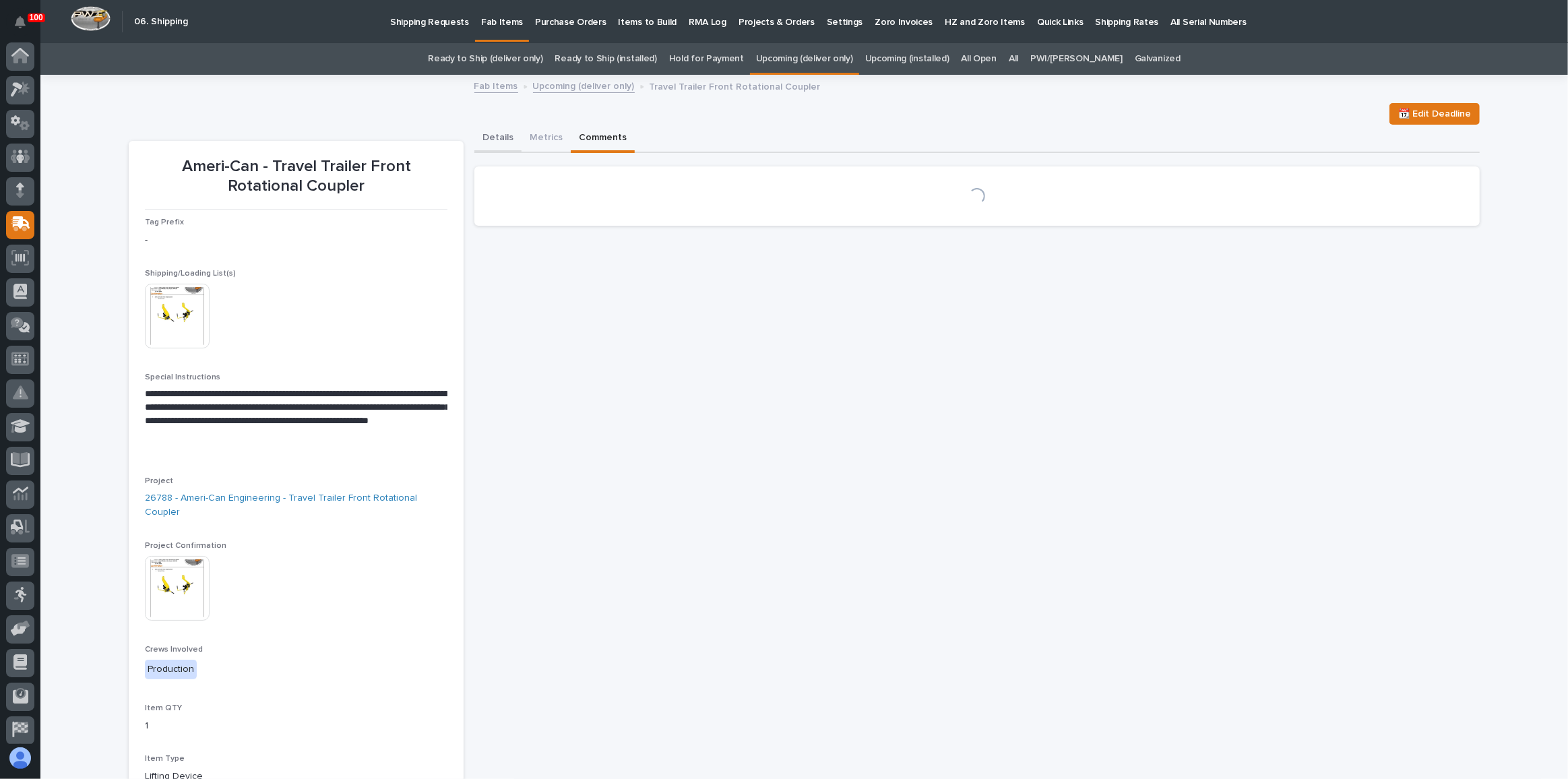
scroll to position [43, 0]
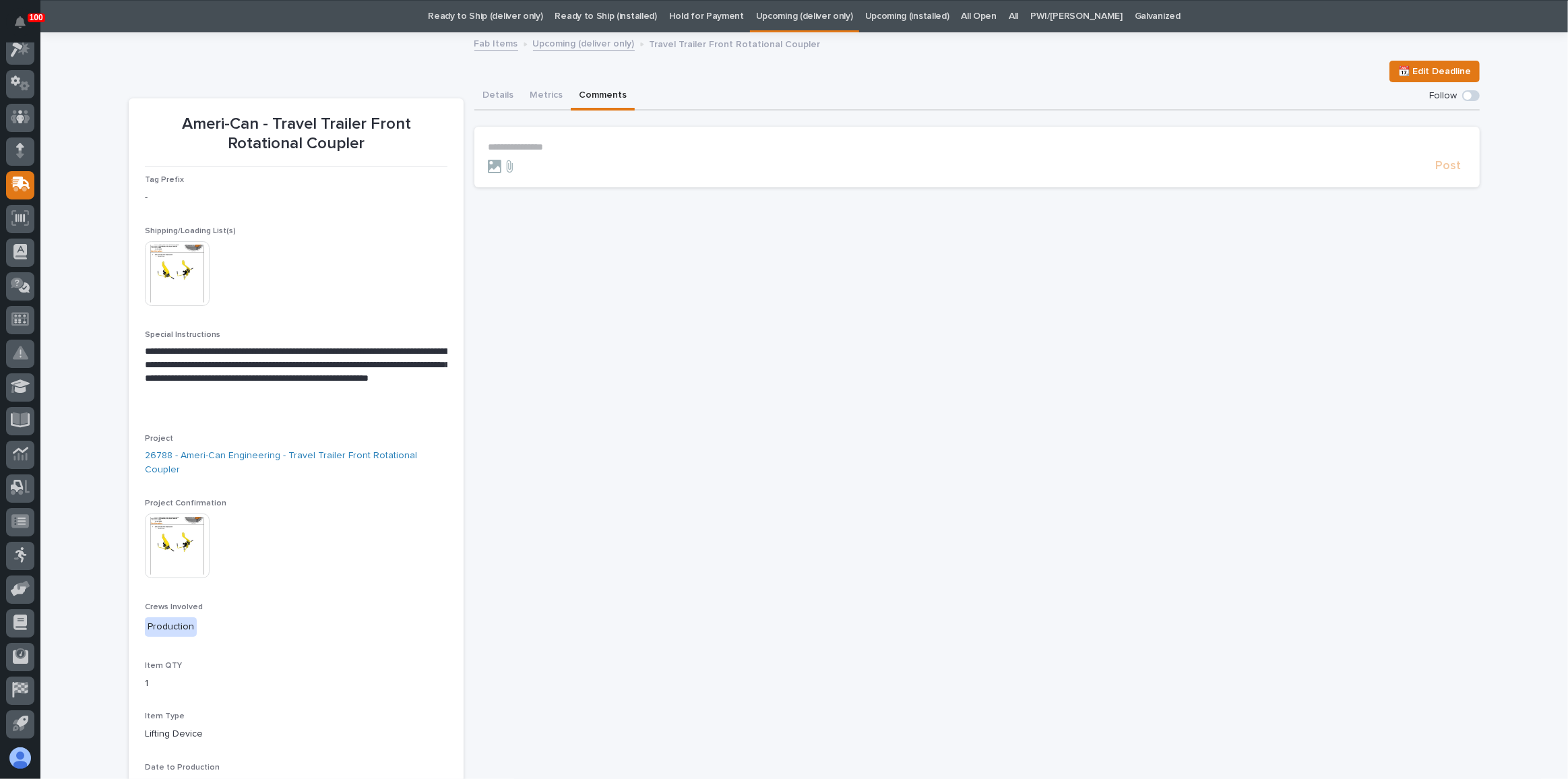
click at [521, 138] on section "**********" at bounding box center [977, 157] width 1005 height 60
click at [519, 147] on p "**********" at bounding box center [977, 147] width 978 height 11
click at [1447, 171] on span "Post" at bounding box center [1448, 172] width 25 height 16
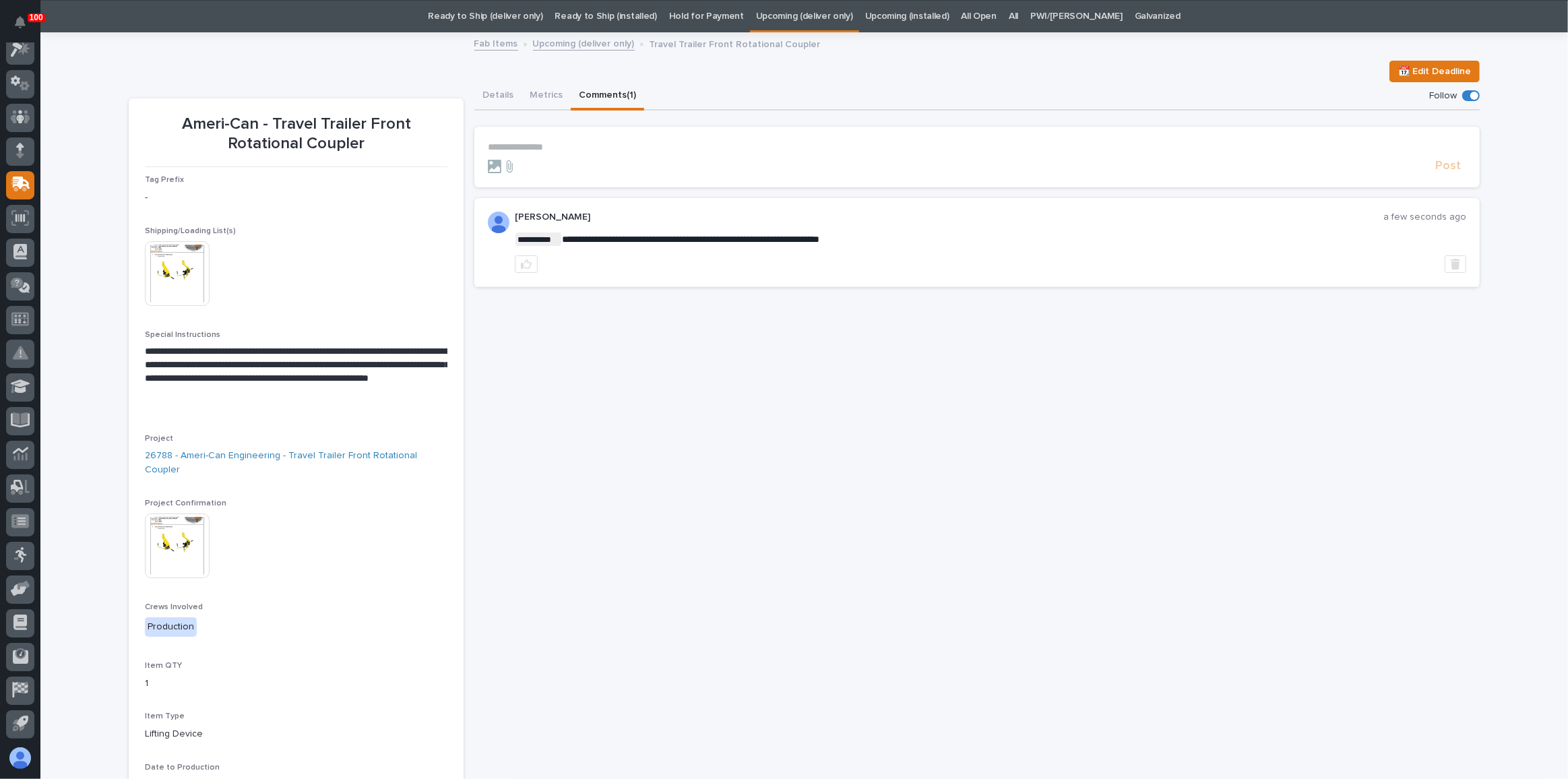
click at [802, 17] on link "Upcoming (deliver only)" at bounding box center [805, 17] width 97 height 32
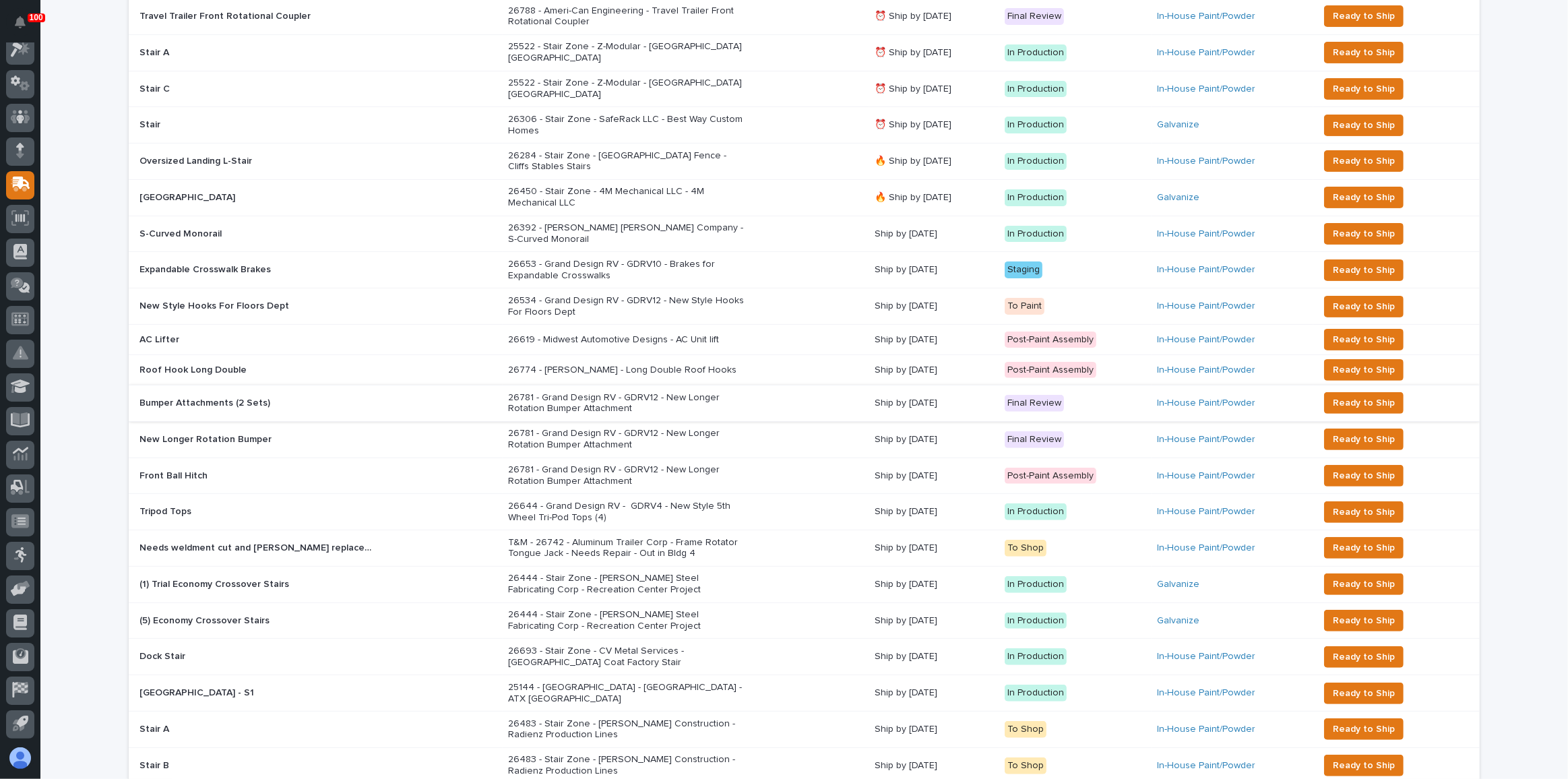
scroll to position [367, 0]
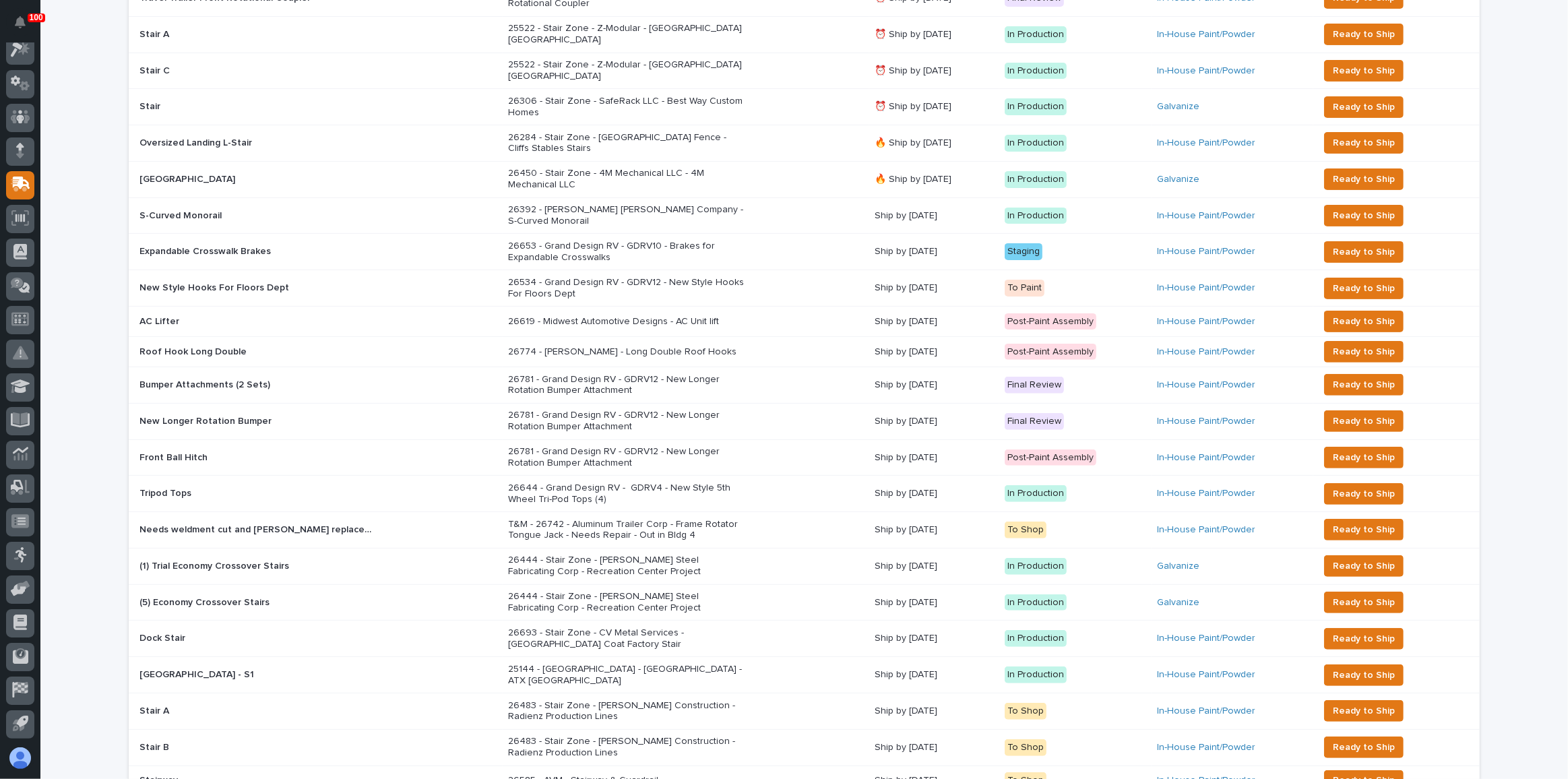
click at [784, 513] on div "T&M - 26742 - Aluminum Trailer Corp - Frame Rotator Tongue Jack - Needs Repair …" at bounding box center [686, 530] width 355 height 33
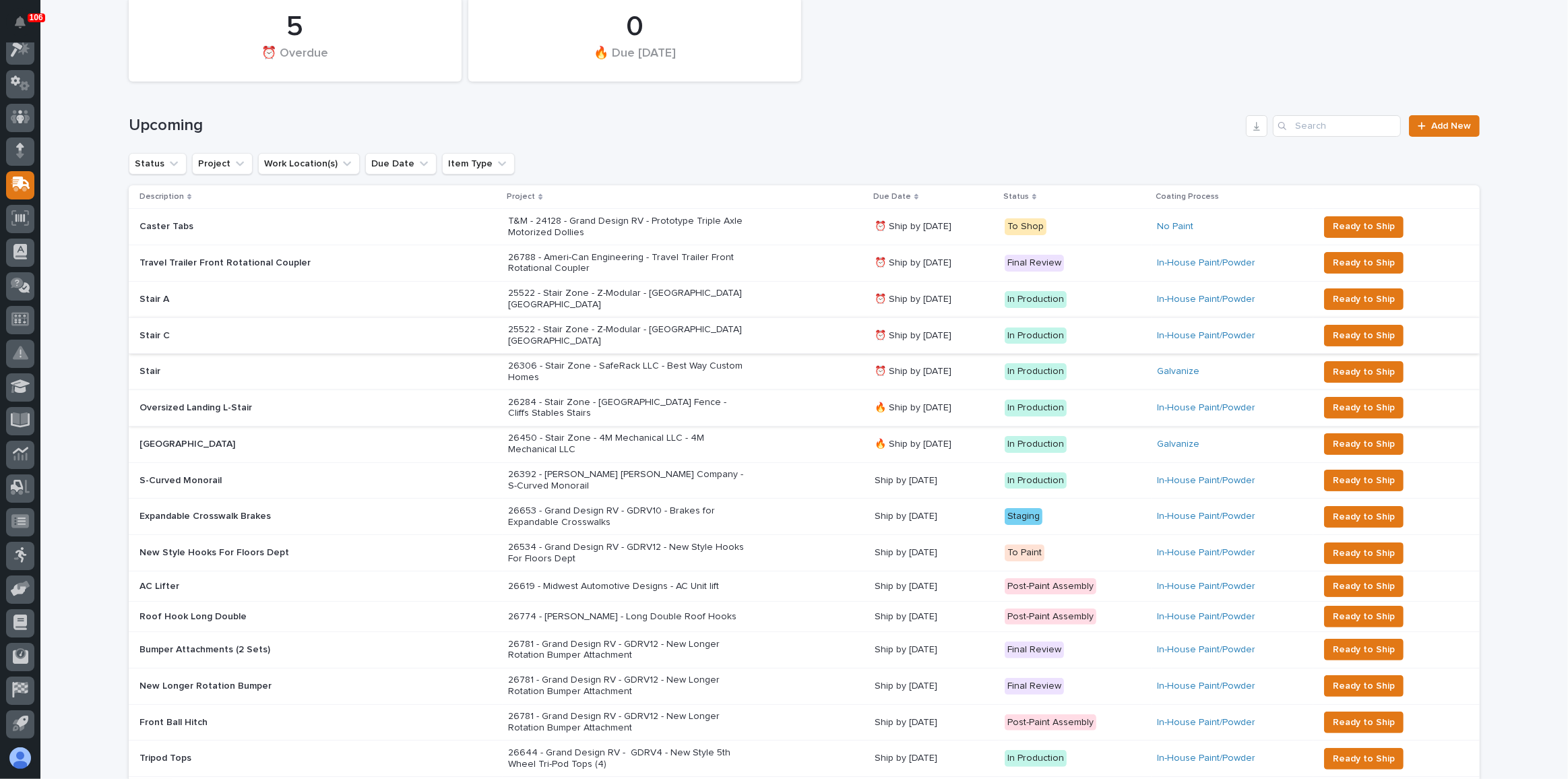
scroll to position [104, 0]
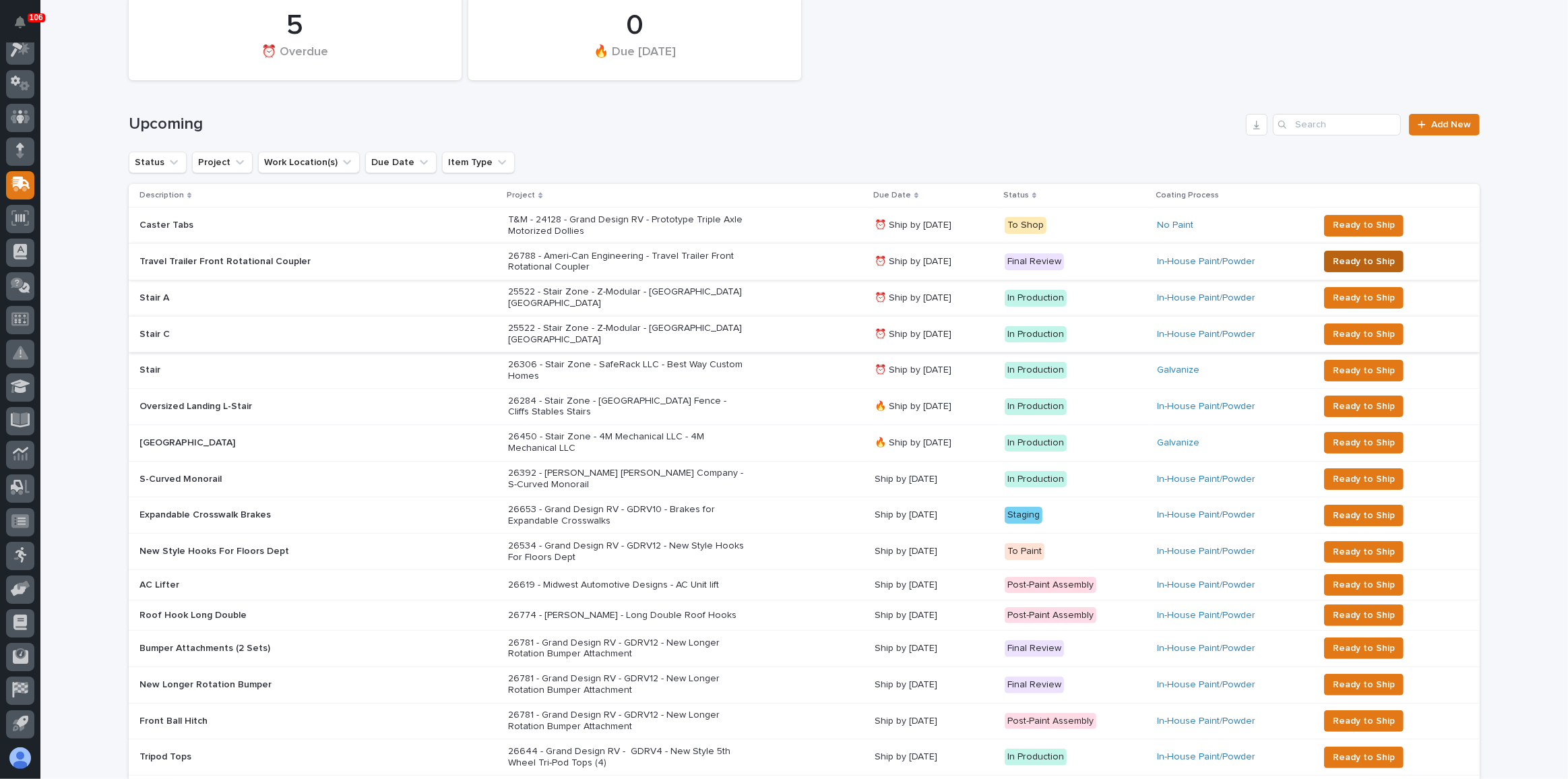
click at [1378, 262] on span "Ready to Ship" at bounding box center [1364, 261] width 62 height 16
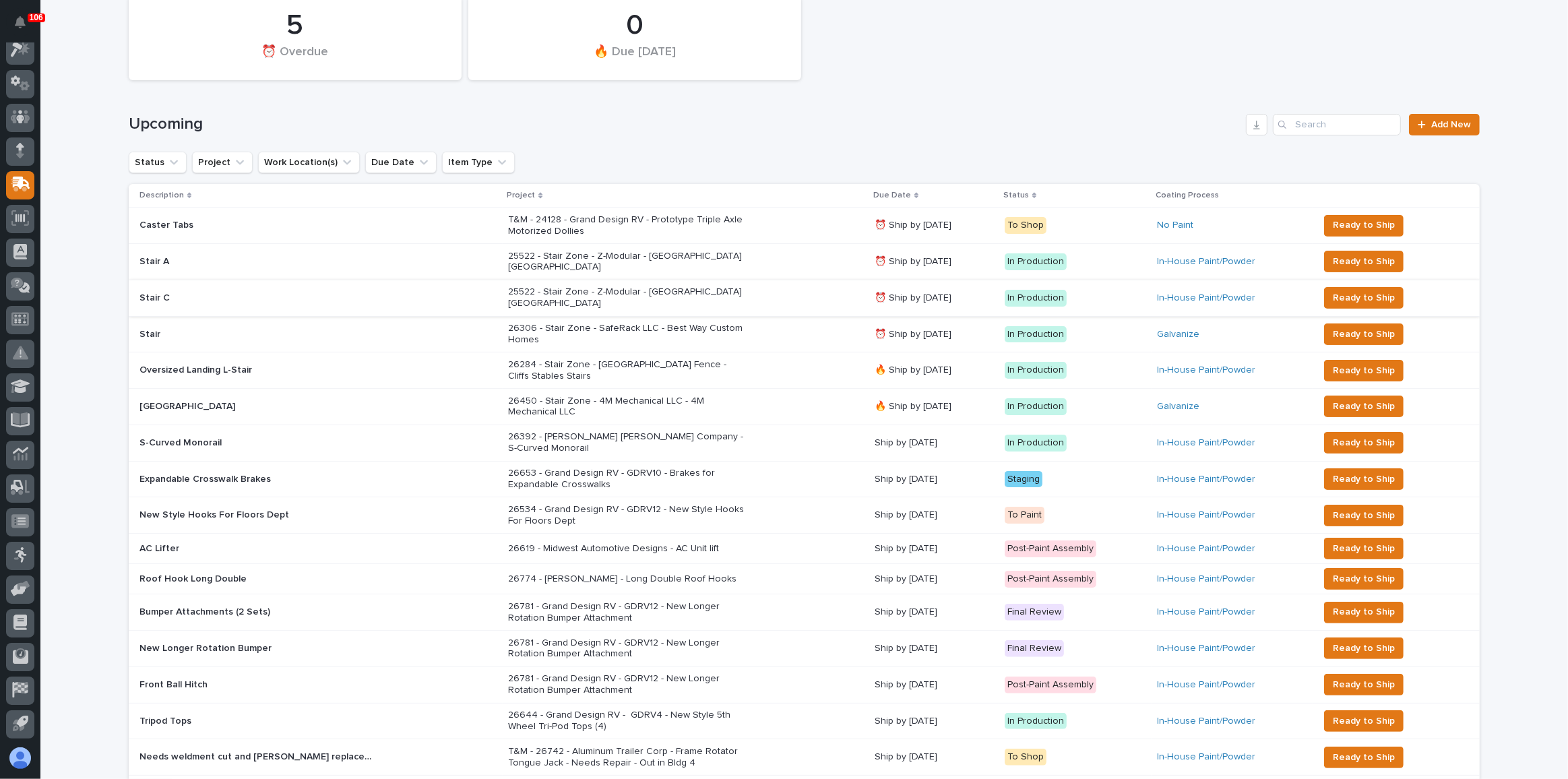
scroll to position [0, 0]
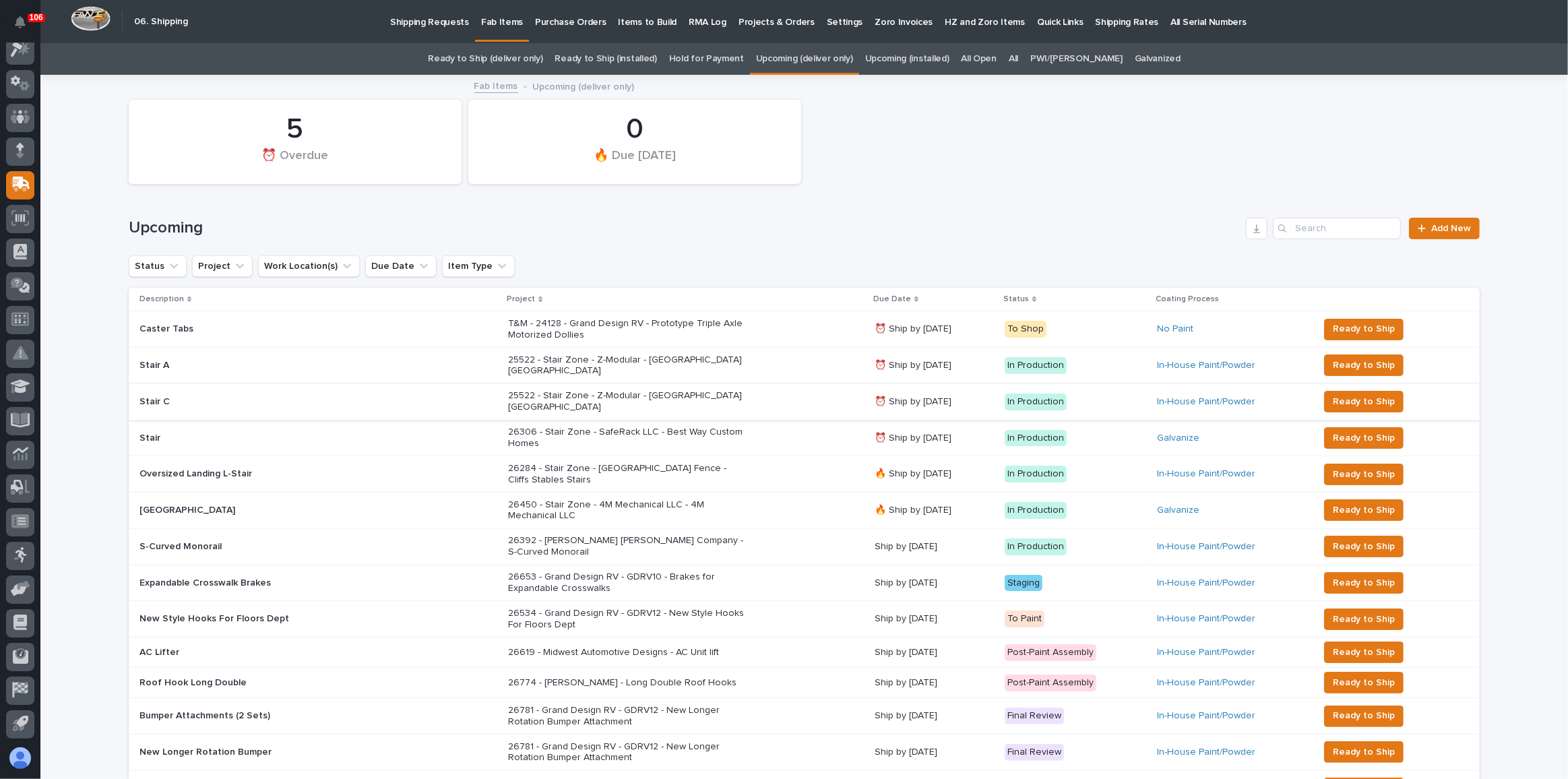
click at [502, 59] on link "Ready to Ship (deliver only)" at bounding box center [485, 59] width 114 height 32
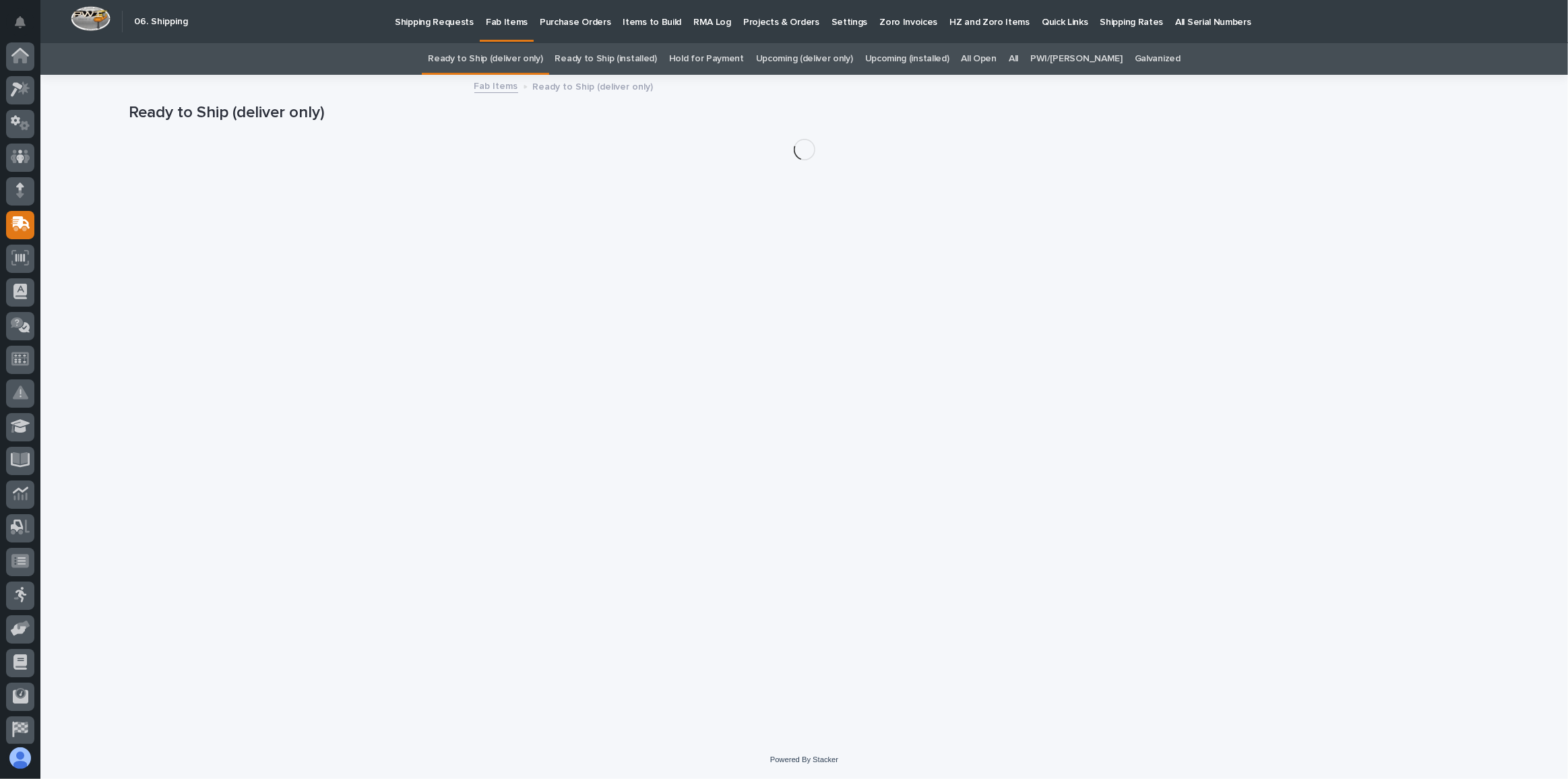
scroll to position [40, 0]
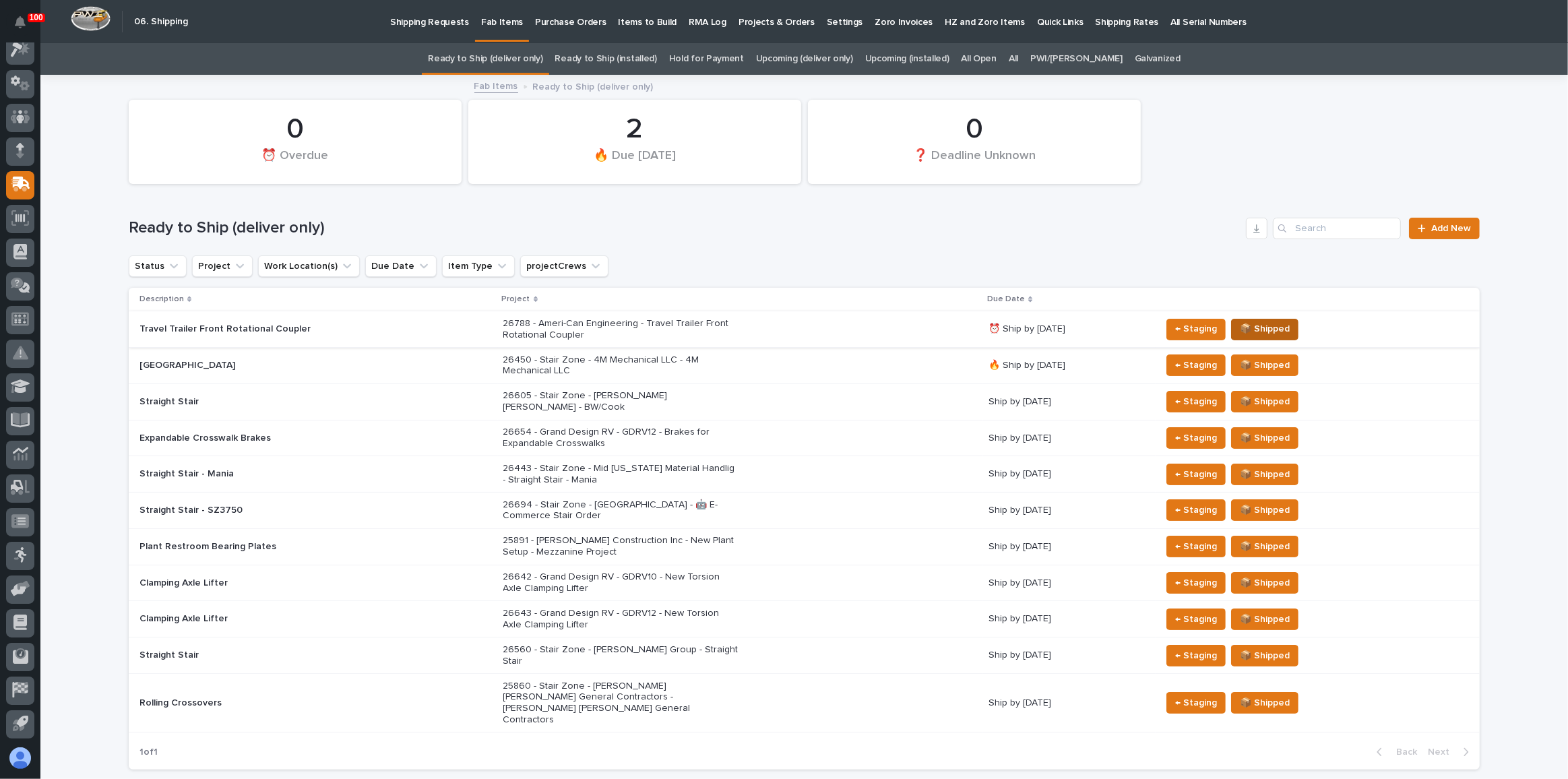
click at [1264, 324] on span "📦 Shipped" at bounding box center [1265, 328] width 50 height 16
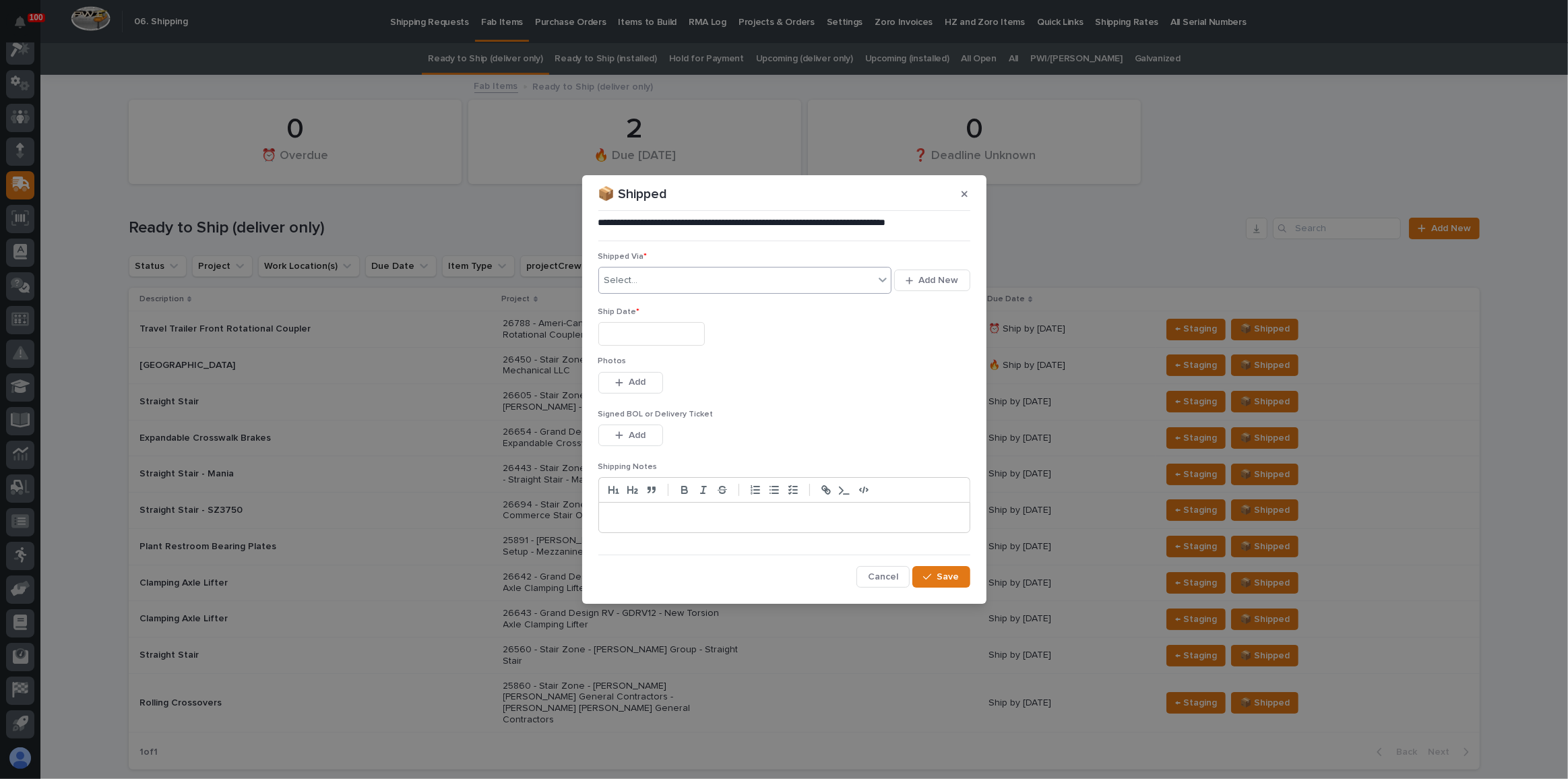
click at [732, 280] on div "Select..." at bounding box center [736, 281] width 275 height 22
type input "***"
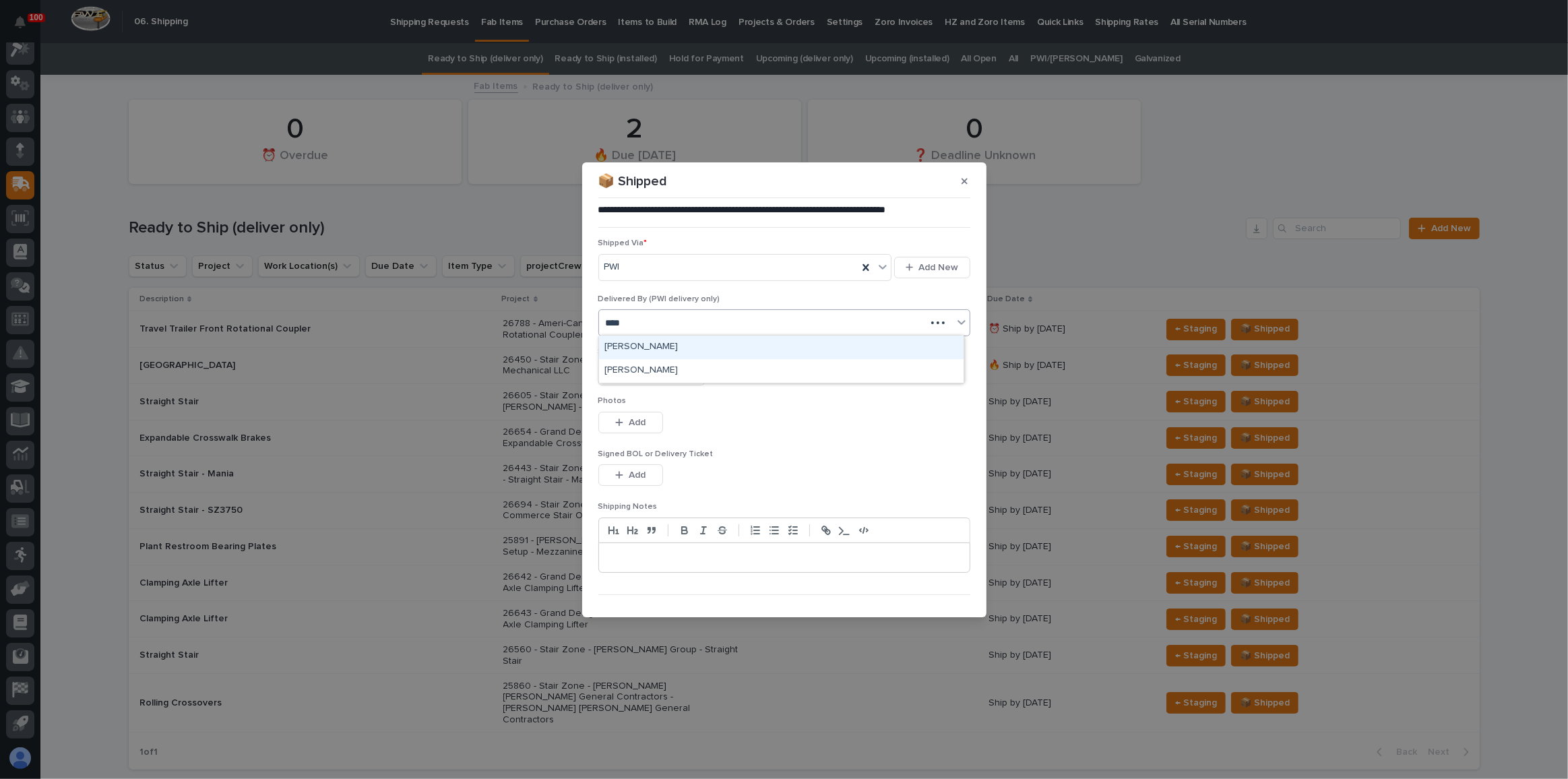
type input "*****"
click at [721, 319] on div "[PERSON_NAME]" at bounding box center [768, 323] width 338 height 22
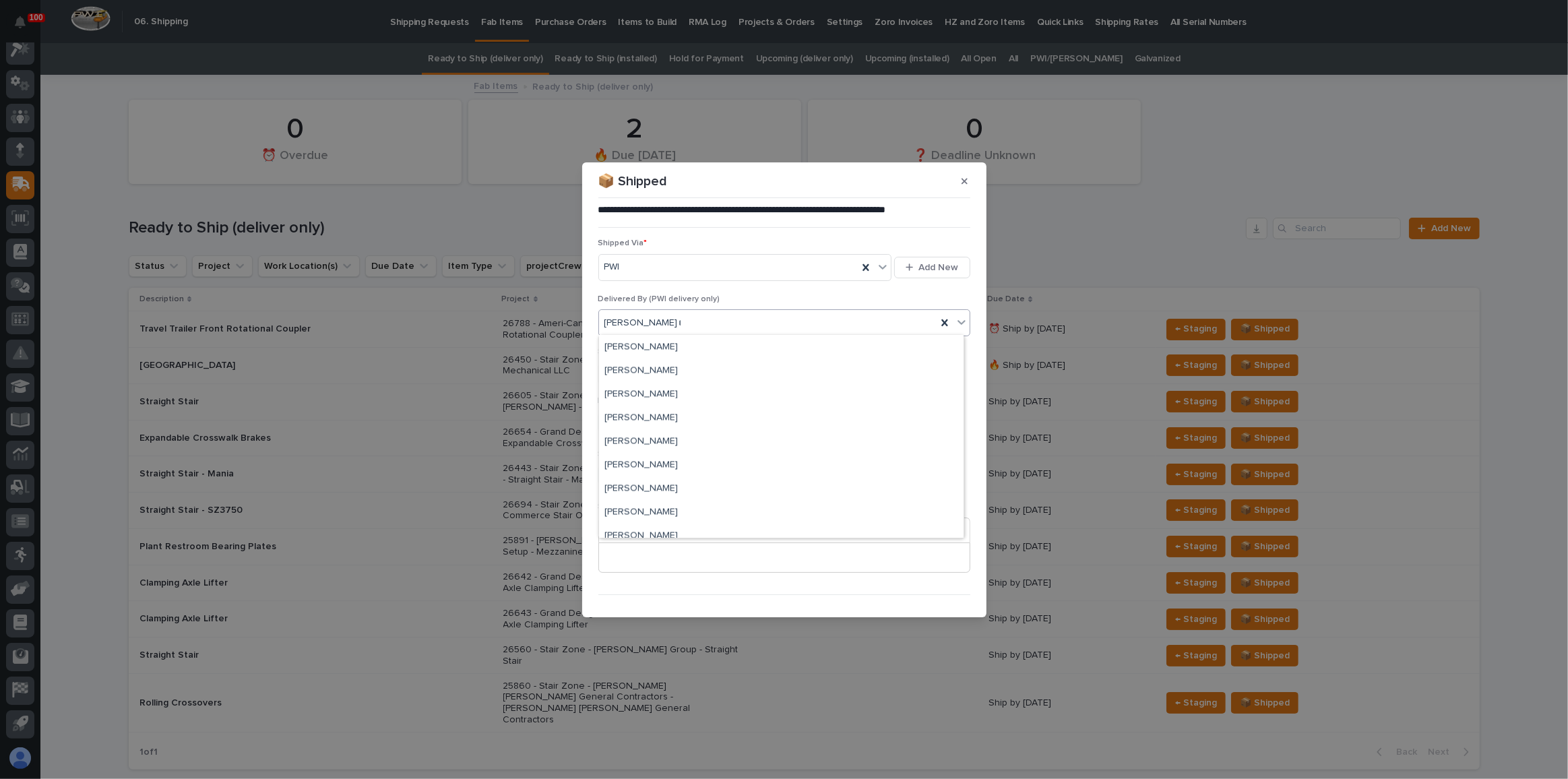
scroll to position [0, 0]
type input "***"
click at [703, 372] on input "text" at bounding box center [651, 374] width 106 height 24
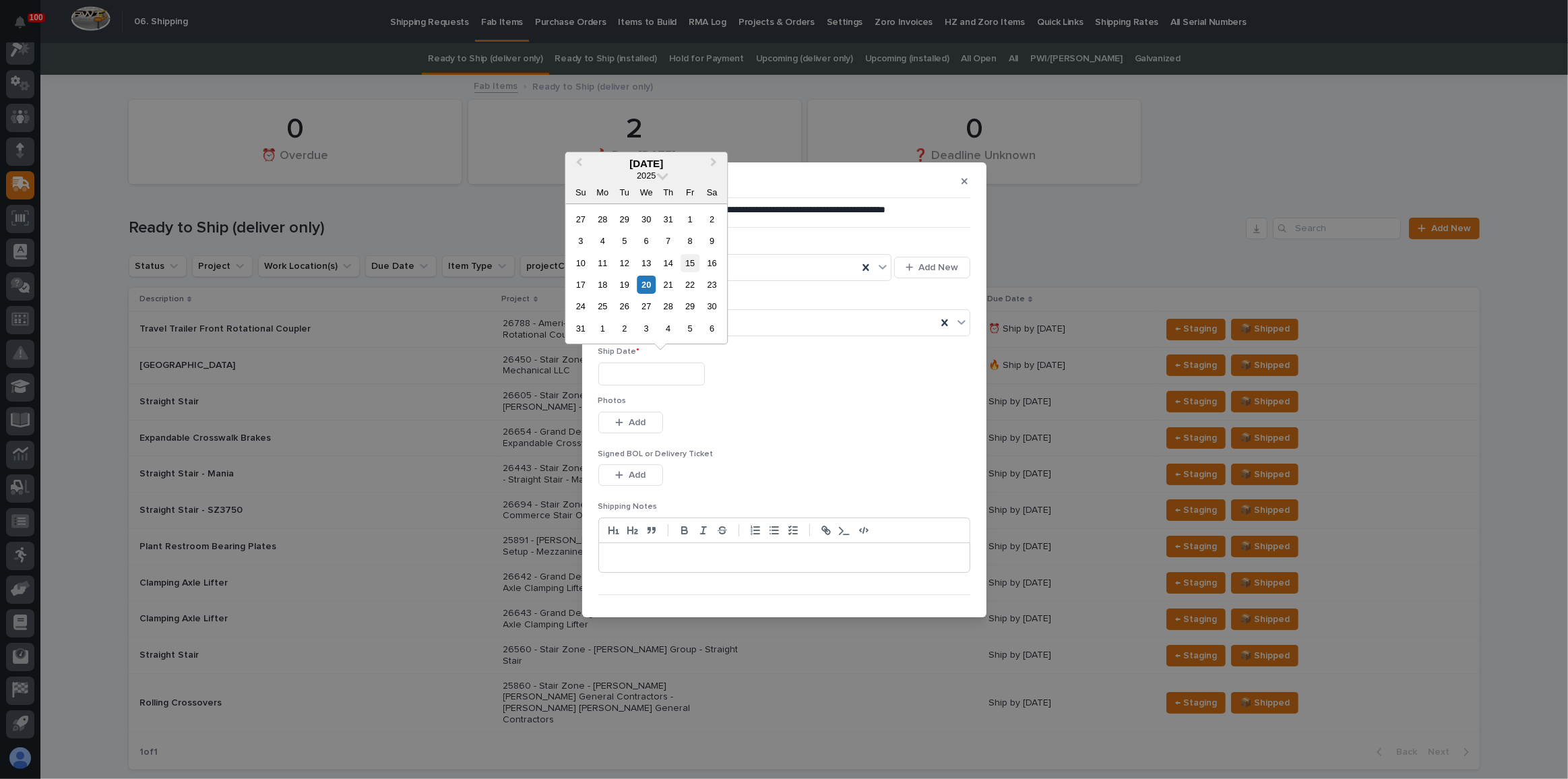
click at [687, 262] on div "15" at bounding box center [690, 263] width 18 height 18
type input "**********"
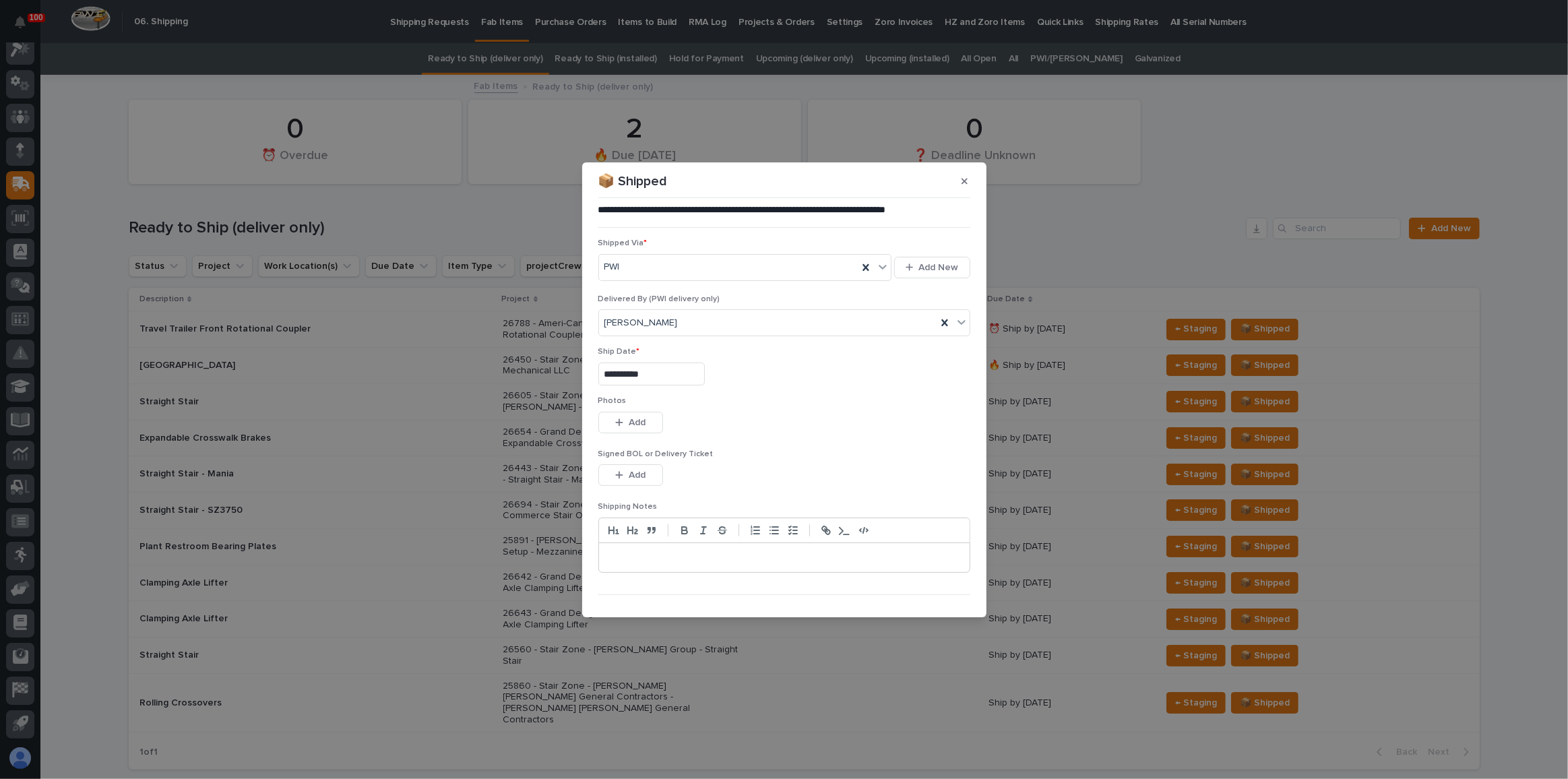
scroll to position [20, 0]
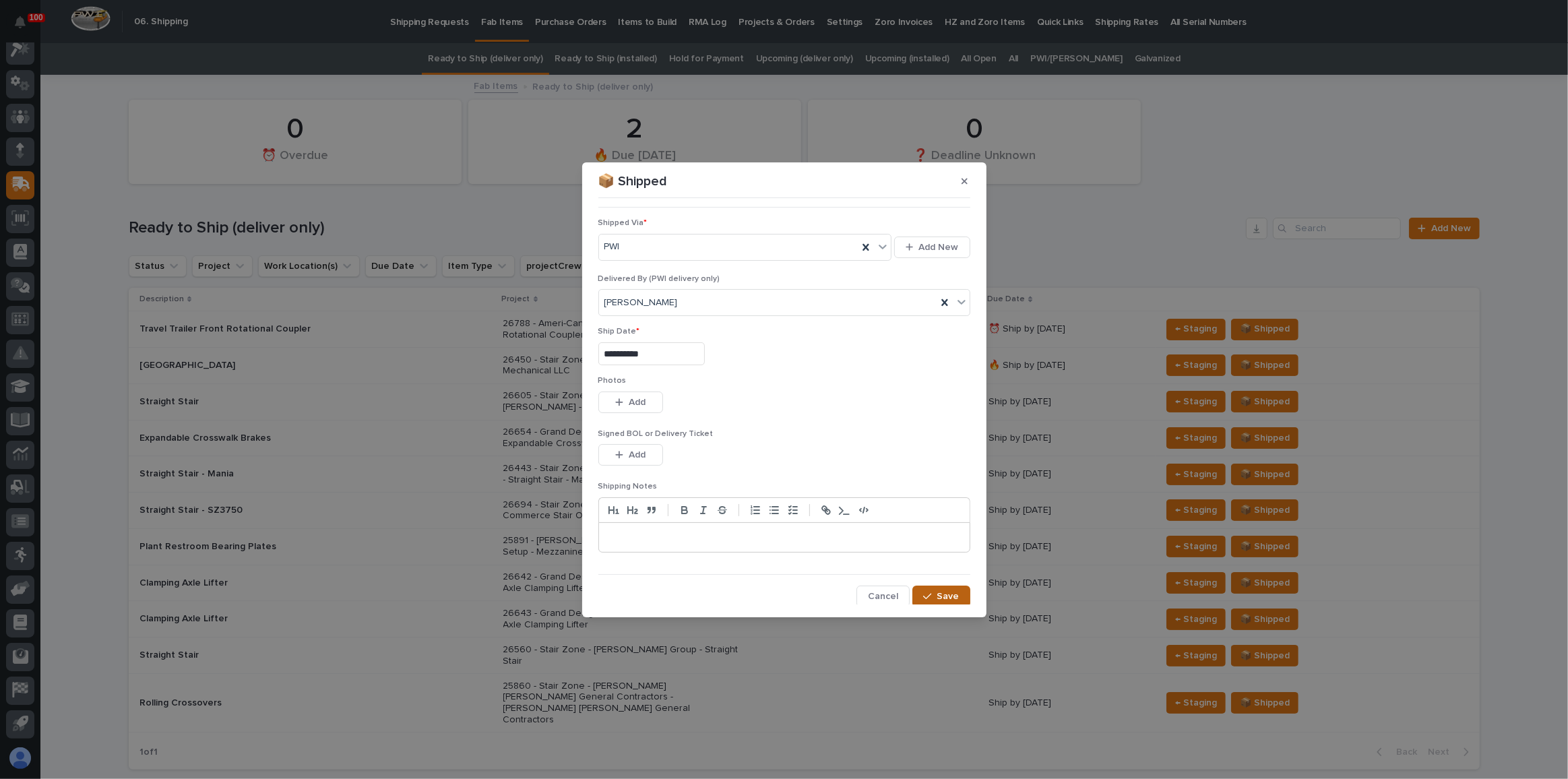
click at [928, 585] on button "Save" at bounding box center [941, 596] width 57 height 21
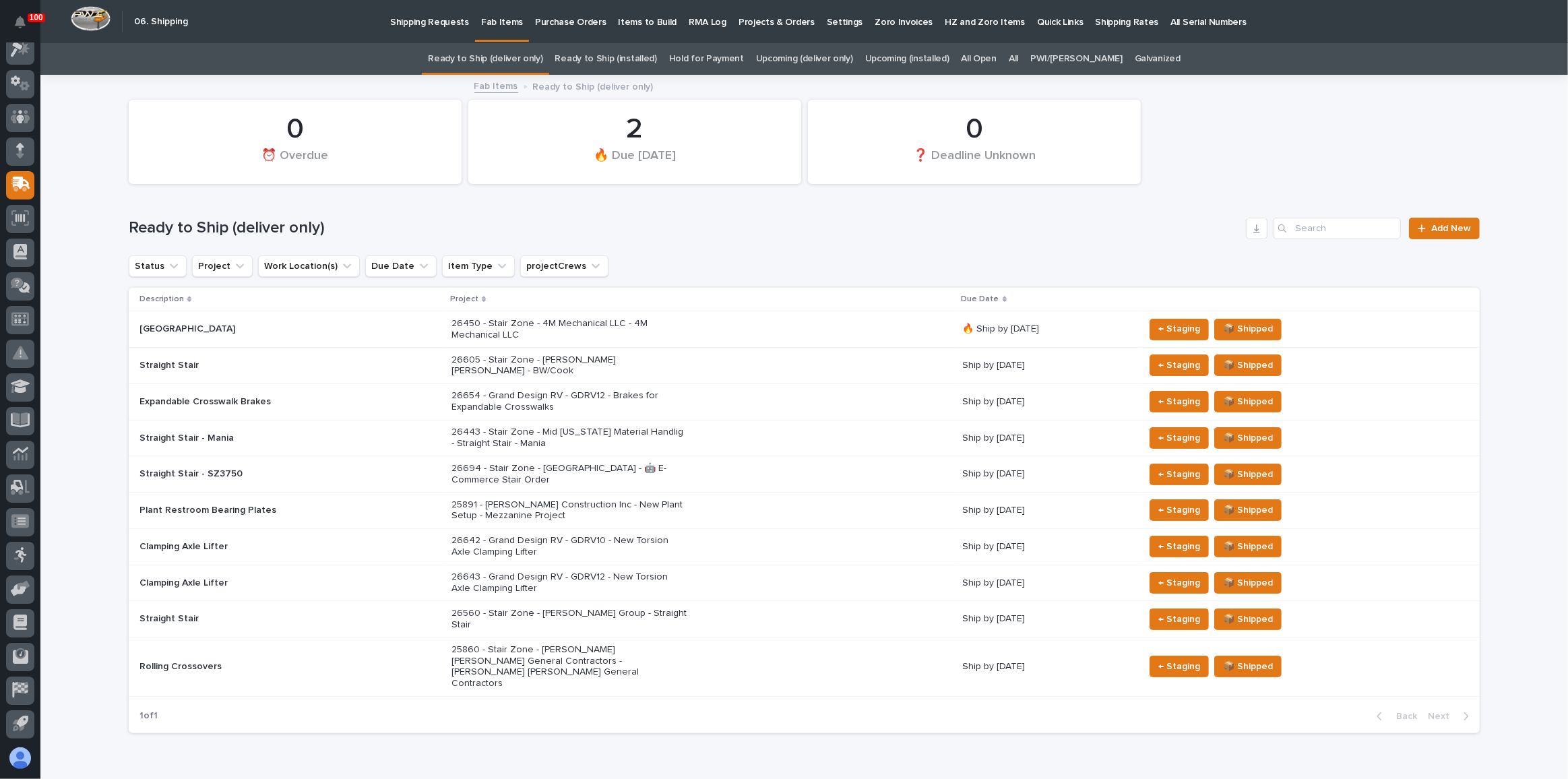
click at [794, 58] on link "Upcoming (deliver only)" at bounding box center [805, 59] width 97 height 32
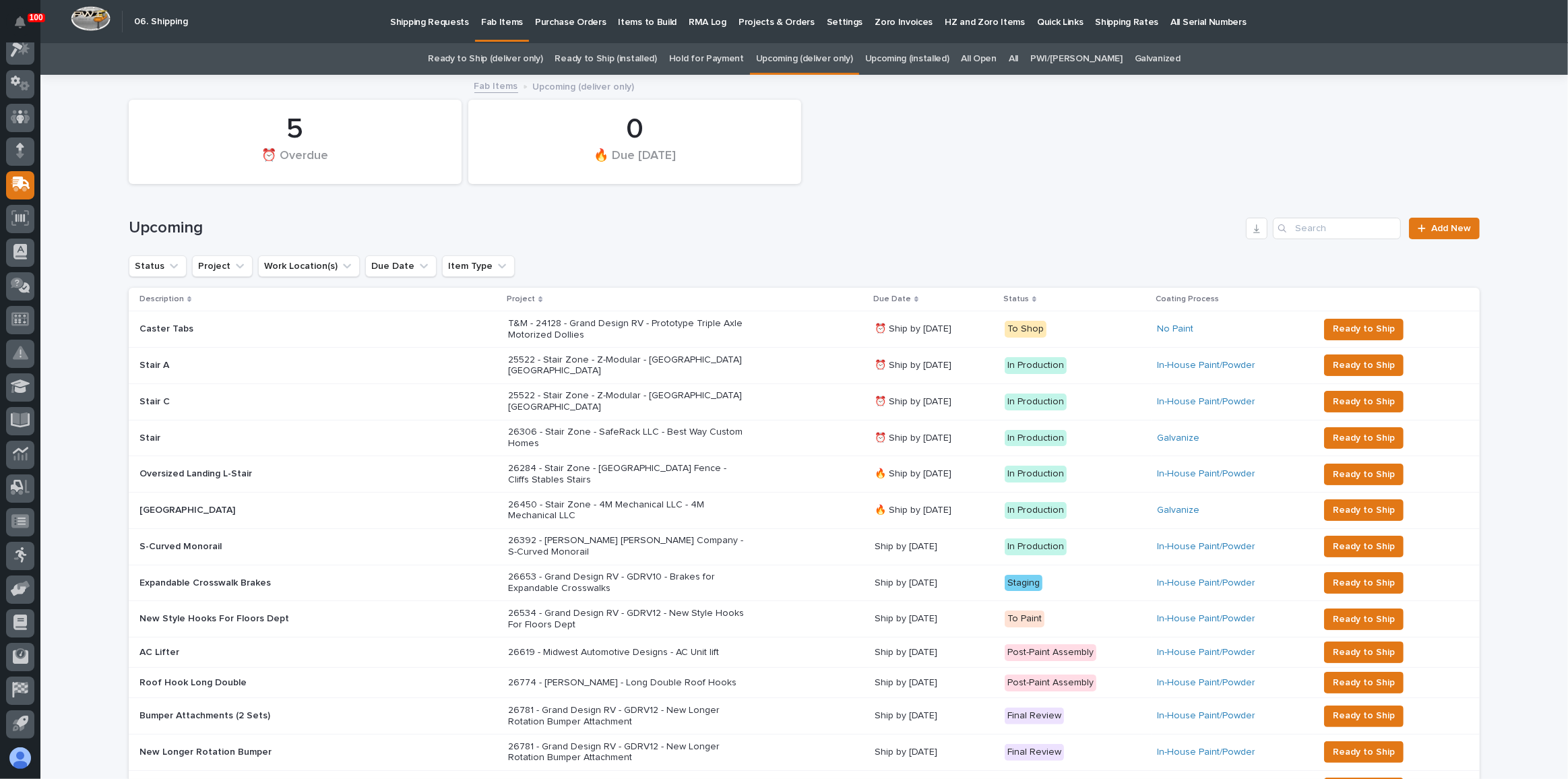
click at [507, 60] on link "Ready to Ship (deliver only)" at bounding box center [485, 59] width 114 height 32
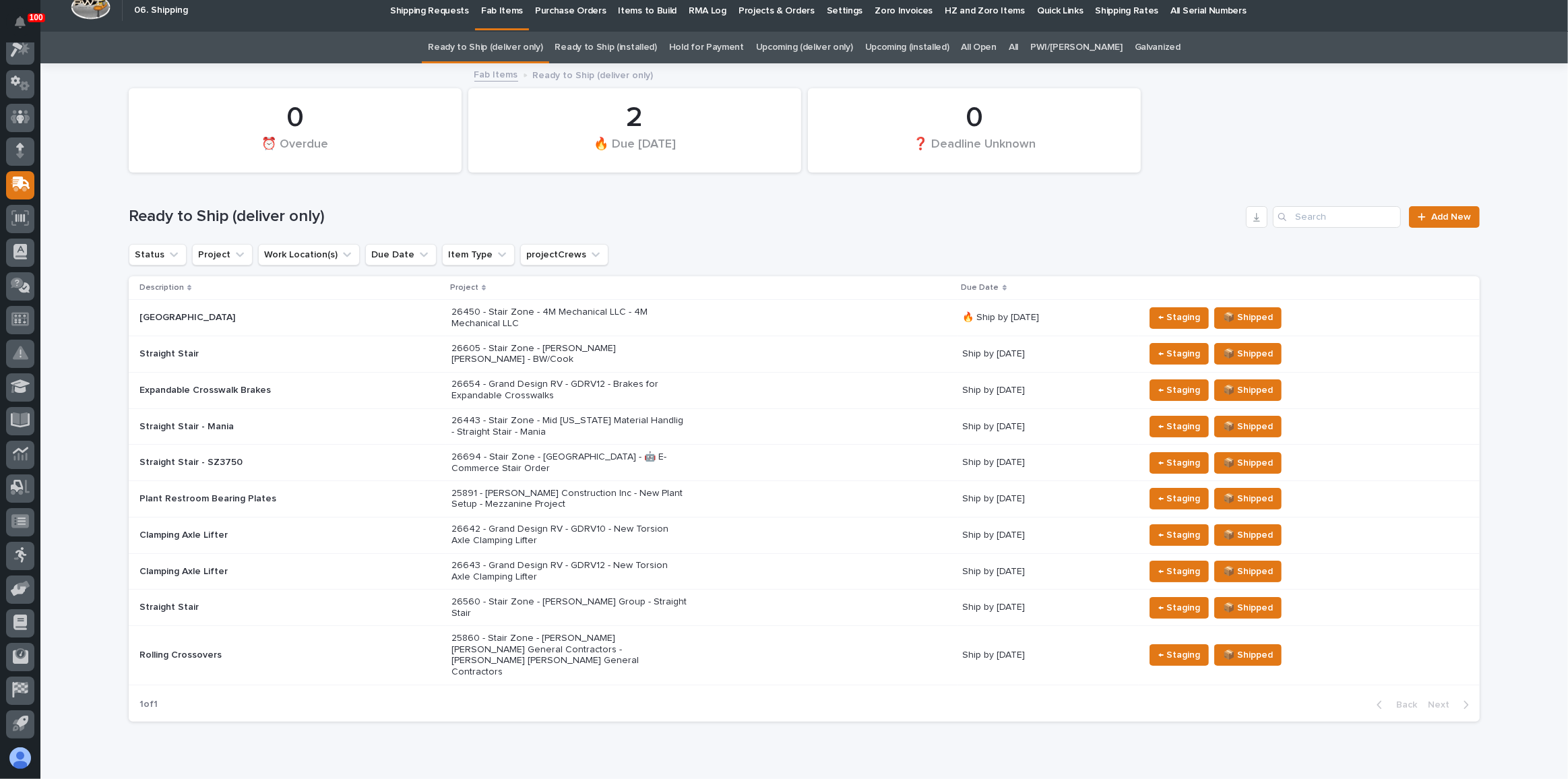
scroll to position [21, 0]
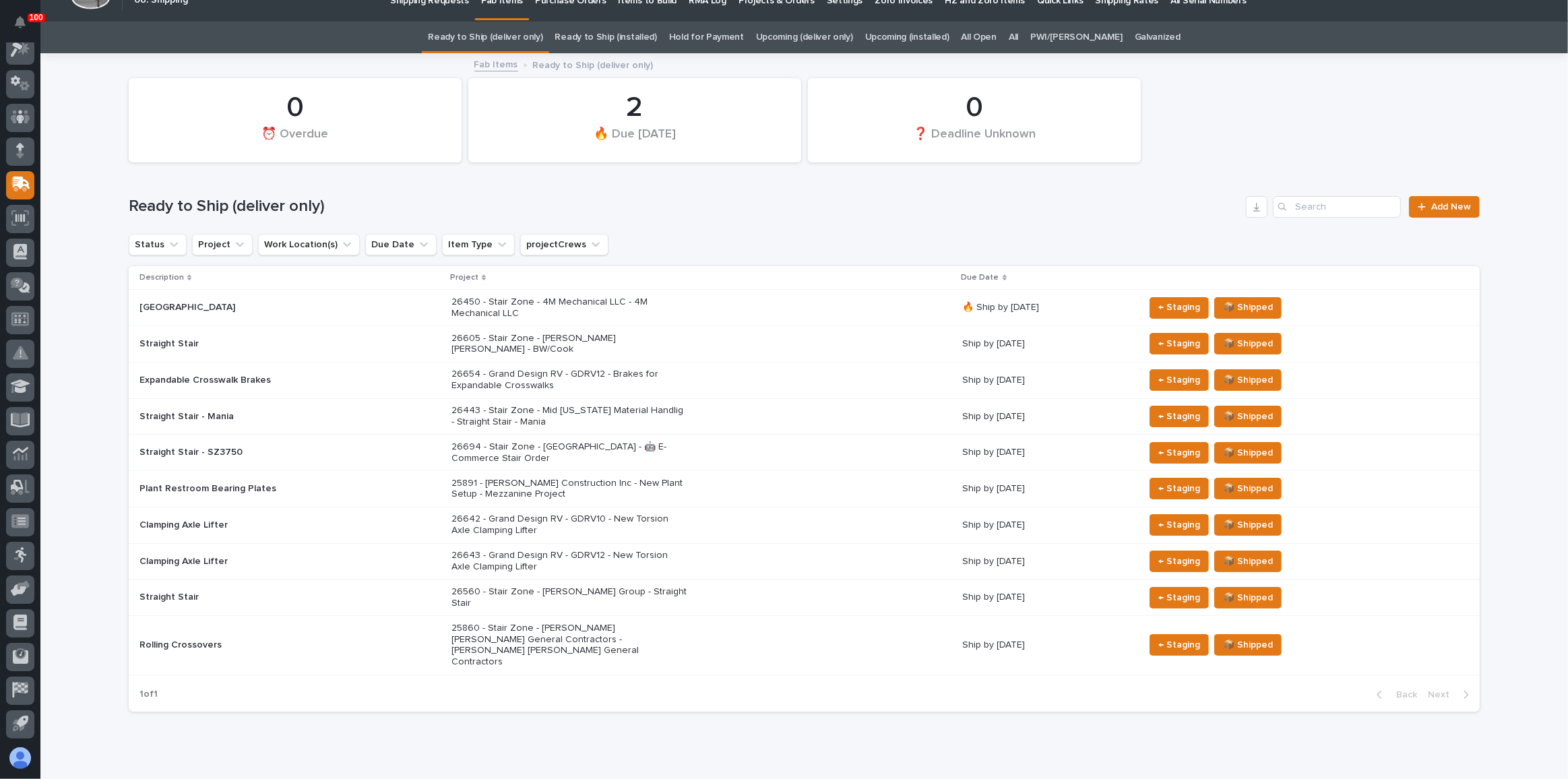
click at [821, 40] on link "Upcoming (deliver only)" at bounding box center [805, 37] width 97 height 32
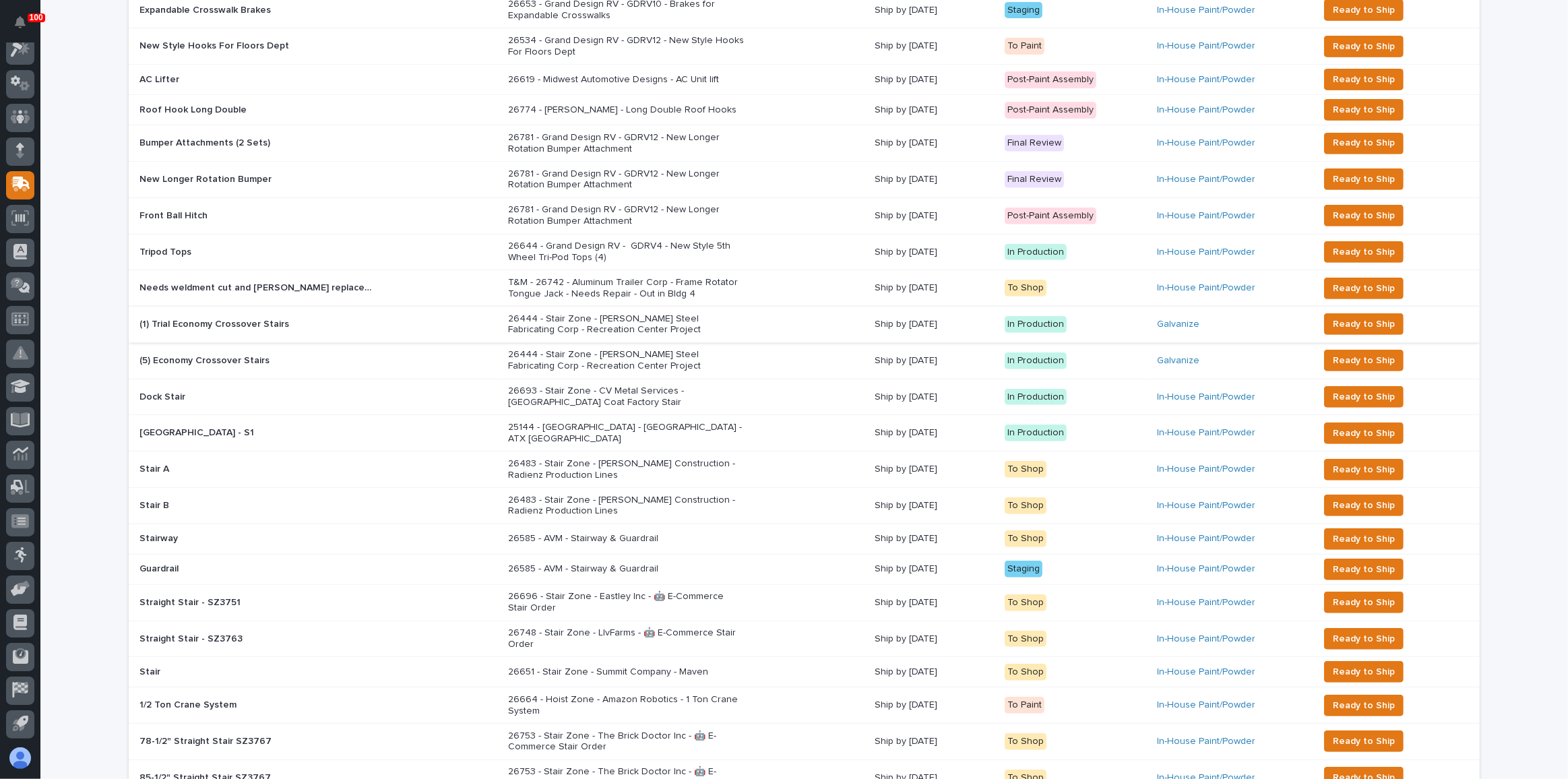
scroll to position [612, 0]
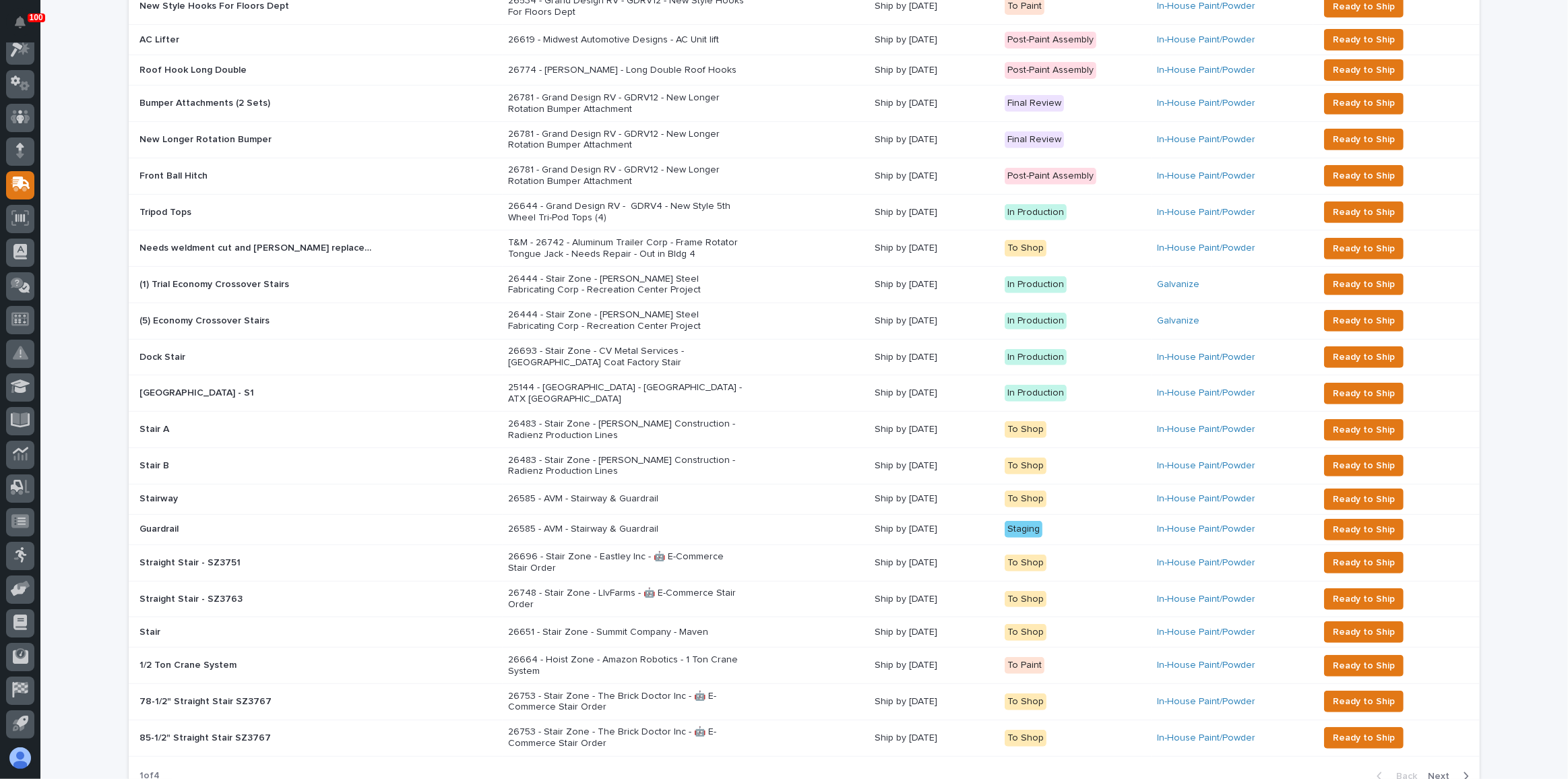
click at [794, 649] on div "26664 - Hoist Zone - Amazon Robotics - 1 Ton Crane System" at bounding box center [686, 666] width 355 height 33
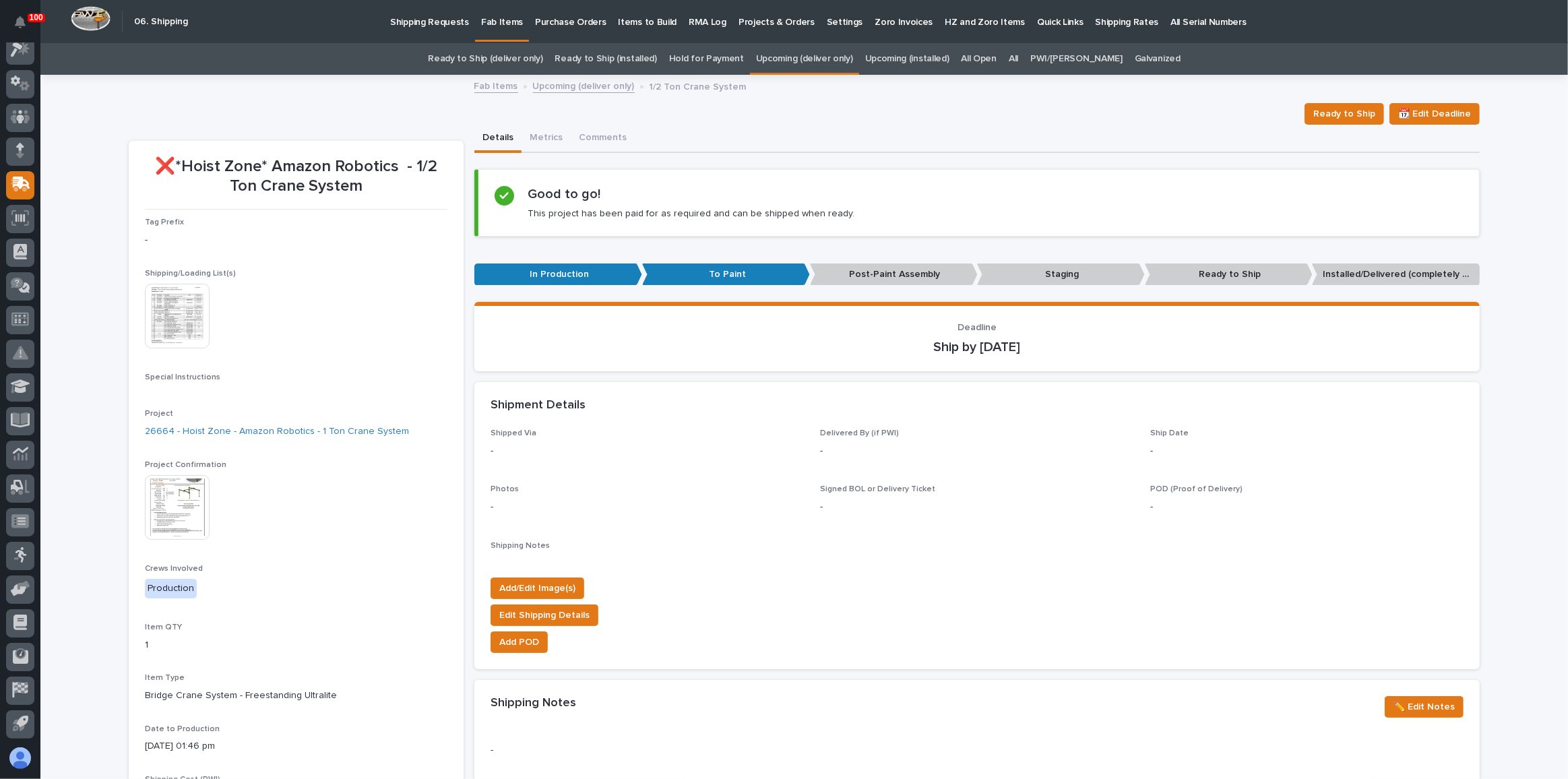
click at [897, 56] on link "Upcoming (installed)" at bounding box center [908, 59] width 84 height 32
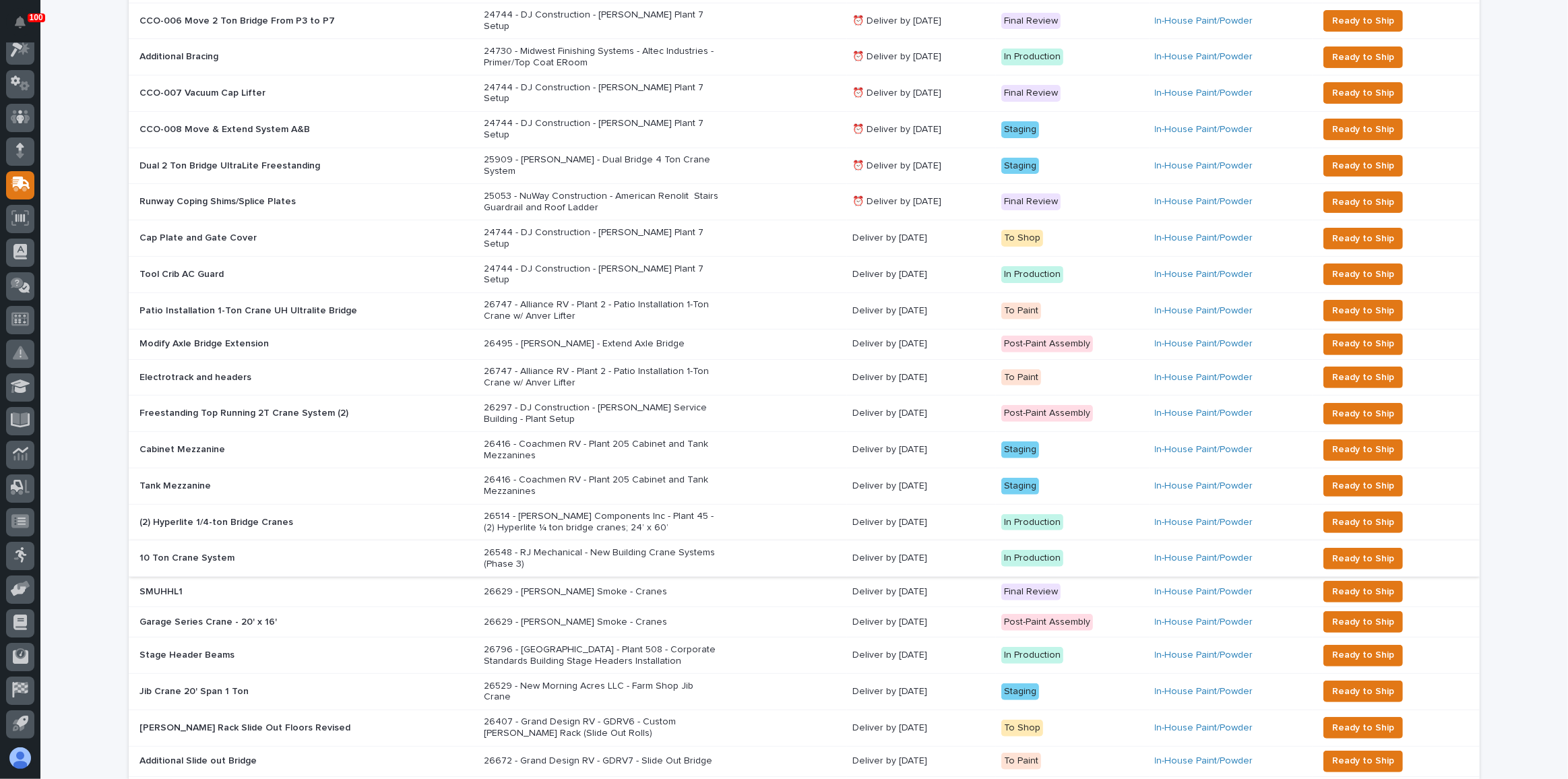
scroll to position [428, 0]
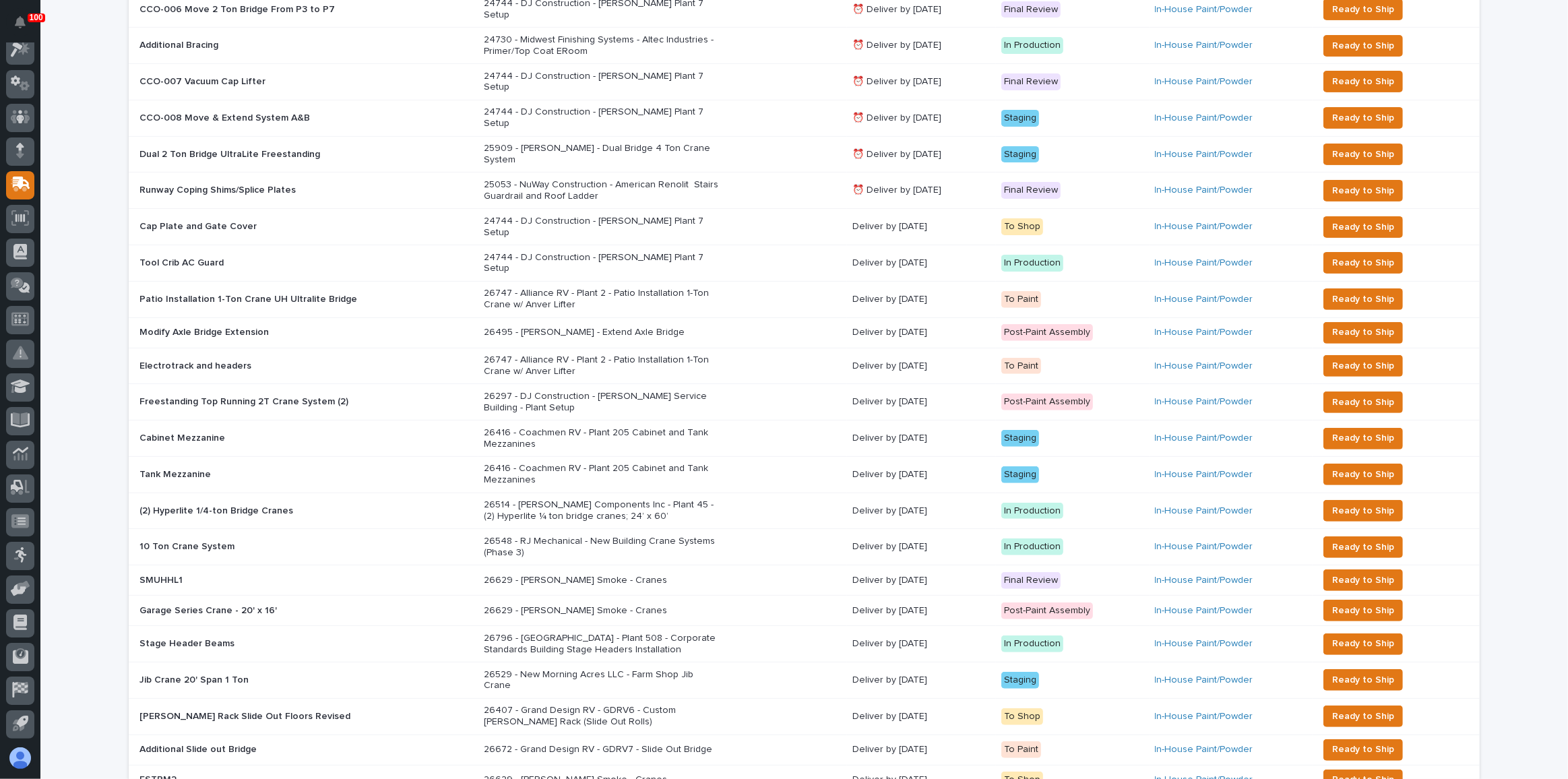
click at [663, 535] on p "26548 - RJ Mechanical - New Building Crane Systems (Phase 3)" at bounding box center [601, 547] width 236 height 23
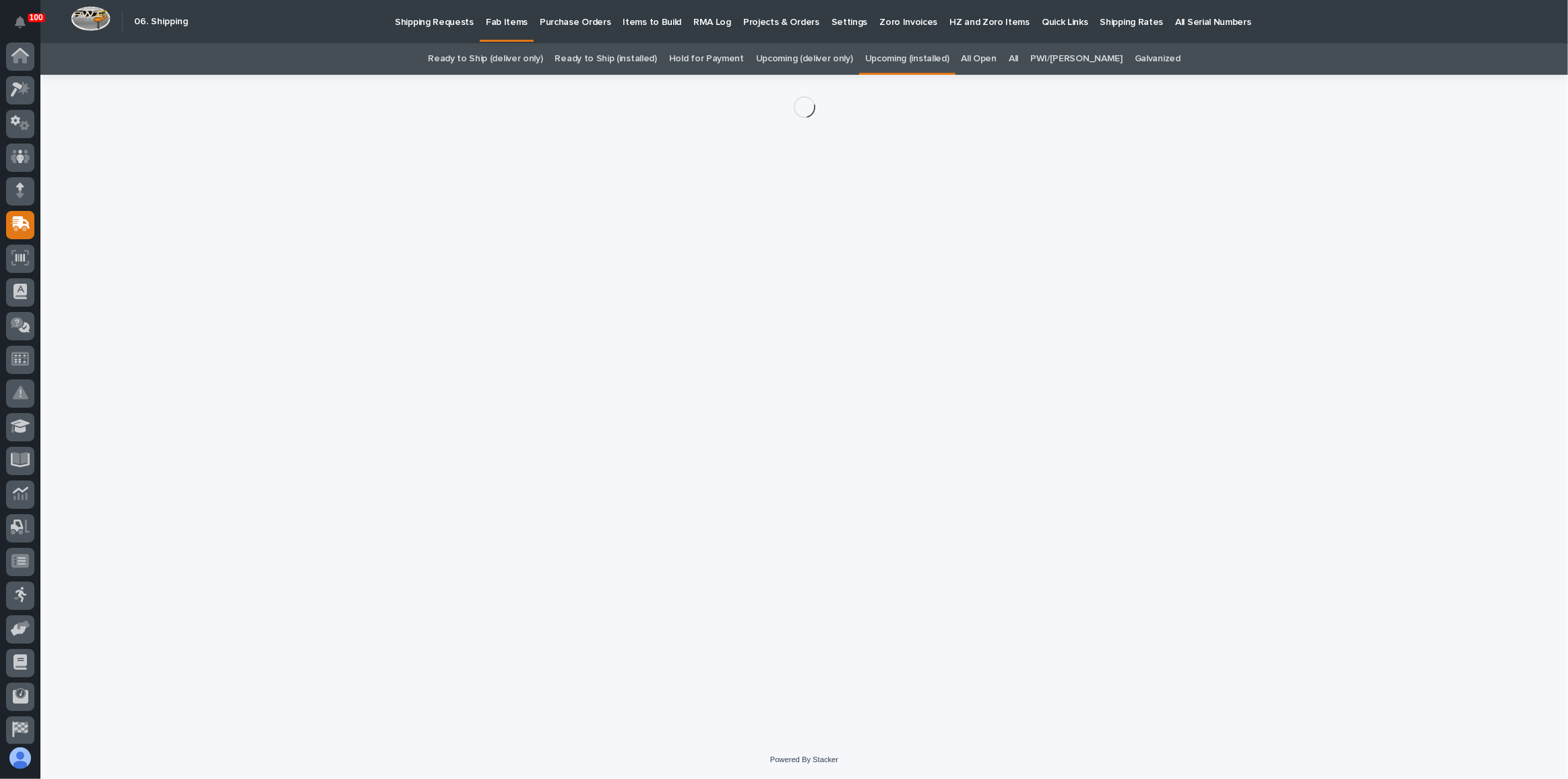
scroll to position [40, 0]
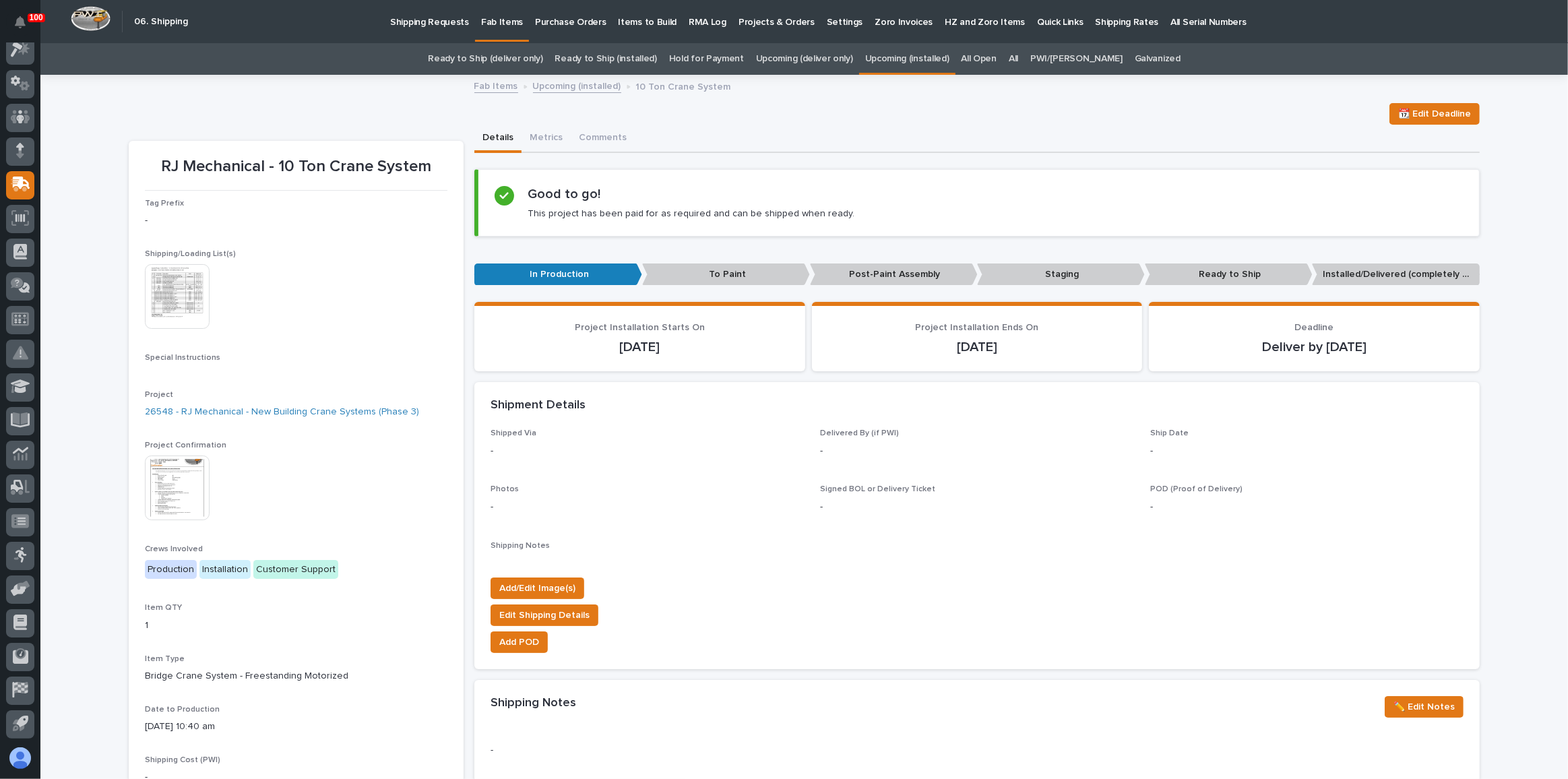
click at [190, 459] on img at bounding box center [178, 488] width 65 height 65
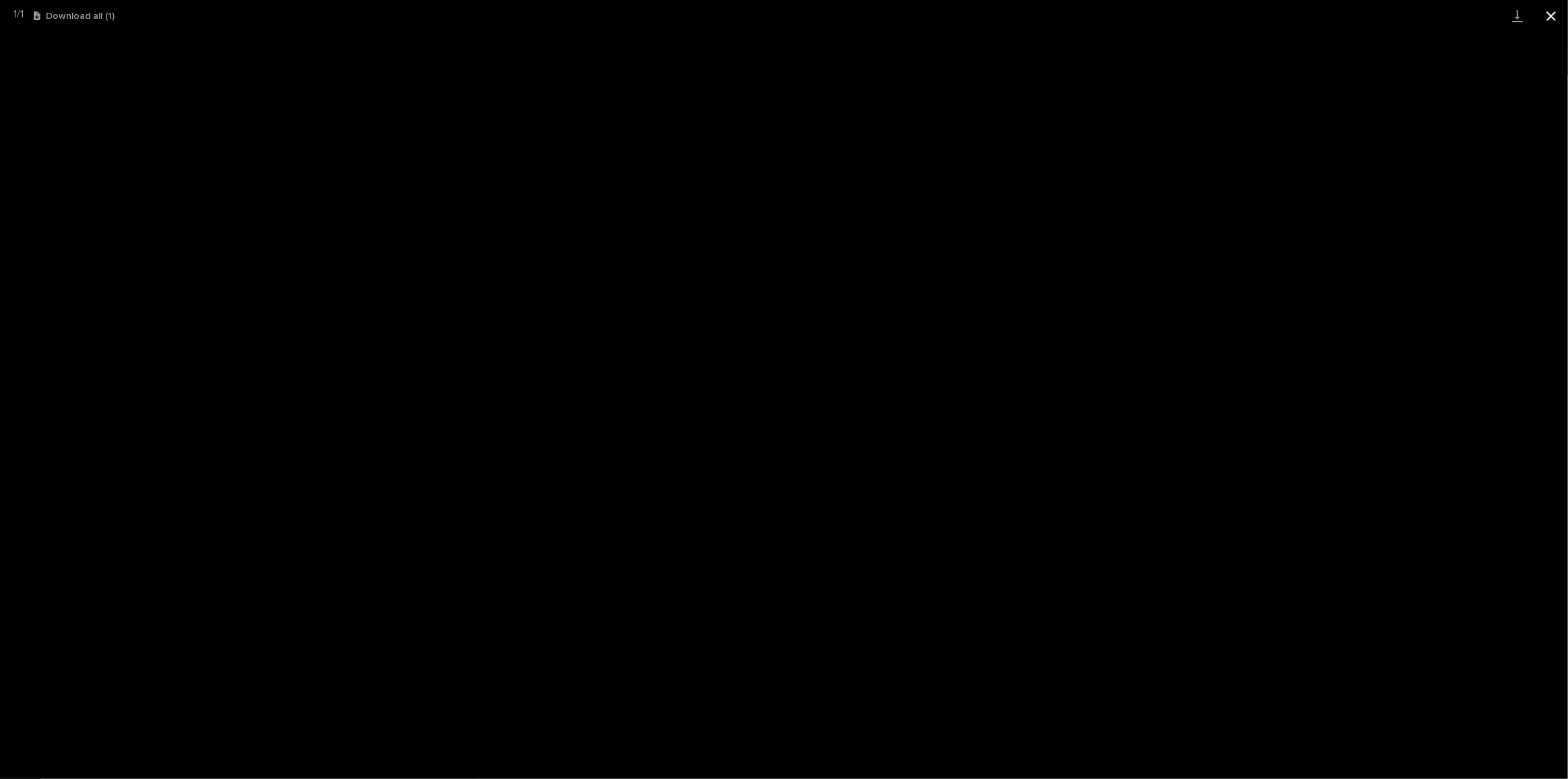
click at [1563, 13] on button "Close gallery" at bounding box center [1551, 16] width 33 height 32
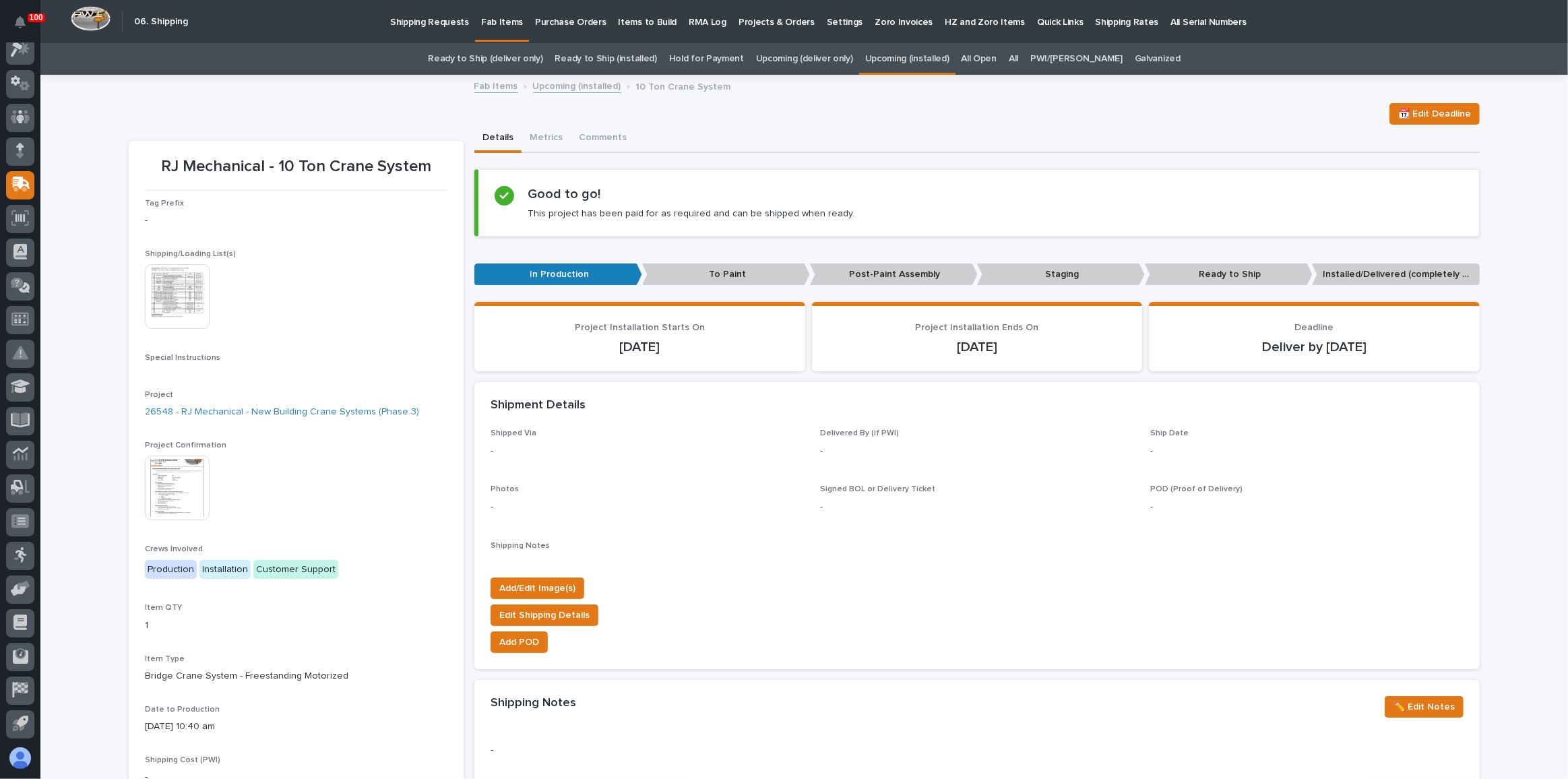
click at [785, 57] on link "Upcoming (deliver only)" at bounding box center [805, 59] width 97 height 32
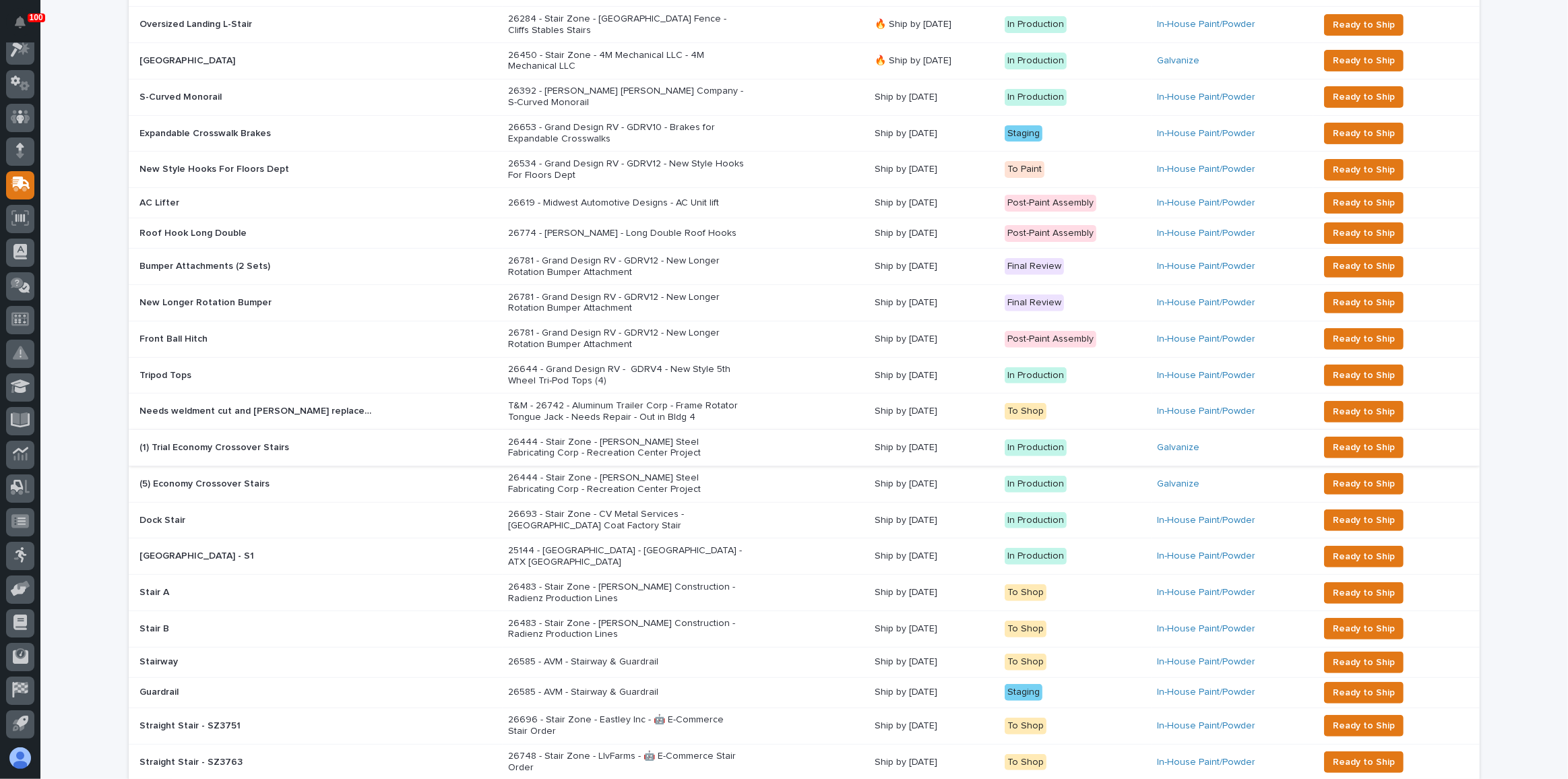
scroll to position [704, 0]
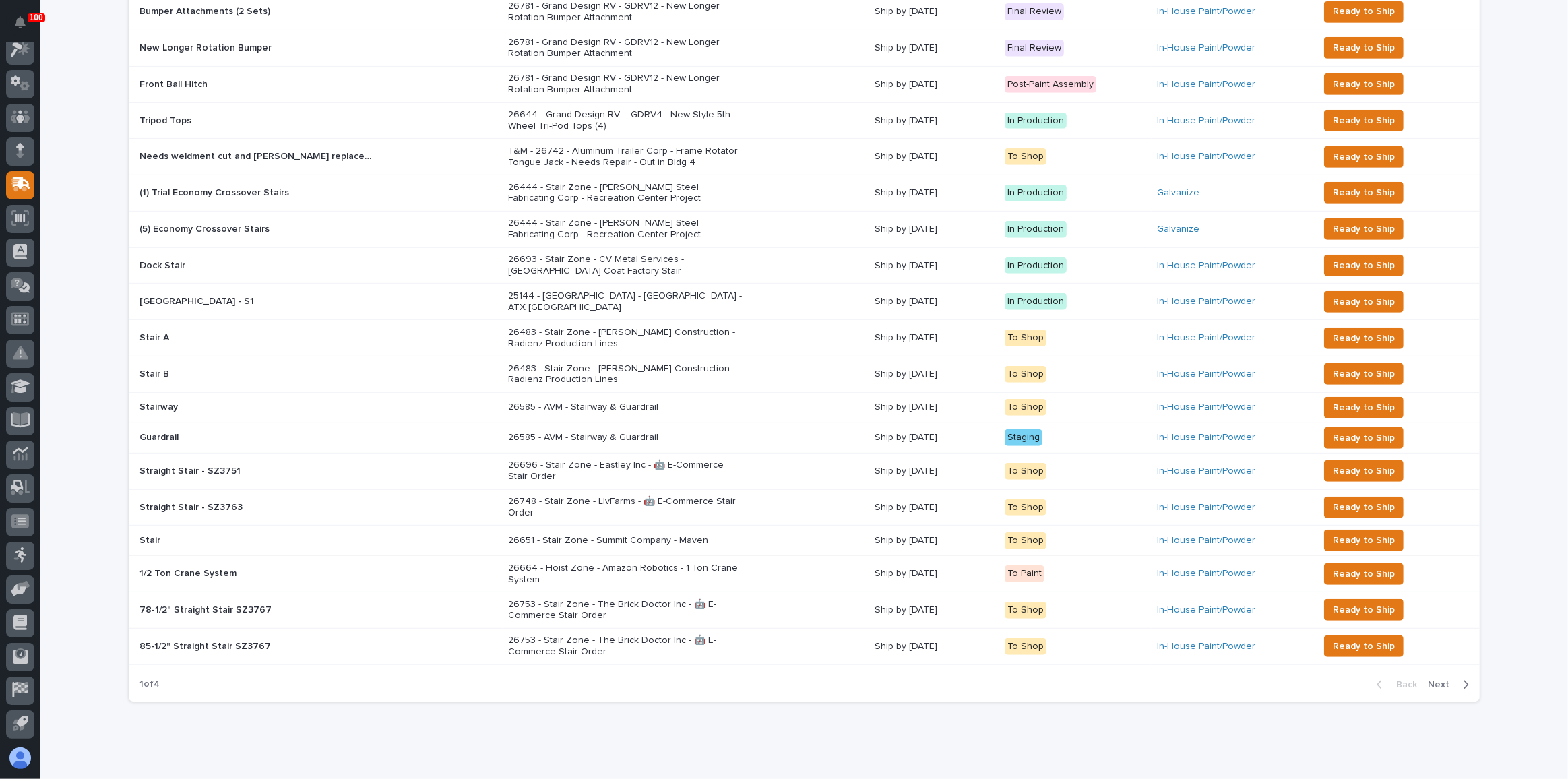
click at [759, 557] on div "26664 - Hoist Zone - Amazon Robotics - 1 Ton Crane System" at bounding box center [686, 574] width 355 height 33
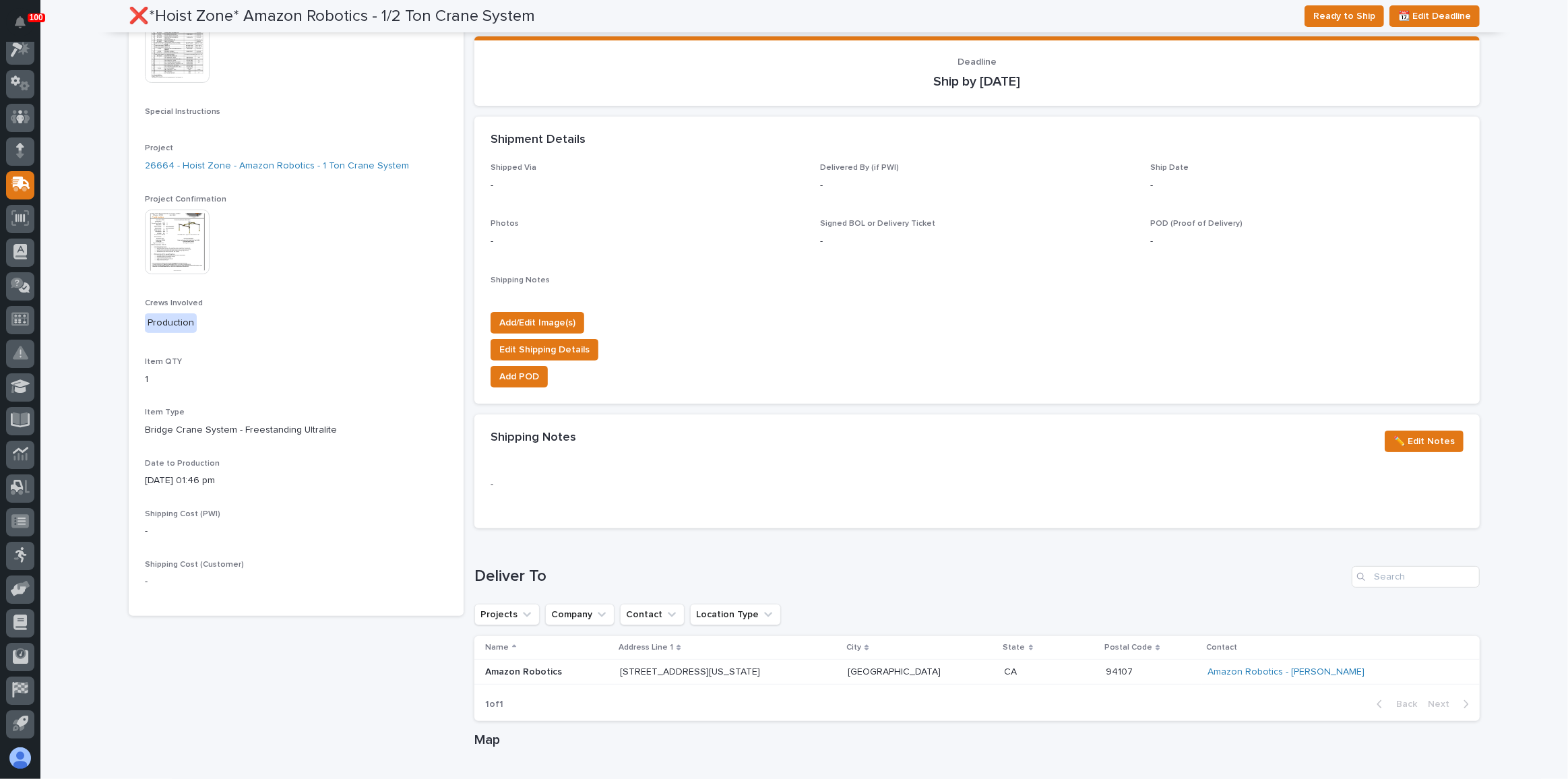
scroll to position [349, 0]
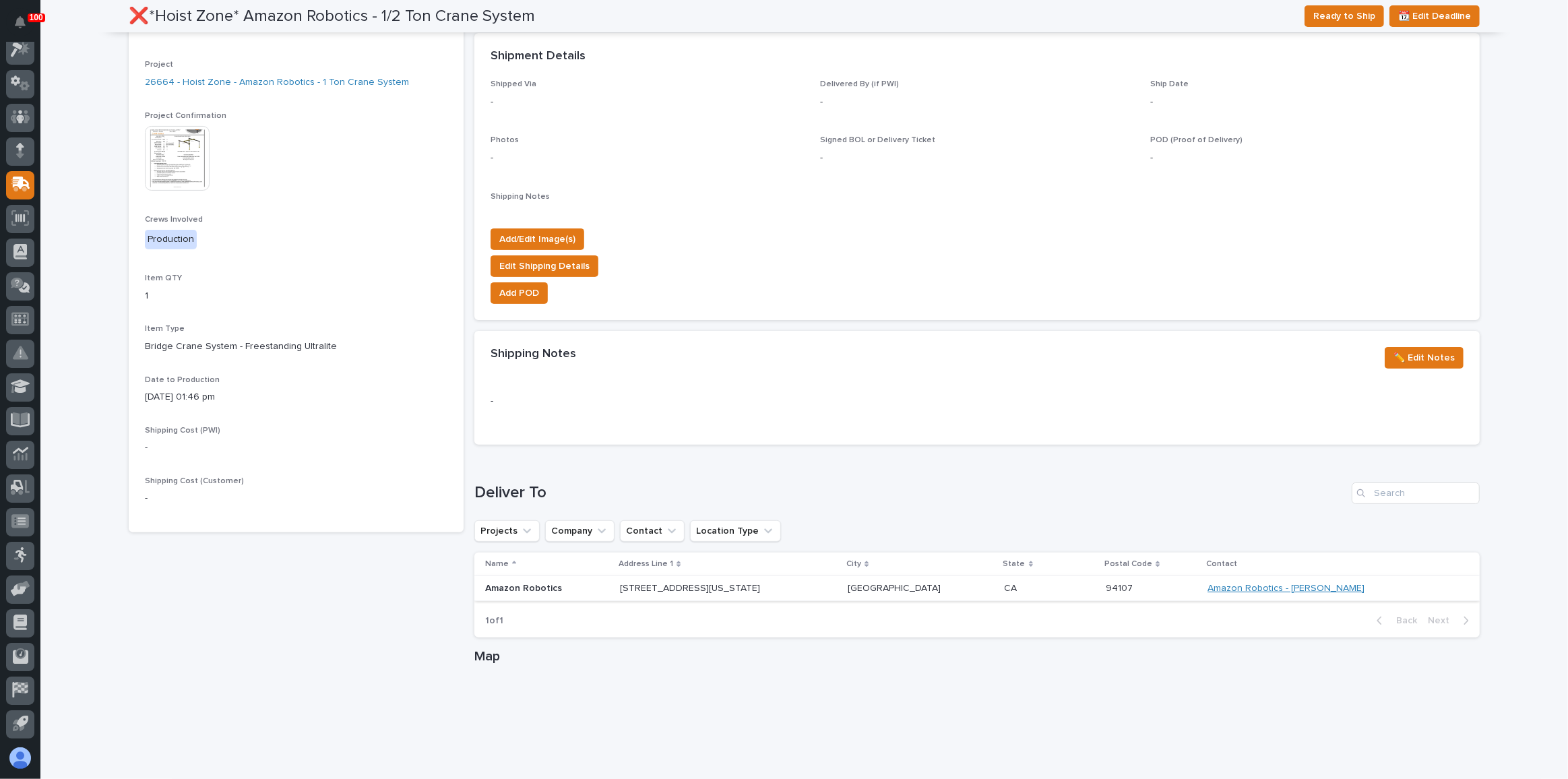
click at [1284, 584] on link "Amazon Robotics - [PERSON_NAME]" at bounding box center [1286, 589] width 157 height 11
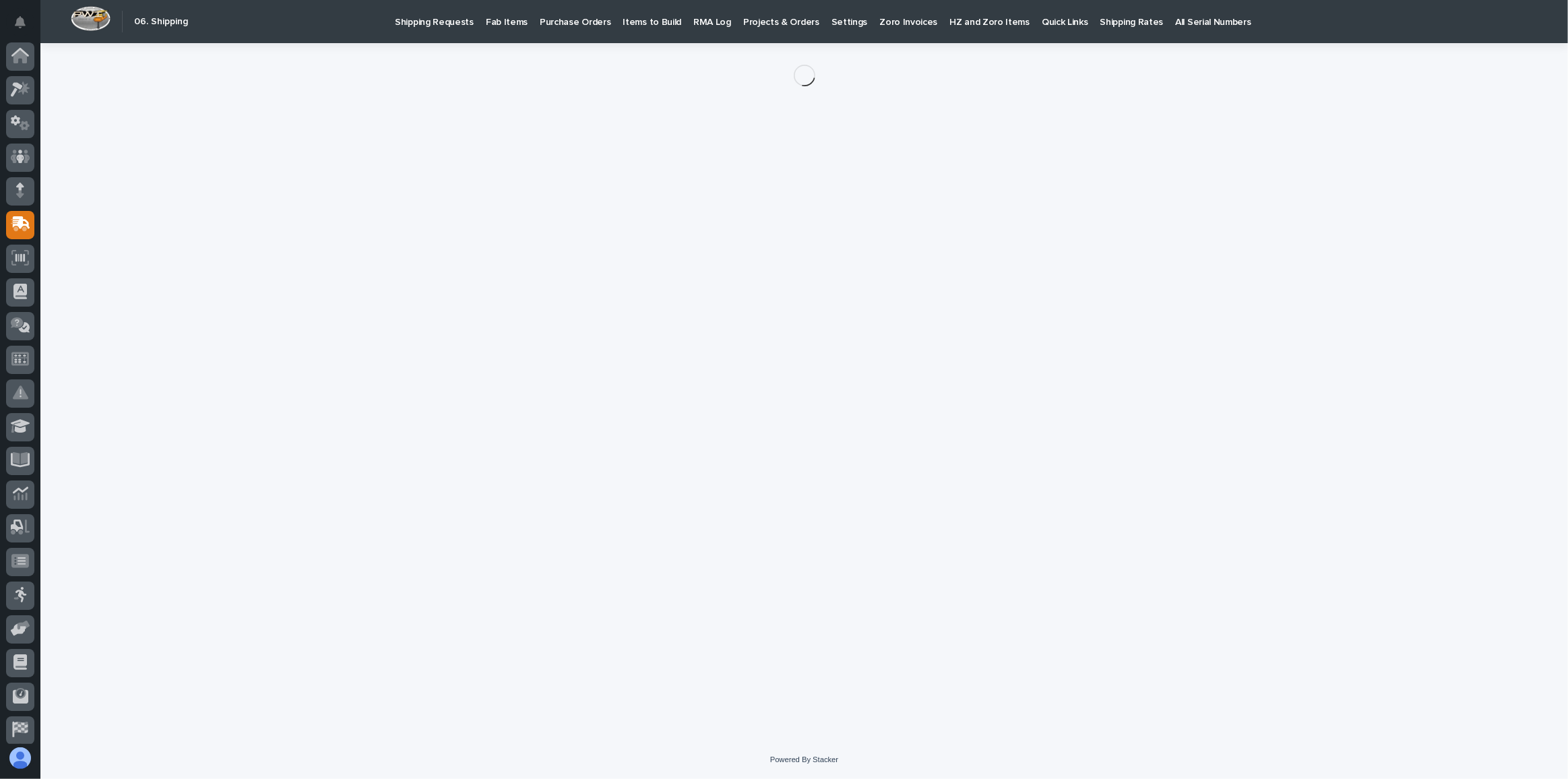
scroll to position [40, 0]
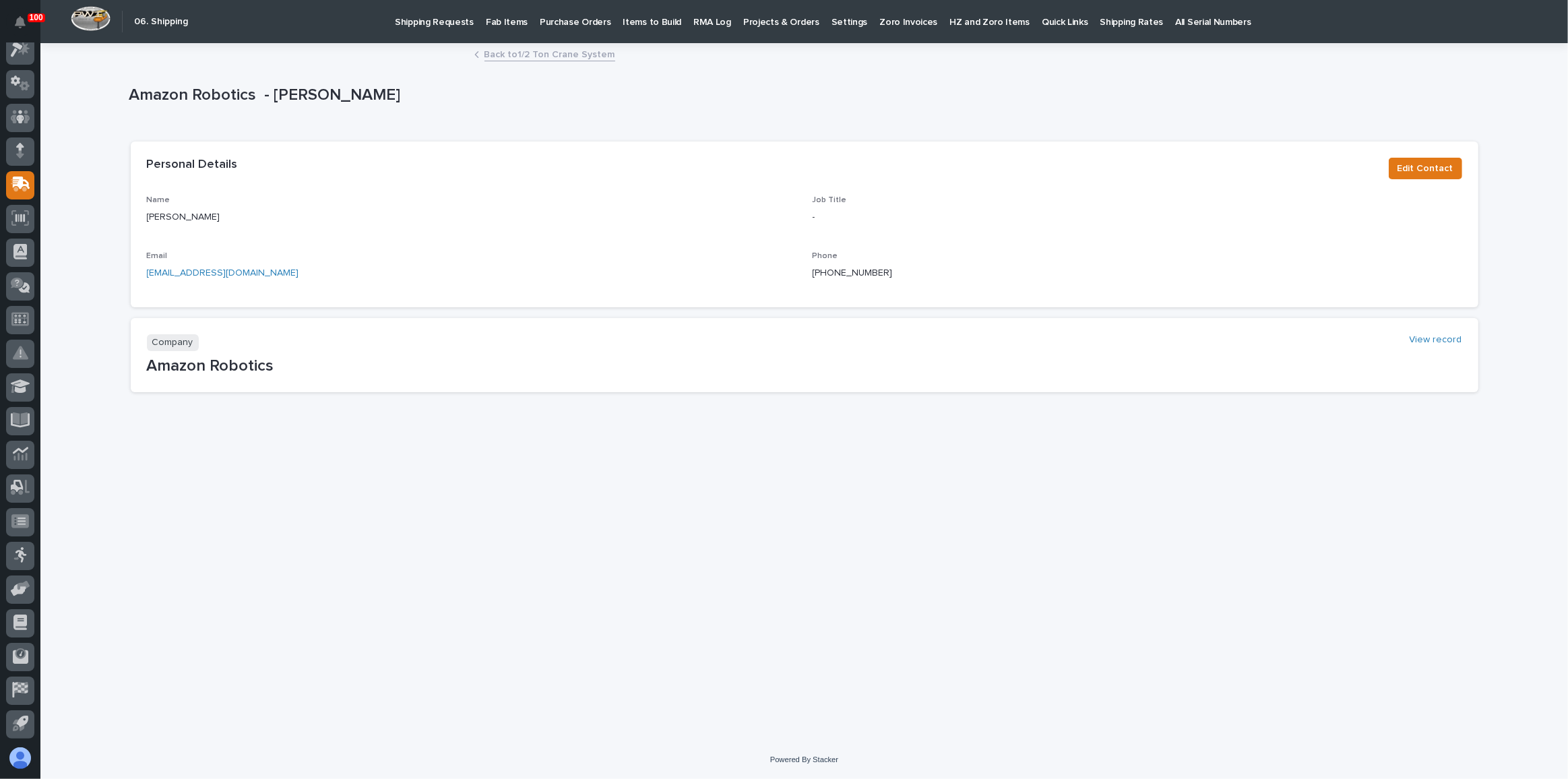
click at [542, 56] on link "Back to 1/2 Ton Crane System" at bounding box center [550, 54] width 131 height 16
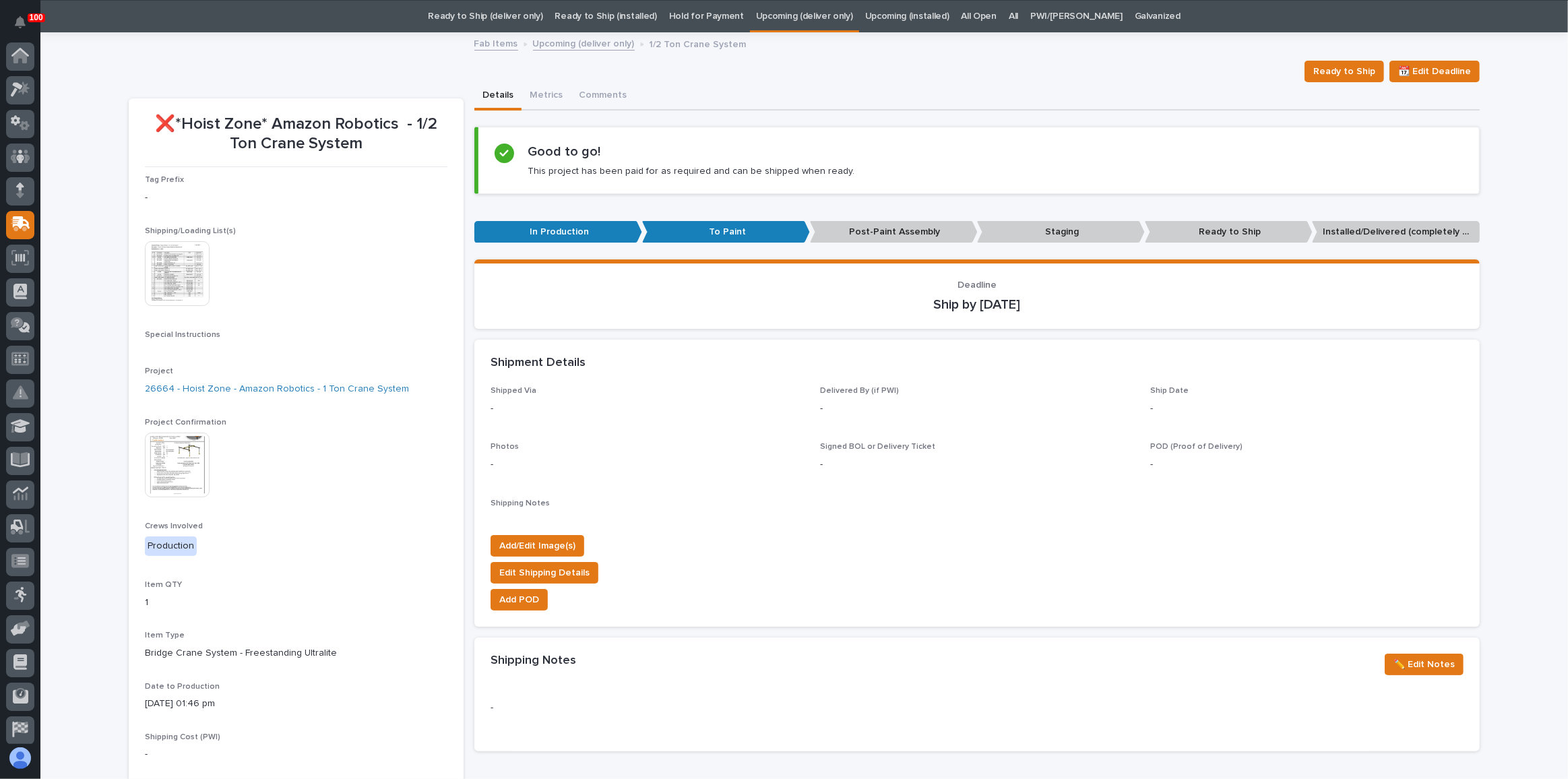
scroll to position [40, 0]
click at [271, 392] on link "26664 - Hoist Zone - Amazon Robotics - 1 Ton Crane System" at bounding box center [277, 390] width 264 height 14
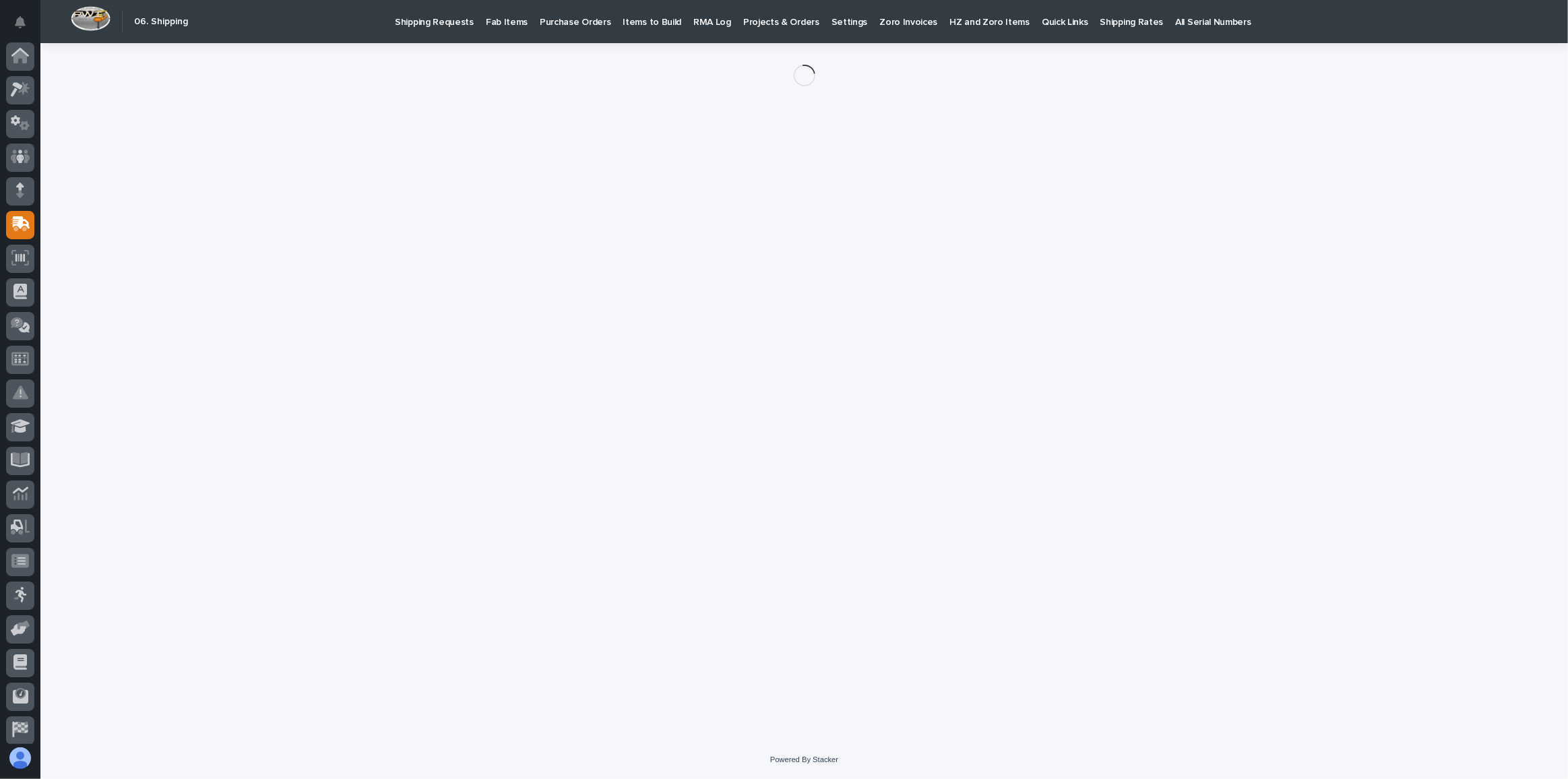
scroll to position [40, 0]
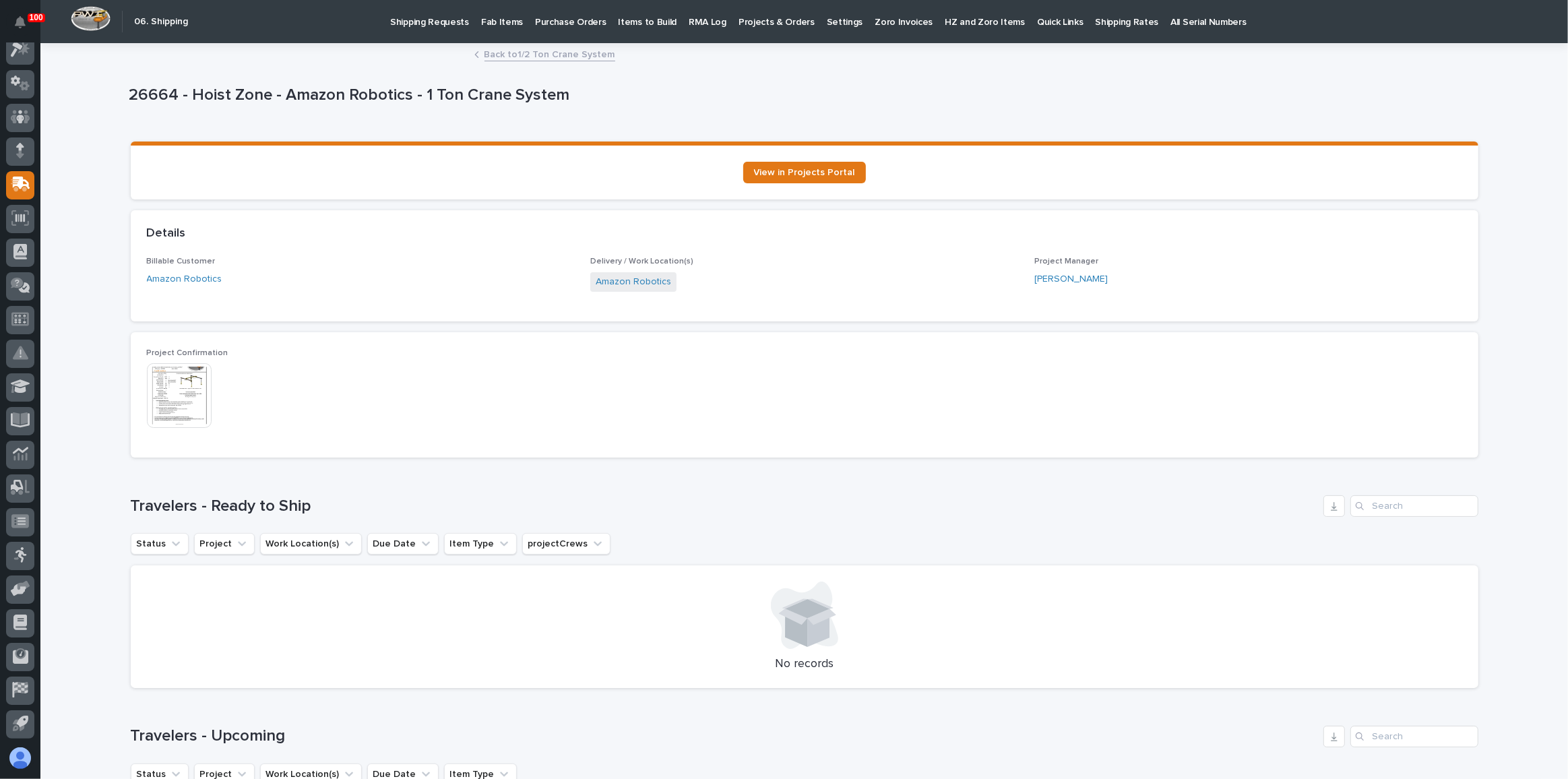
click at [520, 56] on link "Back to 1/2 Ton Crane System" at bounding box center [550, 54] width 131 height 16
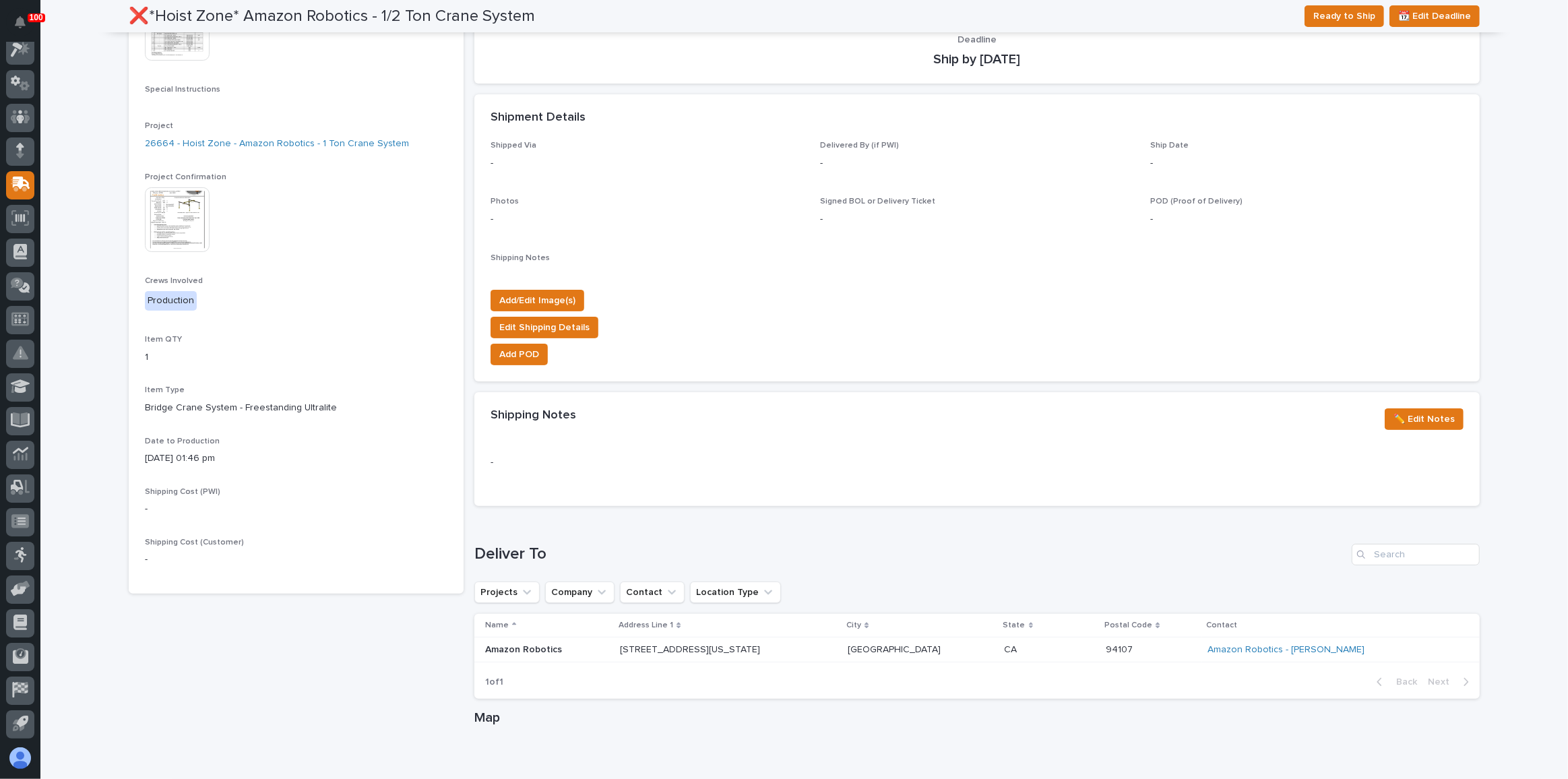
scroll to position [306, 0]
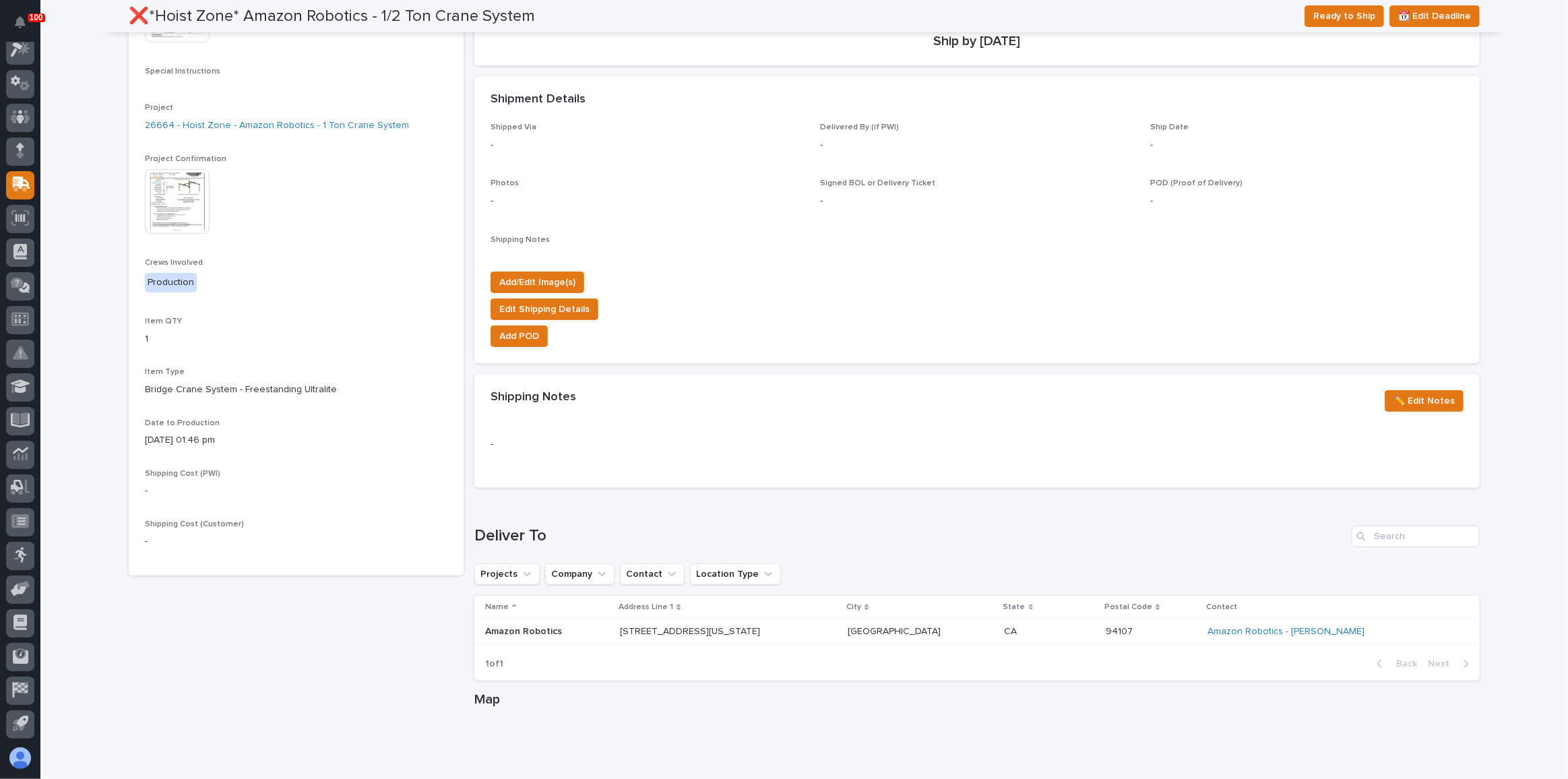
click at [964, 526] on h1 "Deliver To" at bounding box center [910, 535] width 872 height 20
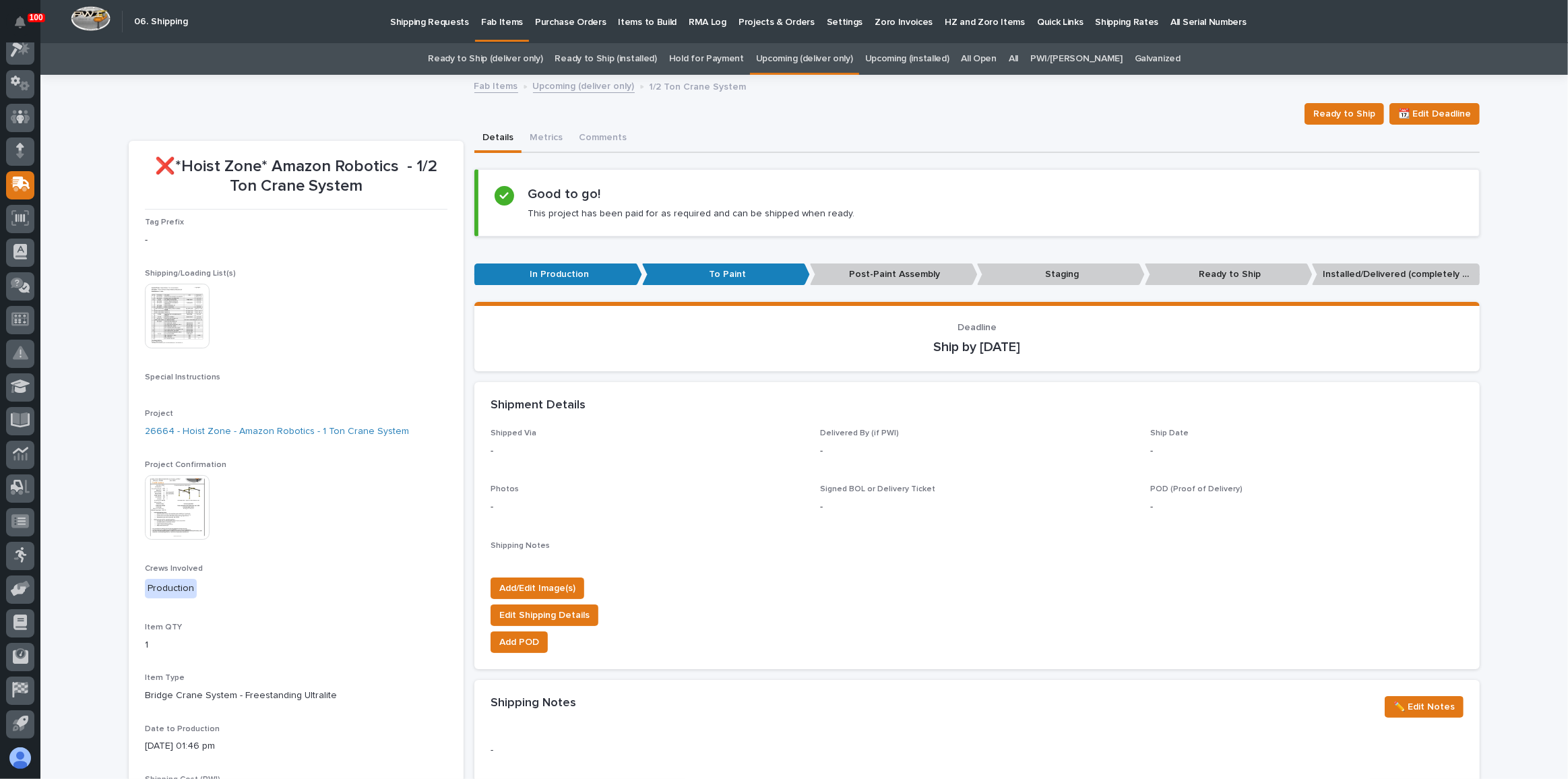
click at [494, 54] on link "Ready to Ship (deliver only)" at bounding box center [485, 59] width 114 height 32
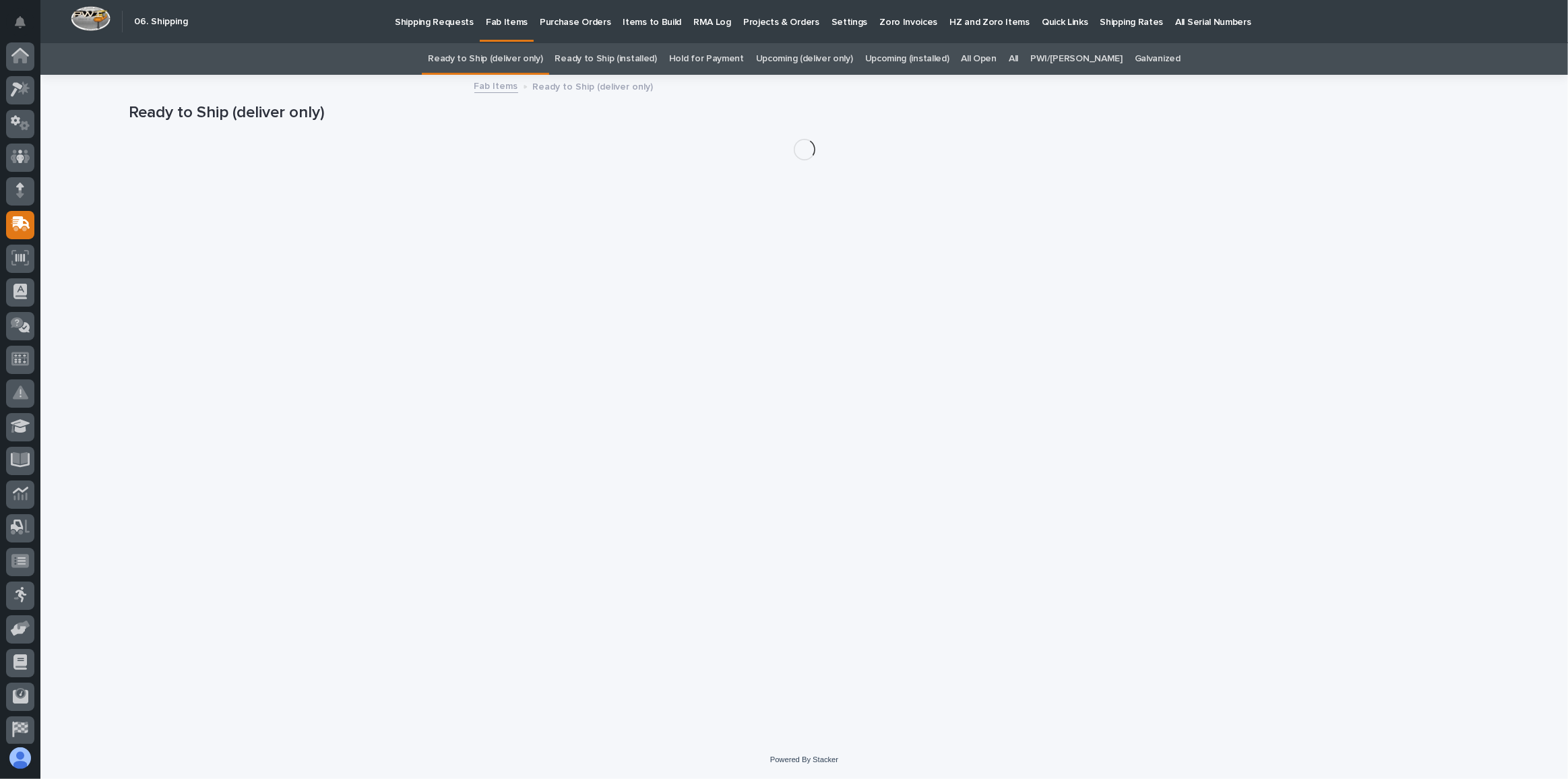
scroll to position [40, 0]
